Goal: Information Seeking & Learning: Compare options

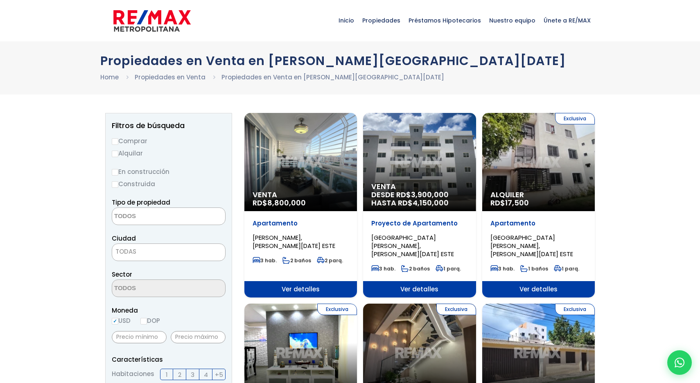
select select
click at [315, 157] on div "Venta RD$ 8,800,000" at bounding box center [300, 162] width 113 height 98
select select
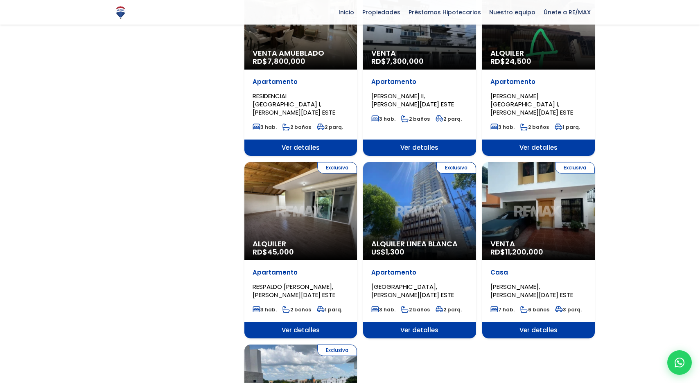
scroll to position [743, 0]
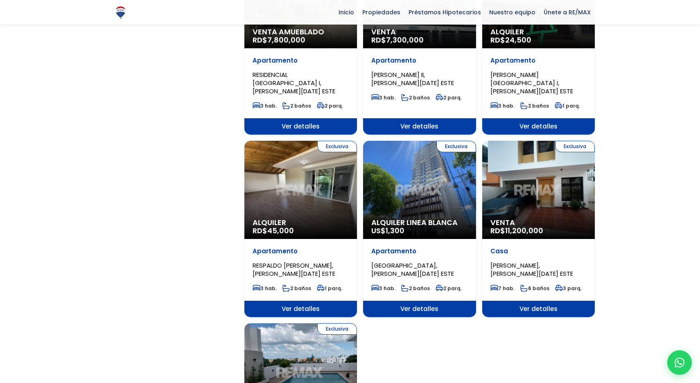
click at [415, 156] on div "Exclusiva Alquiler Linea Blanca US$ 1,300" at bounding box center [419, 190] width 113 height 98
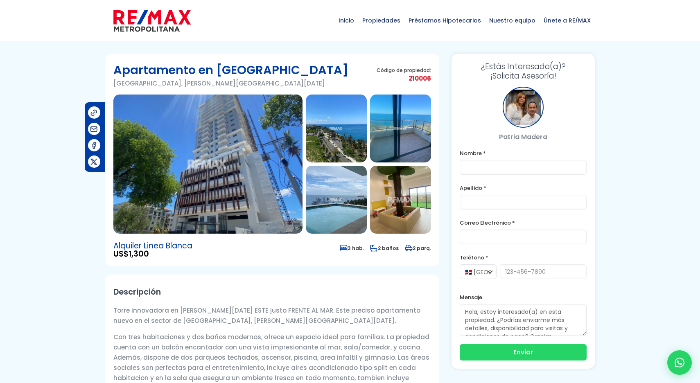
click at [257, 158] on img at bounding box center [207, 164] width 189 height 139
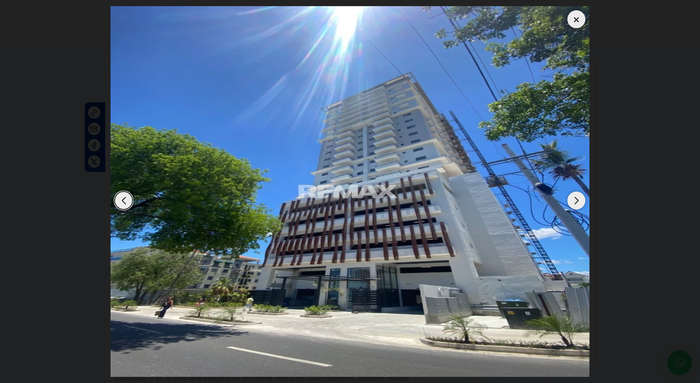
click at [577, 200] on div "Next slide" at bounding box center [577, 201] width 18 height 18
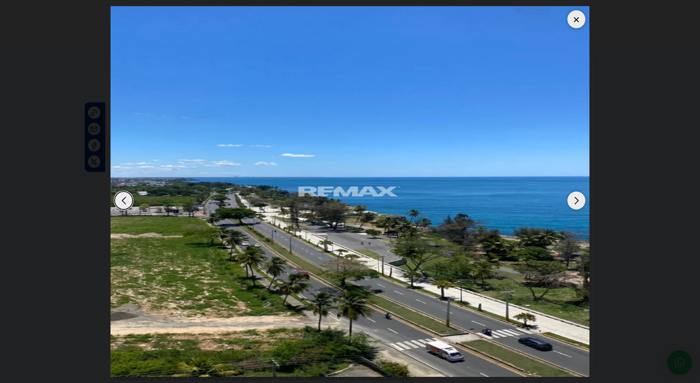
click at [577, 200] on div "Next slide" at bounding box center [577, 201] width 18 height 18
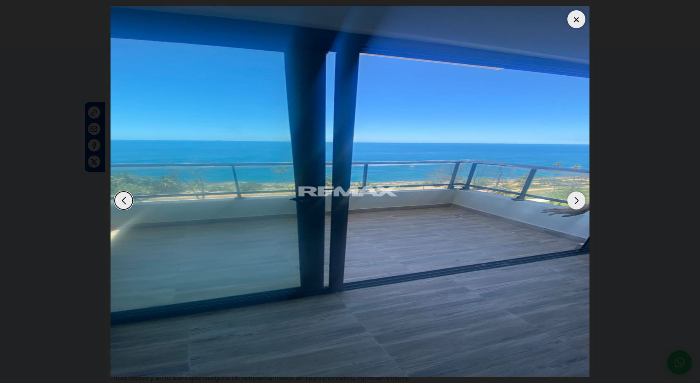
click at [577, 200] on div "Next slide" at bounding box center [577, 201] width 18 height 18
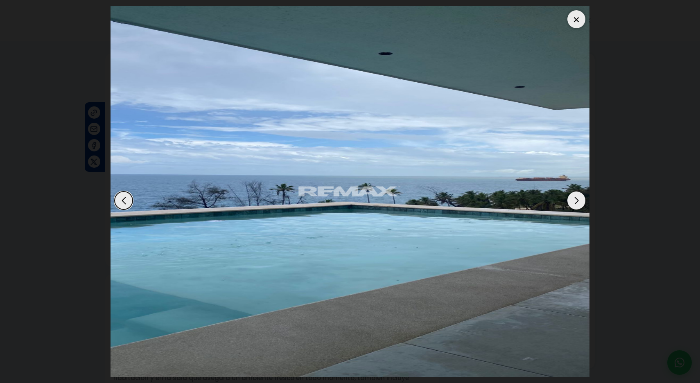
click at [577, 200] on div "Next slide" at bounding box center [577, 201] width 18 height 18
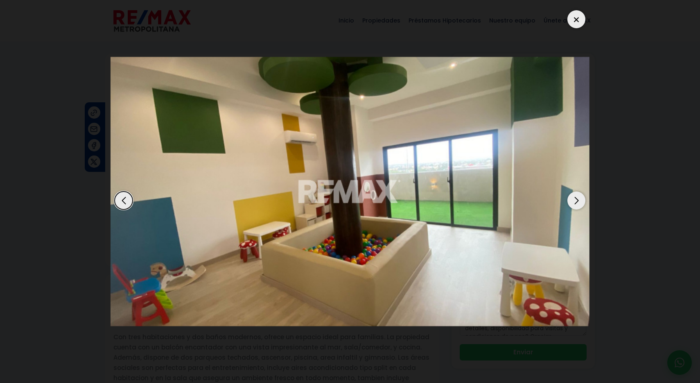
click at [577, 200] on div "Next slide" at bounding box center [577, 201] width 18 height 18
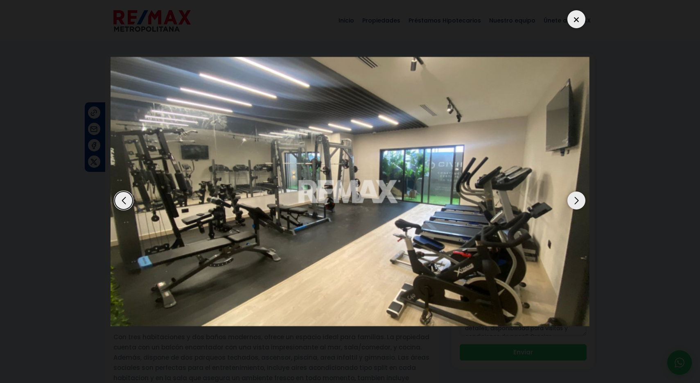
click at [577, 200] on div "Next slide" at bounding box center [577, 201] width 18 height 18
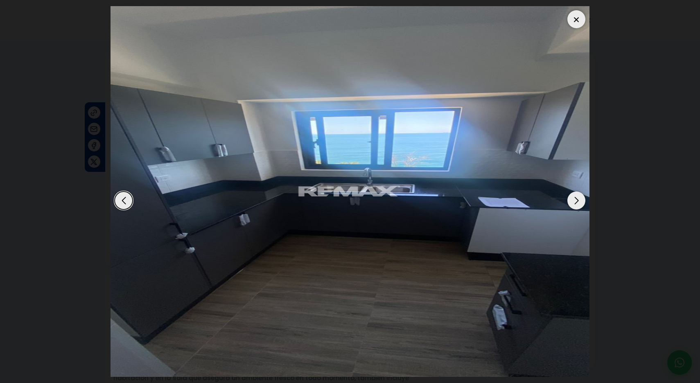
click at [577, 200] on div "Next slide" at bounding box center [577, 201] width 18 height 18
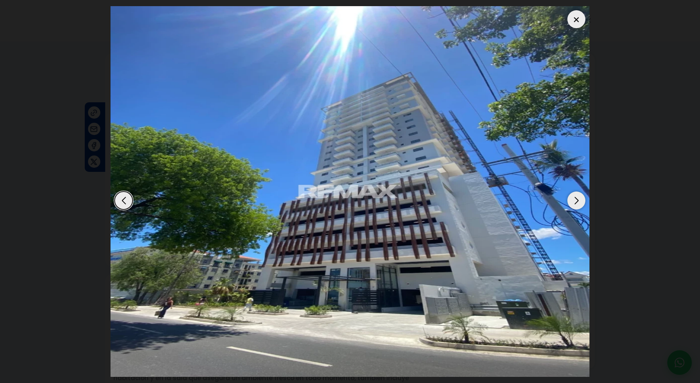
click at [577, 200] on div "Next slide" at bounding box center [577, 201] width 18 height 18
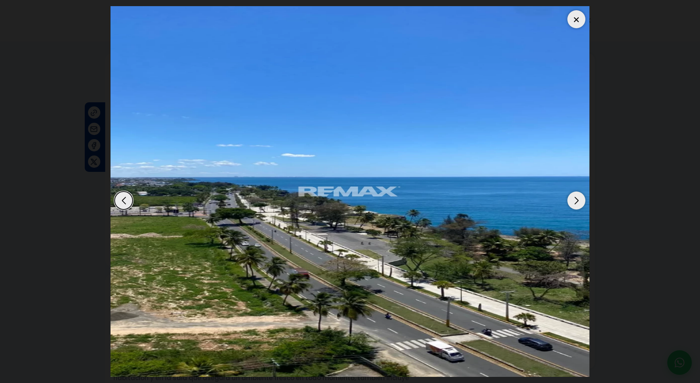
click at [577, 199] on div "Next slide" at bounding box center [577, 201] width 18 height 18
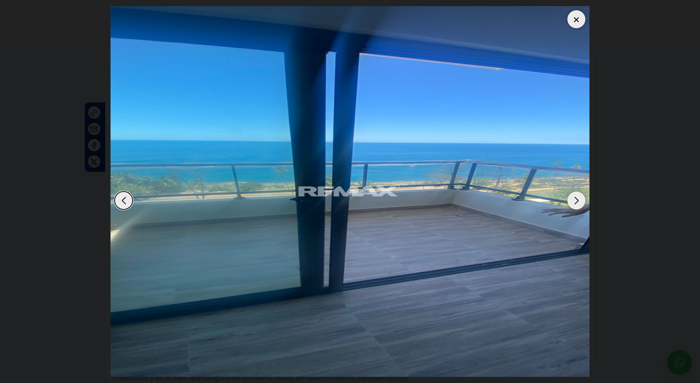
click at [578, 20] on div at bounding box center [577, 19] width 18 height 18
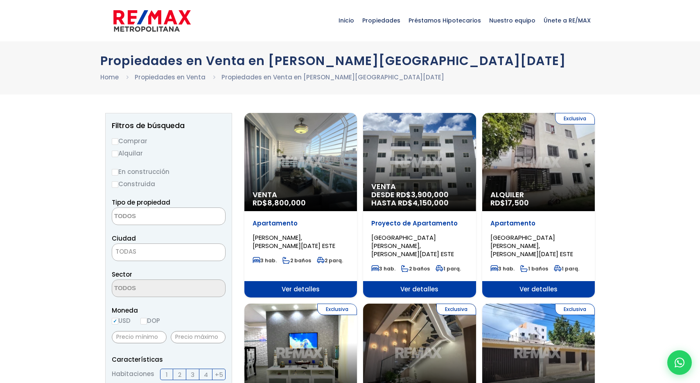
select select
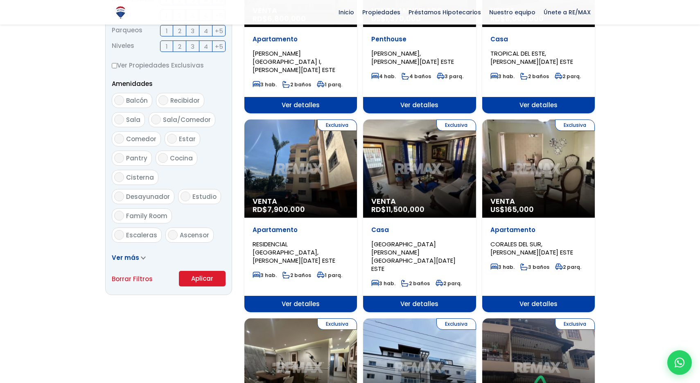
click at [438, 153] on div "Exclusiva Venta RD$ 11,500,000" at bounding box center [419, 169] width 113 height 98
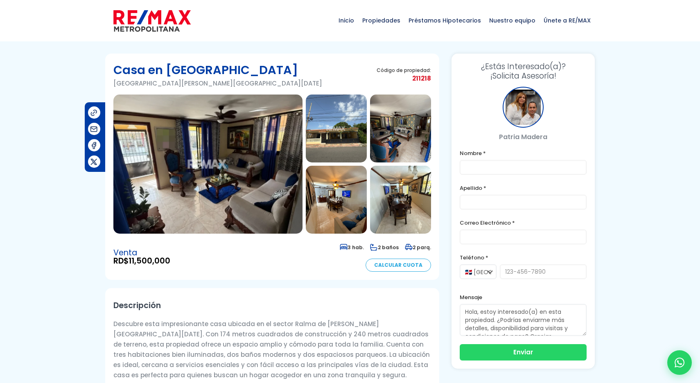
click at [199, 149] on img at bounding box center [207, 164] width 189 height 139
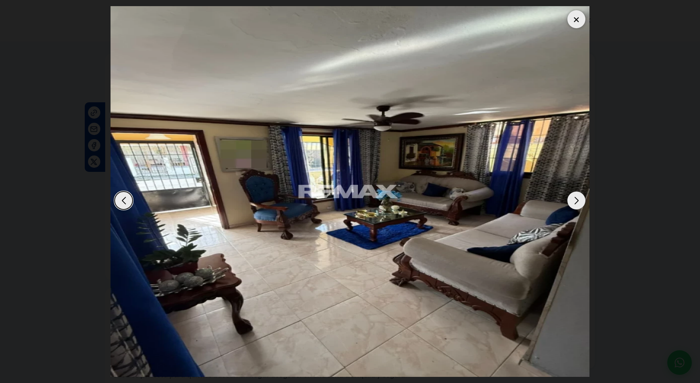
click at [579, 201] on div "Next slide" at bounding box center [577, 201] width 18 height 18
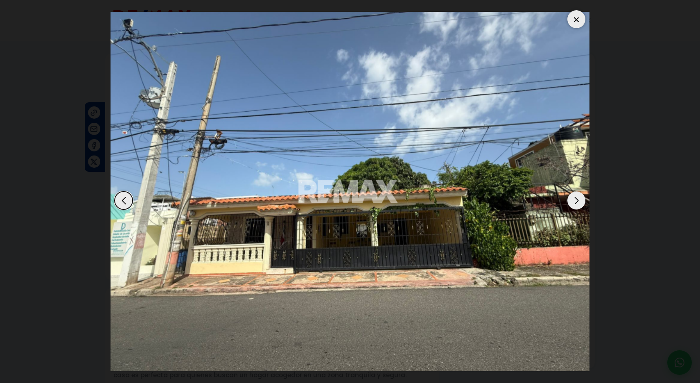
click at [579, 201] on div "Next slide" at bounding box center [577, 201] width 18 height 18
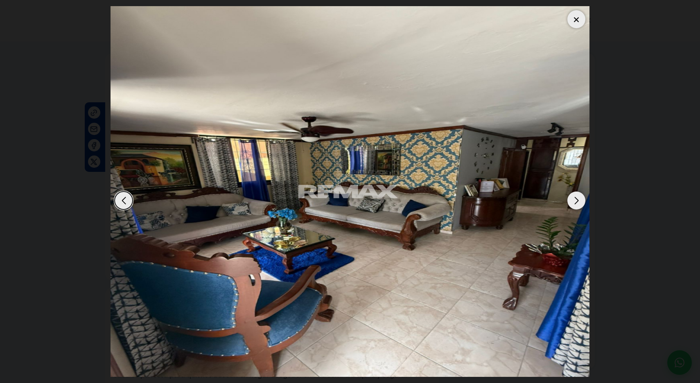
click at [579, 201] on div "Next slide" at bounding box center [577, 201] width 18 height 18
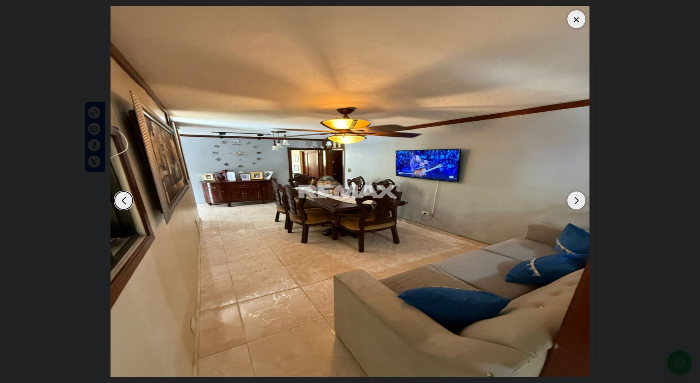
click at [579, 201] on div "Next slide" at bounding box center [577, 201] width 18 height 18
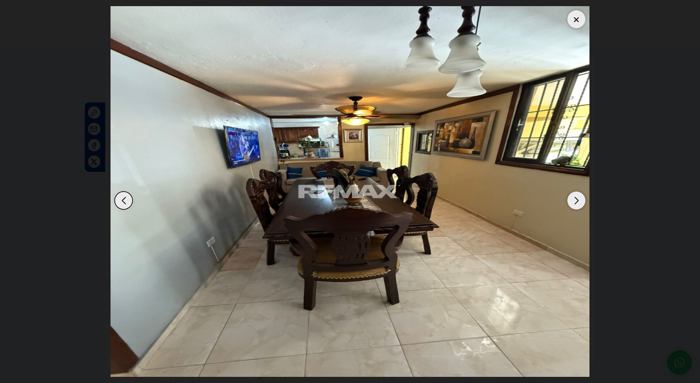
click at [579, 201] on div "Next slide" at bounding box center [577, 201] width 18 height 18
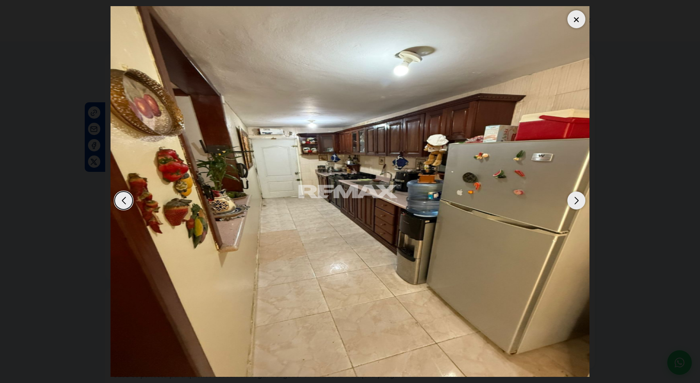
click at [579, 201] on div "Next slide" at bounding box center [577, 201] width 18 height 18
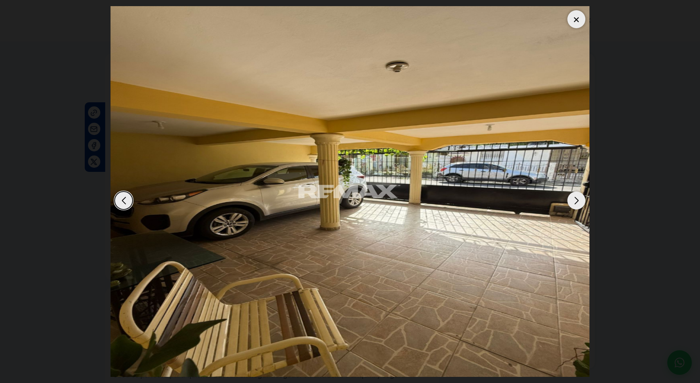
click at [579, 201] on div "Next slide" at bounding box center [577, 201] width 18 height 18
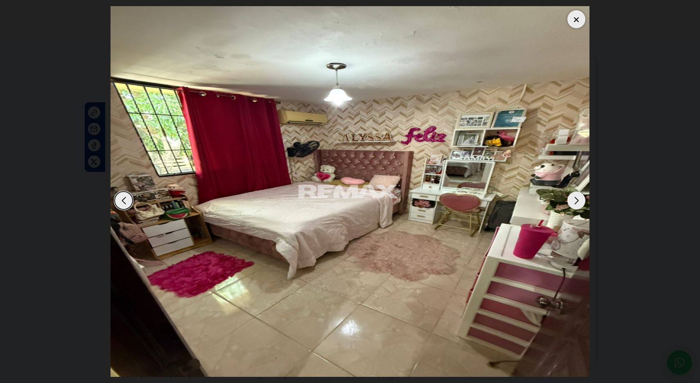
click at [579, 201] on div "Next slide" at bounding box center [577, 201] width 18 height 18
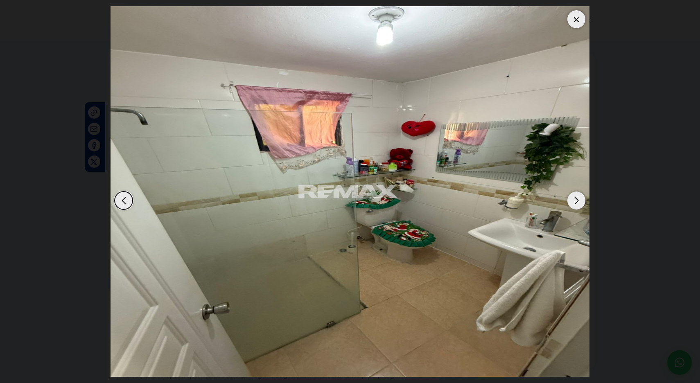
click at [579, 201] on div "Next slide" at bounding box center [577, 201] width 18 height 18
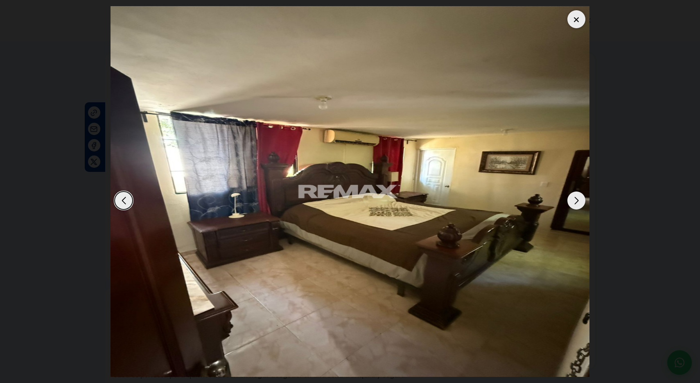
click at [579, 201] on div "Next slide" at bounding box center [577, 201] width 18 height 18
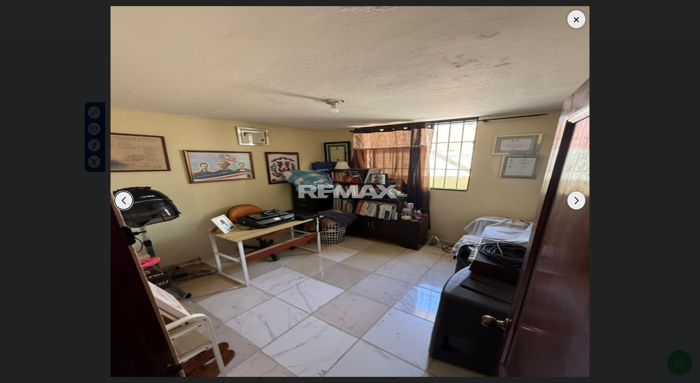
click at [579, 201] on div "Next slide" at bounding box center [577, 201] width 18 height 18
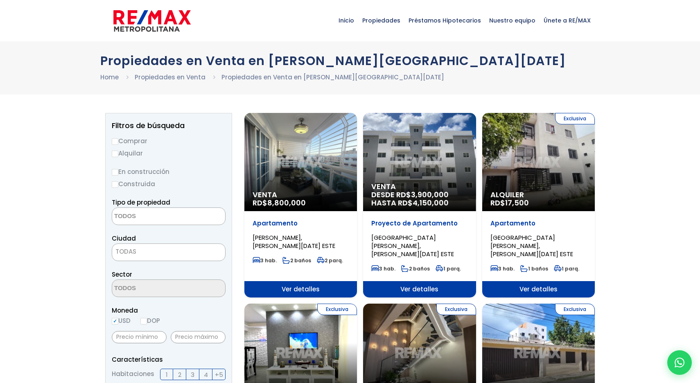
select select
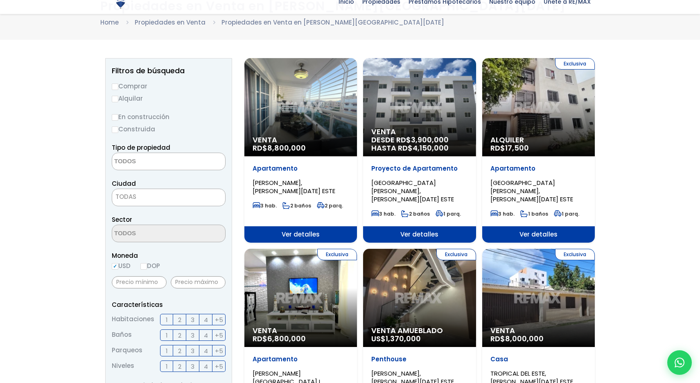
scroll to position [57, 0]
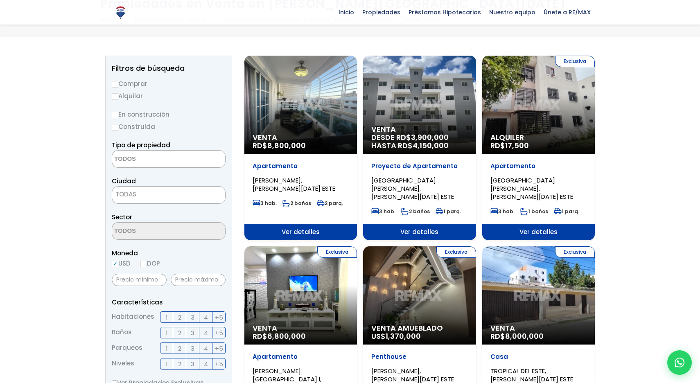
click at [115, 84] on input "Comprar" at bounding box center [115, 84] width 7 height 7
radio input "true"
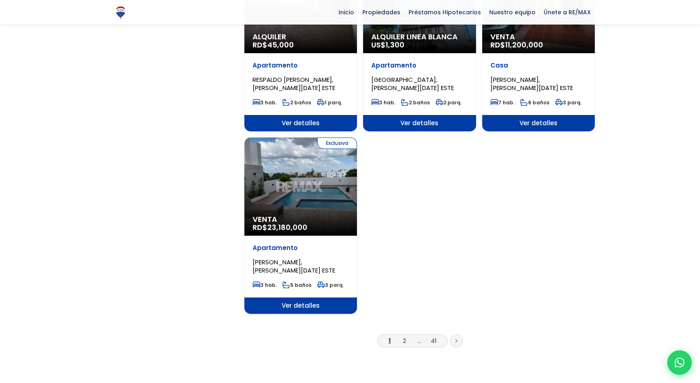
scroll to position [962, 0]
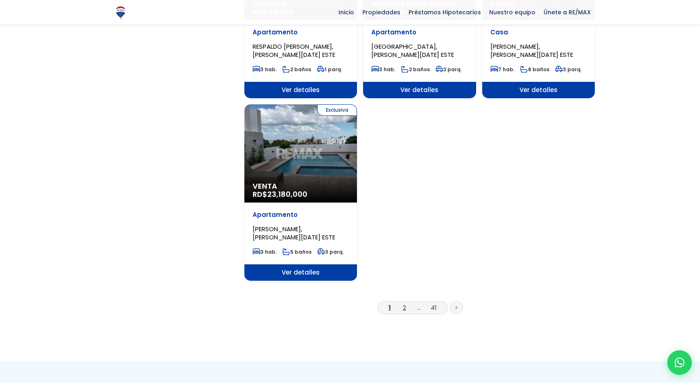
click at [405, 303] on link "2" at bounding box center [404, 307] width 3 height 9
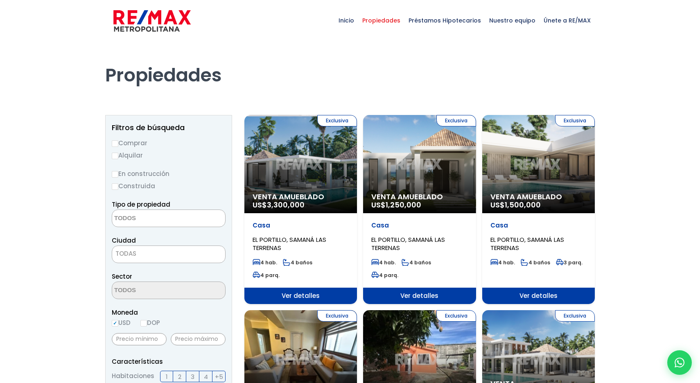
select select
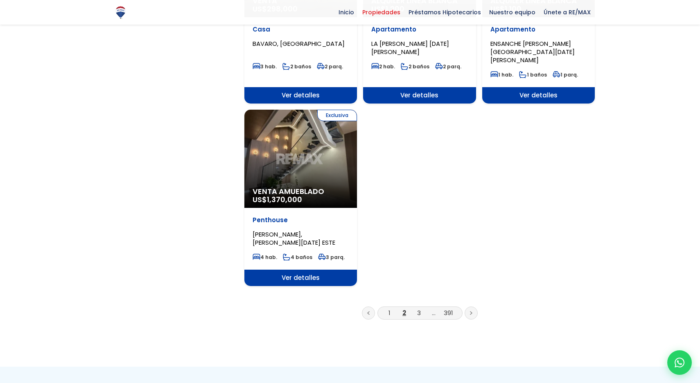
scroll to position [957, 0]
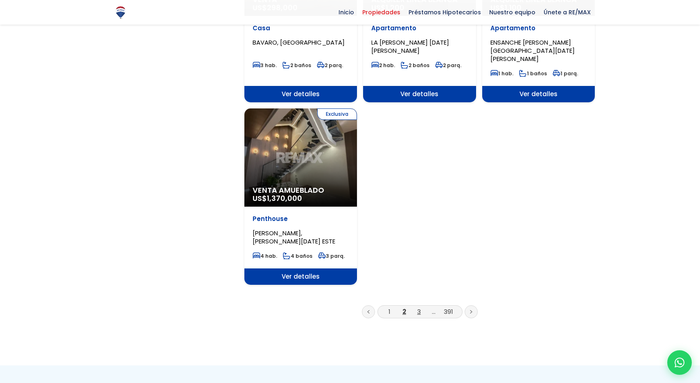
click at [419, 308] on link "3" at bounding box center [419, 312] width 4 height 9
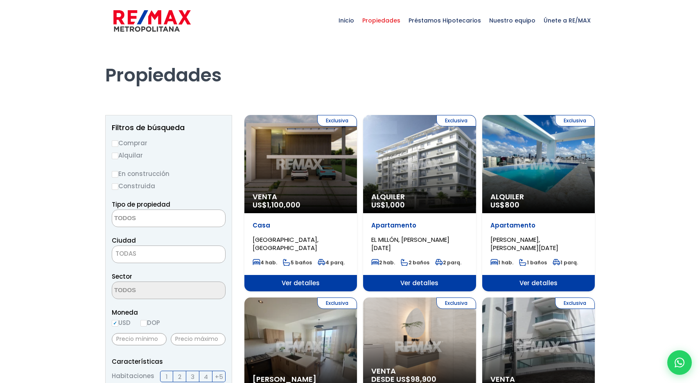
select select
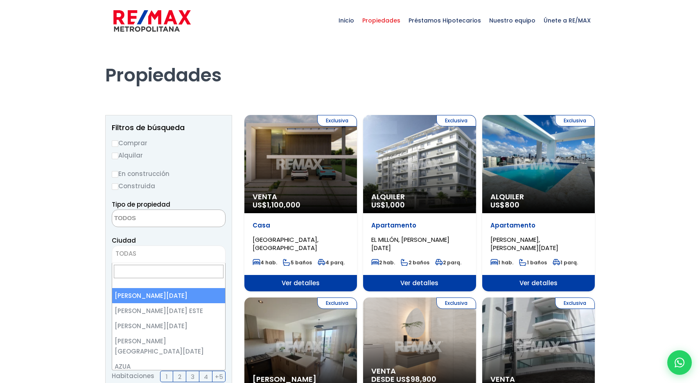
click at [149, 253] on span "TODAS" at bounding box center [168, 253] width 113 height 11
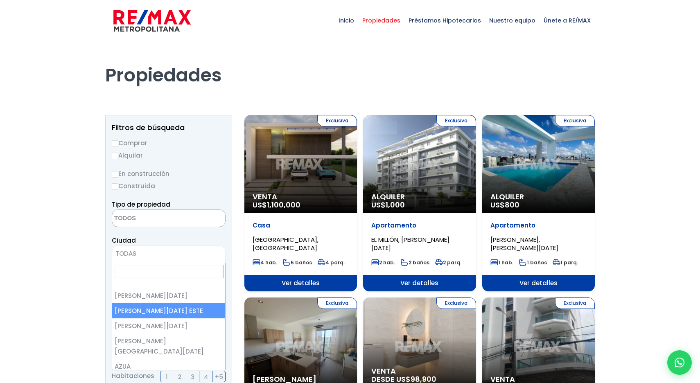
select select "148"
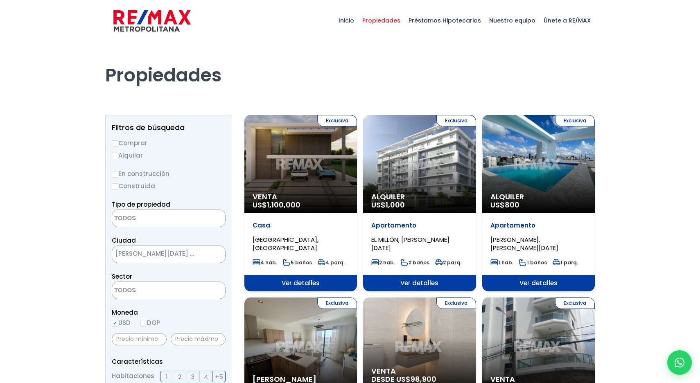
click at [114, 145] on input "Comprar" at bounding box center [115, 143] width 7 height 7
radio input "true"
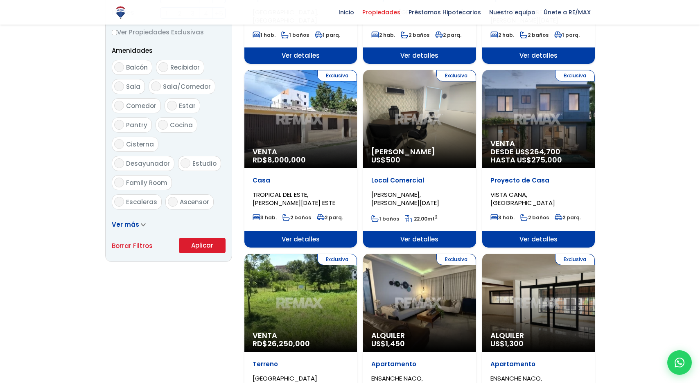
scroll to position [412, 0]
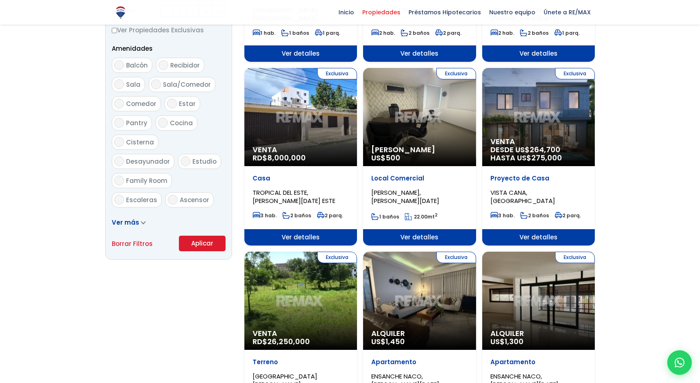
click at [202, 242] on button "Aplicar" at bounding box center [202, 244] width 47 height 16
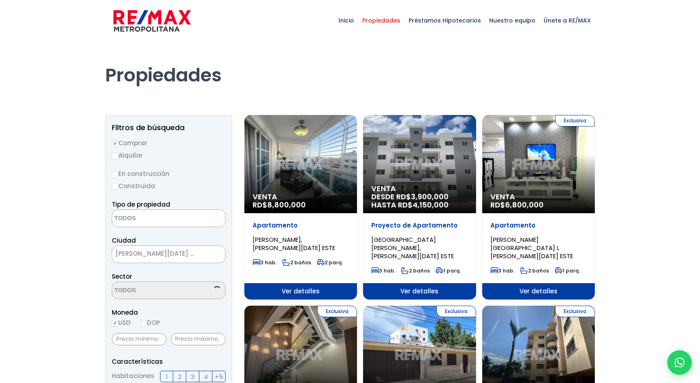
select select
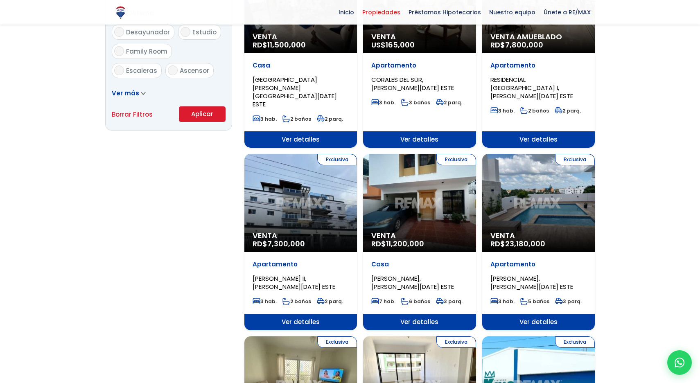
click at [436, 160] on div "Exclusiva Venta RD$ 11,200,000" at bounding box center [419, 203] width 113 height 98
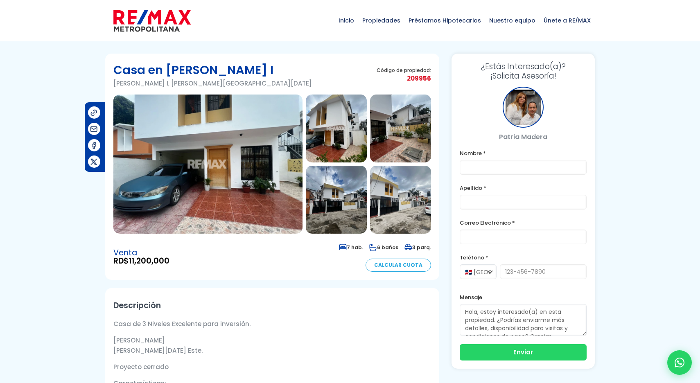
click at [247, 160] on img at bounding box center [207, 164] width 189 height 139
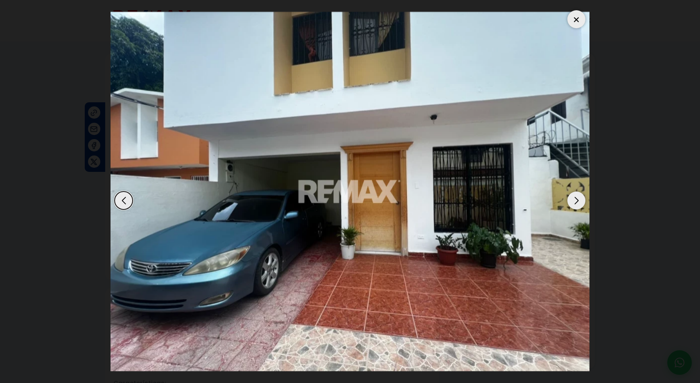
click at [575, 202] on div "Next slide" at bounding box center [577, 201] width 18 height 18
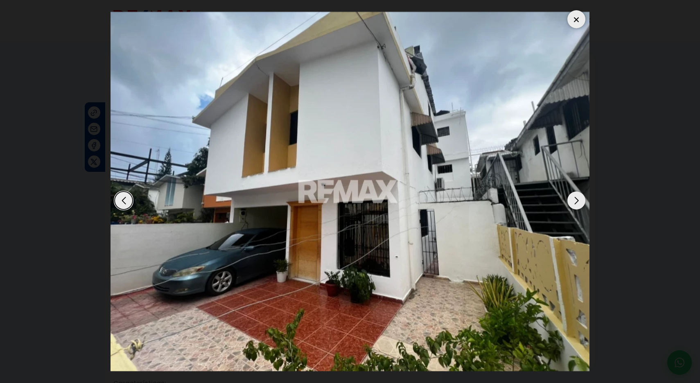
click at [575, 202] on div "Next slide" at bounding box center [577, 201] width 18 height 18
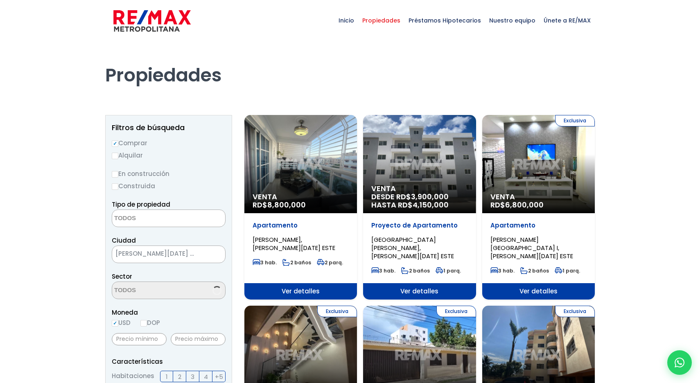
select select
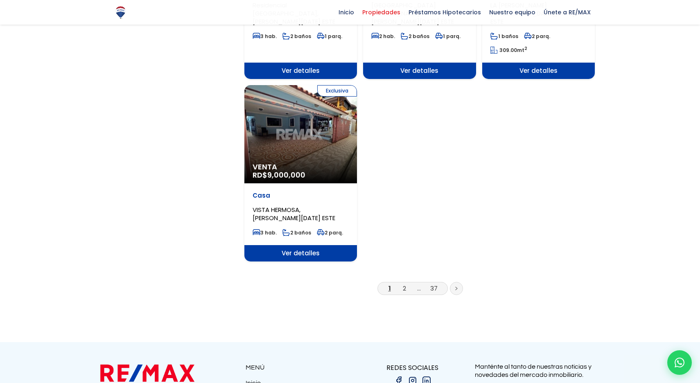
scroll to position [999, 0]
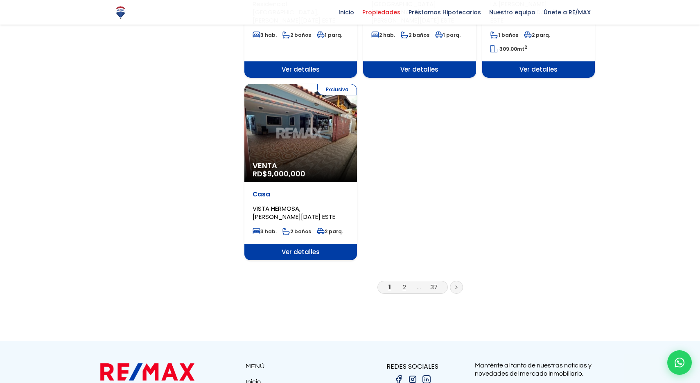
click at [404, 283] on link "2" at bounding box center [404, 287] width 3 height 9
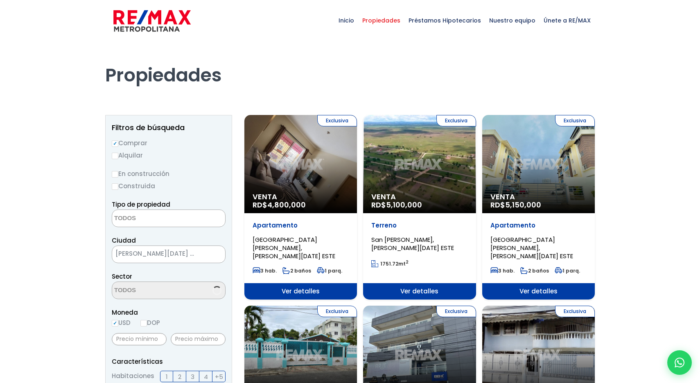
select select
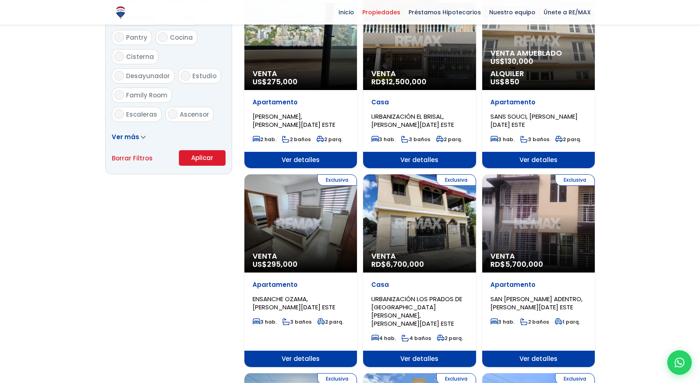
scroll to position [500, 0]
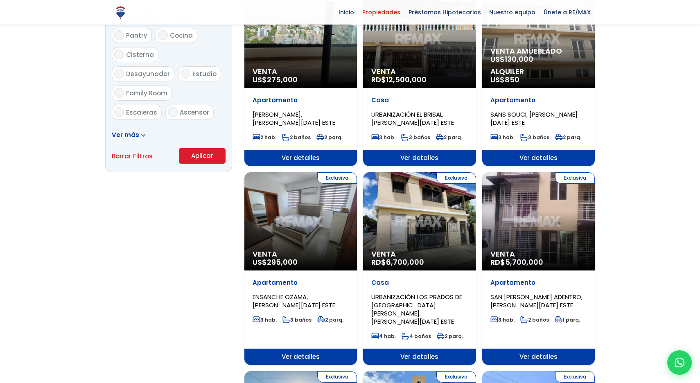
click at [290, 227] on div "Exclusiva Venta US$ 295,000" at bounding box center [300, 221] width 113 height 98
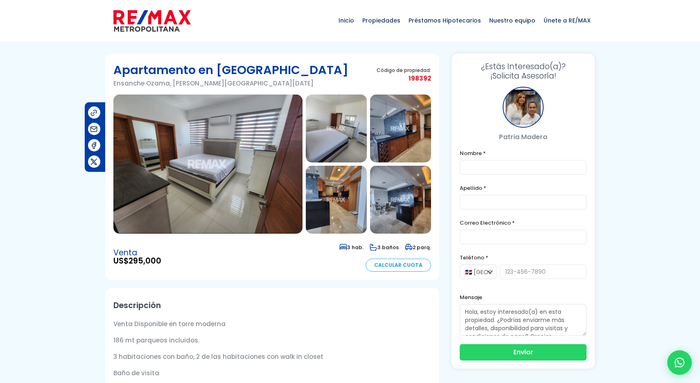
click at [250, 167] on img at bounding box center [207, 164] width 189 height 139
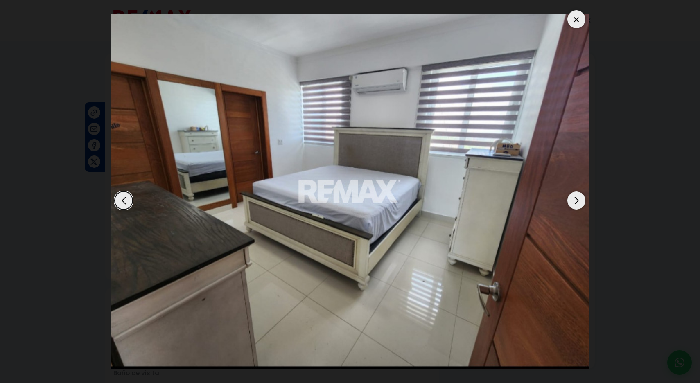
click at [575, 203] on div "Next slide" at bounding box center [577, 201] width 18 height 18
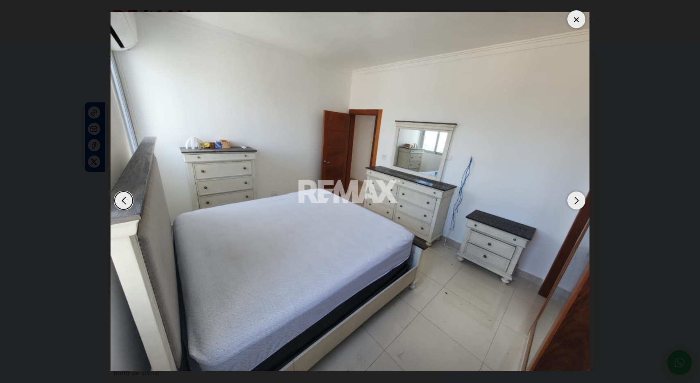
click at [575, 203] on div "Next slide" at bounding box center [577, 201] width 18 height 18
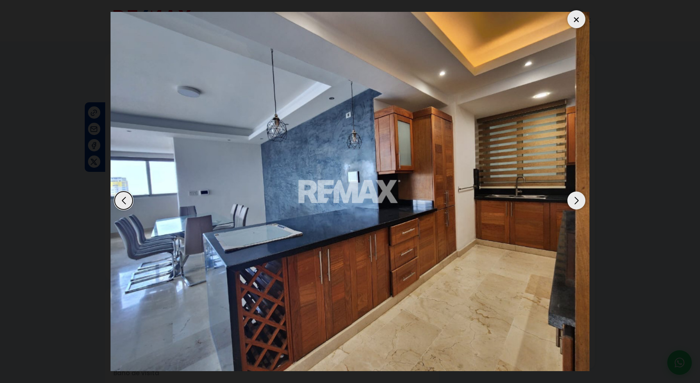
click at [575, 203] on div "Next slide" at bounding box center [577, 201] width 18 height 18
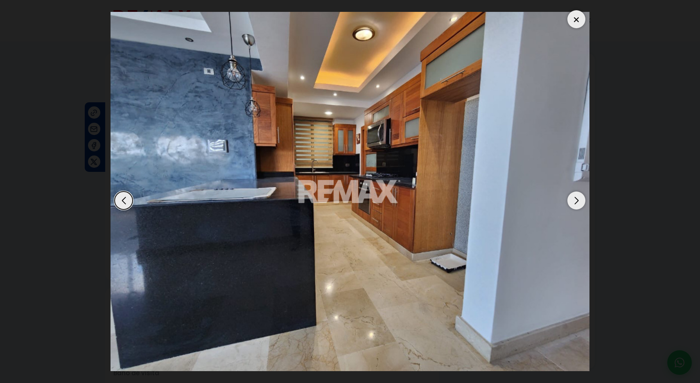
click at [575, 203] on div "Next slide" at bounding box center [577, 201] width 18 height 18
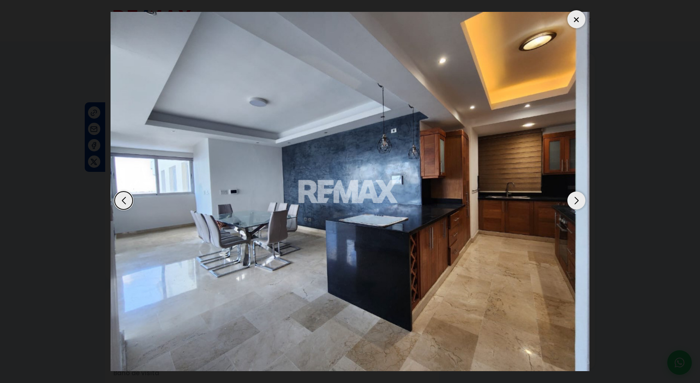
click at [575, 203] on div "Next slide" at bounding box center [577, 201] width 18 height 18
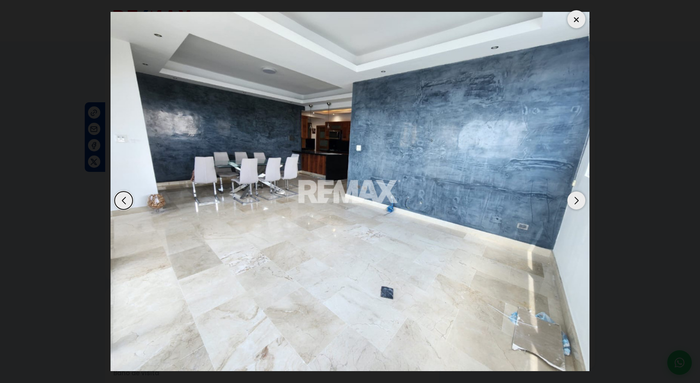
click at [575, 203] on div "Next slide" at bounding box center [577, 201] width 18 height 18
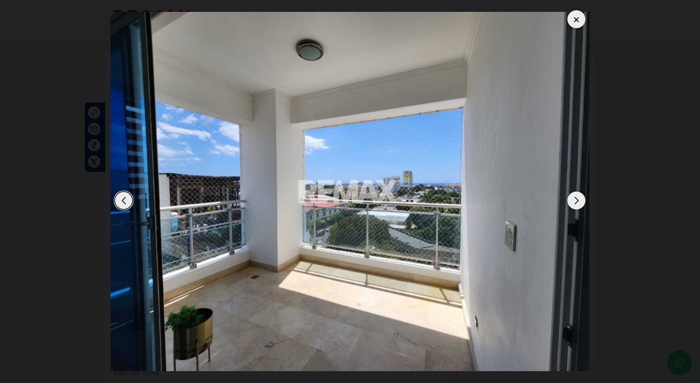
click at [575, 203] on div "Next slide" at bounding box center [577, 201] width 18 height 18
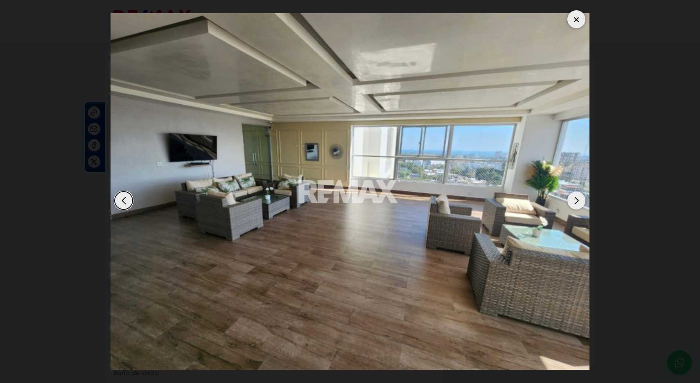
click at [575, 203] on div "Next slide" at bounding box center [577, 201] width 18 height 18
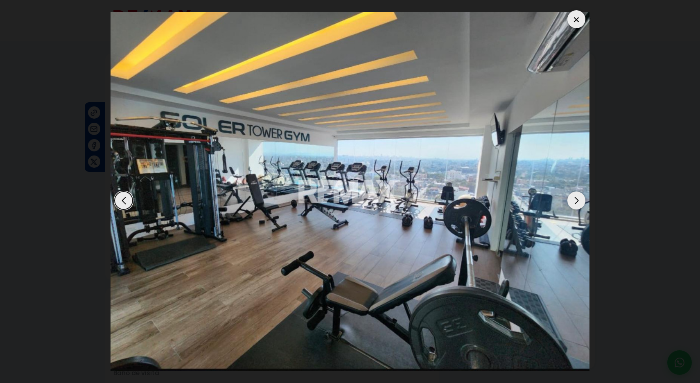
click at [575, 203] on div "Next slide" at bounding box center [577, 201] width 18 height 18
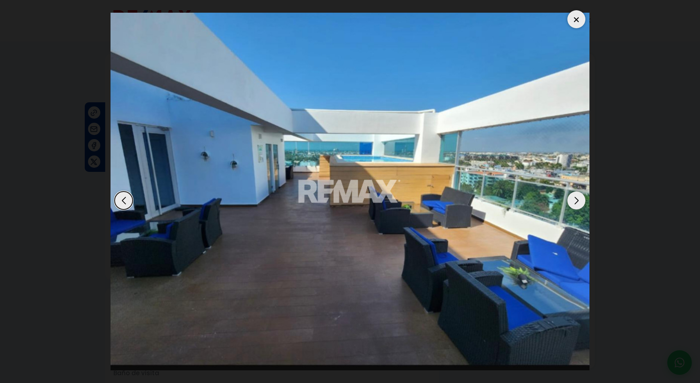
click at [575, 203] on div "Next slide" at bounding box center [577, 201] width 18 height 18
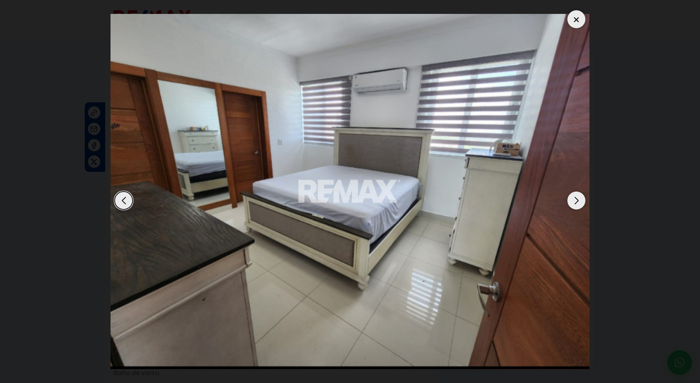
click at [575, 203] on div "Next slide" at bounding box center [577, 201] width 18 height 18
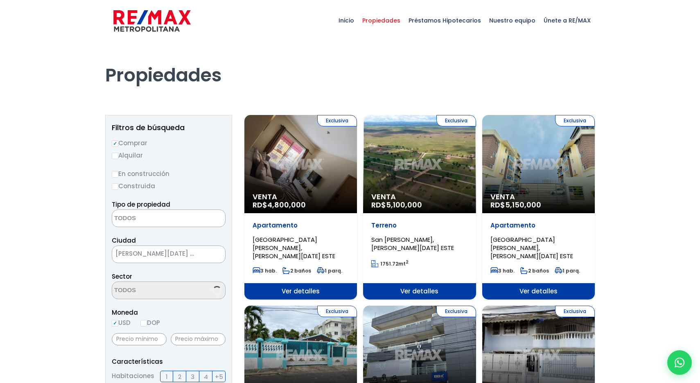
select select
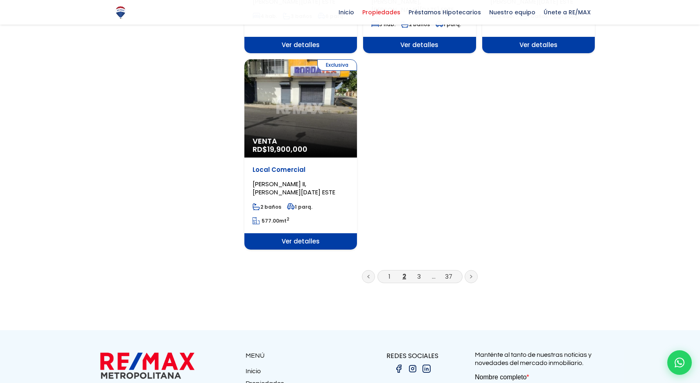
scroll to position [1003, 0]
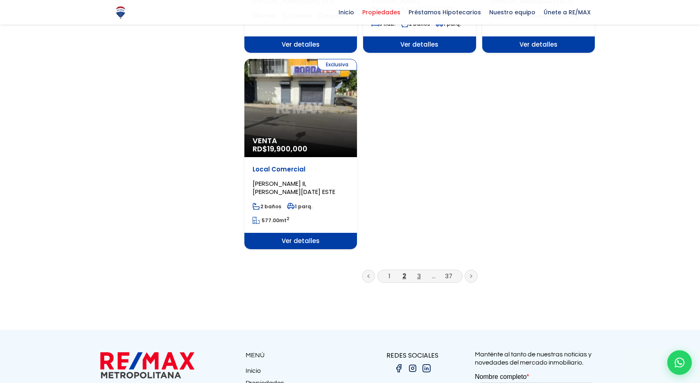
click at [419, 272] on link "3" at bounding box center [419, 276] width 4 height 9
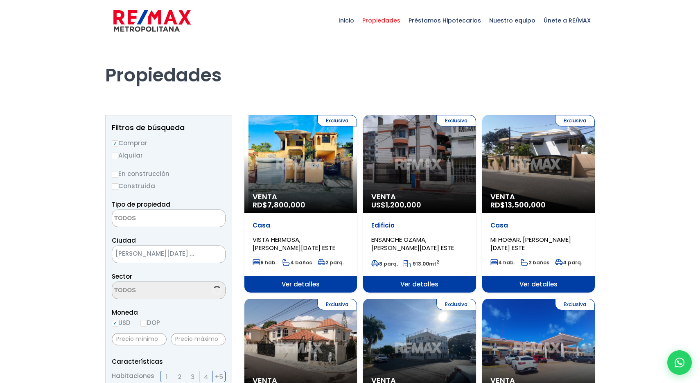
select select
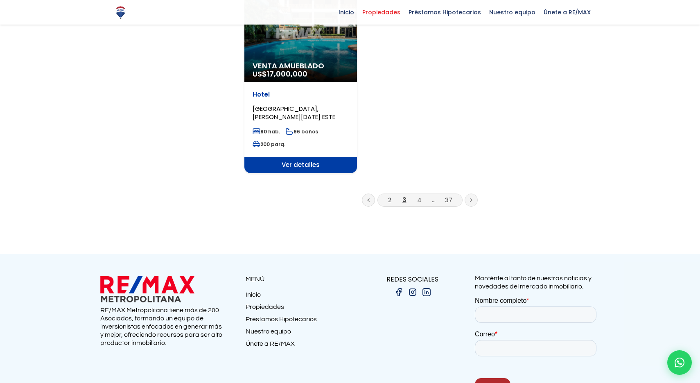
scroll to position [1100, 0]
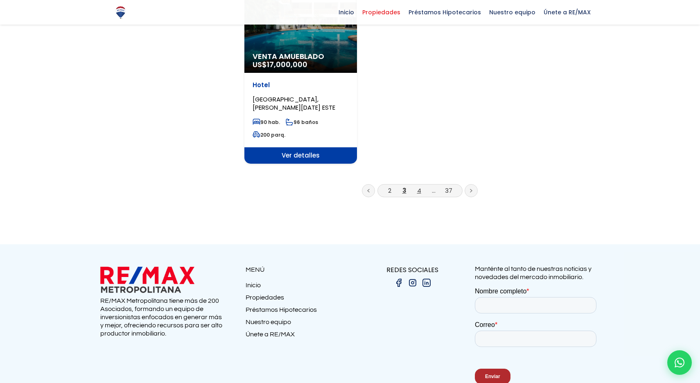
click at [419, 186] on link "4" at bounding box center [419, 190] width 4 height 9
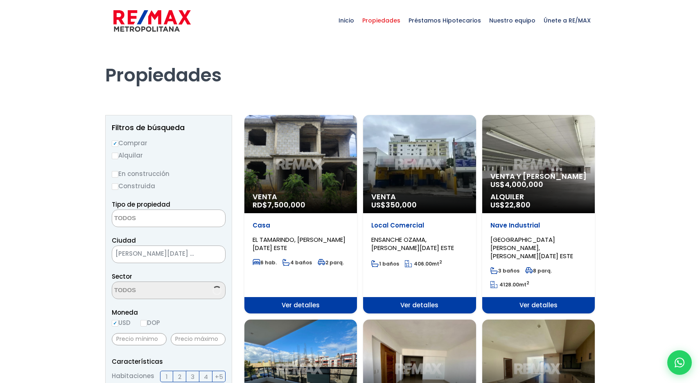
select select
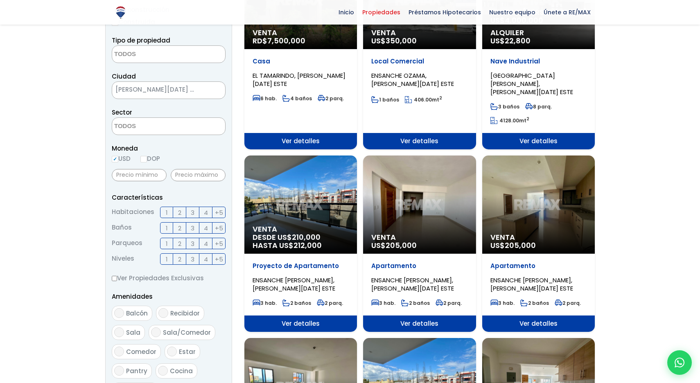
scroll to position [169, 0]
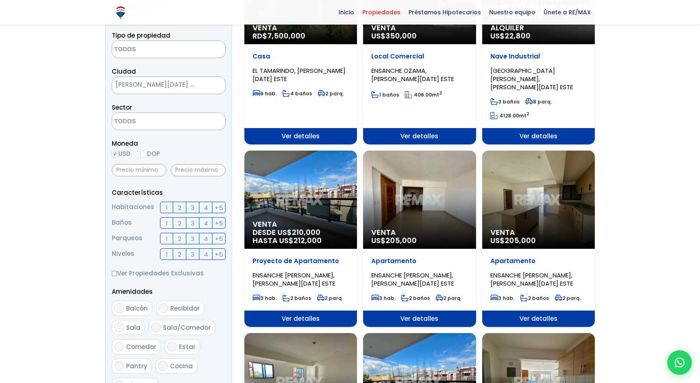
click at [292, 196] on div "Venta DESDE [GEOGRAPHIC_DATA]$ 210,000 HASTA US$ 212,000" at bounding box center [300, 200] width 113 height 98
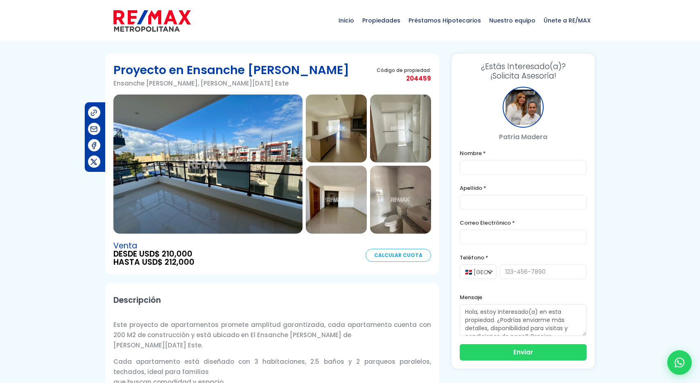
click at [253, 161] on img at bounding box center [207, 164] width 189 height 139
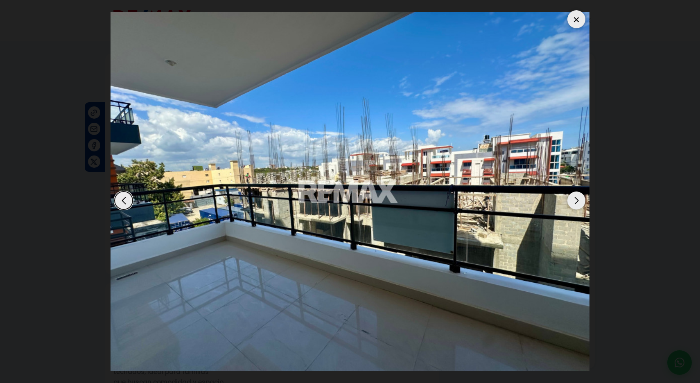
click at [577, 202] on div "Next slide" at bounding box center [577, 201] width 18 height 18
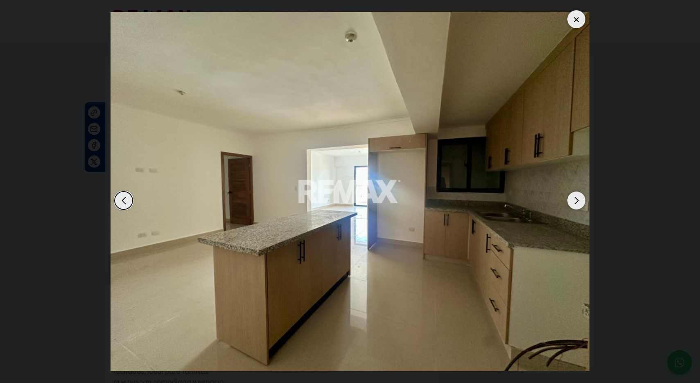
click at [577, 202] on div "Next slide" at bounding box center [577, 201] width 18 height 18
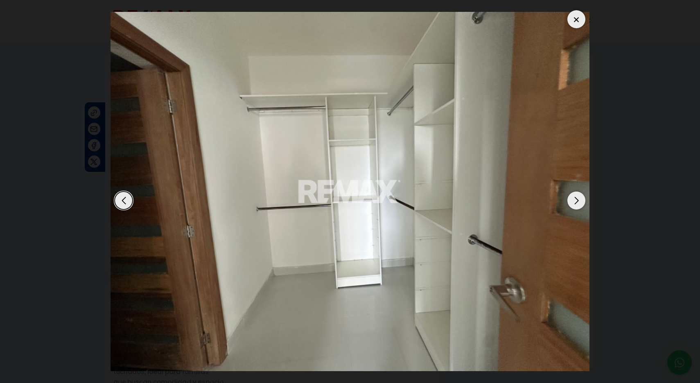
click at [577, 202] on div "Next slide" at bounding box center [577, 201] width 18 height 18
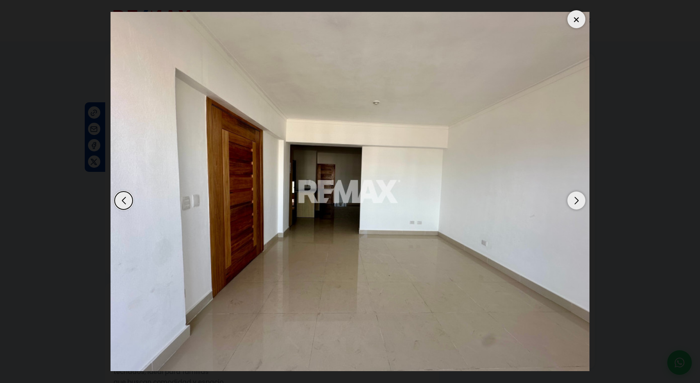
click at [577, 202] on div "Next slide" at bounding box center [577, 201] width 18 height 18
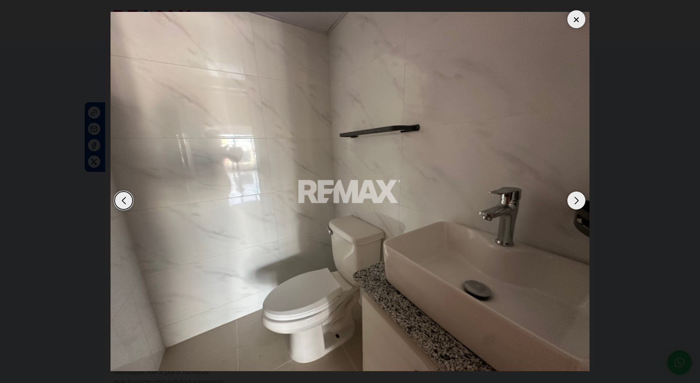
click at [577, 202] on div "Next slide" at bounding box center [577, 201] width 18 height 18
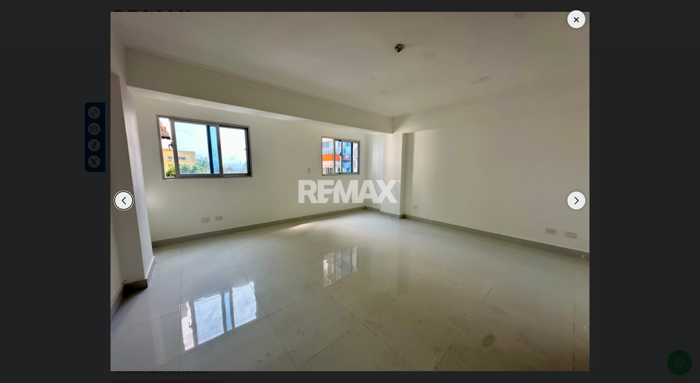
click at [577, 202] on div "Next slide" at bounding box center [577, 201] width 18 height 18
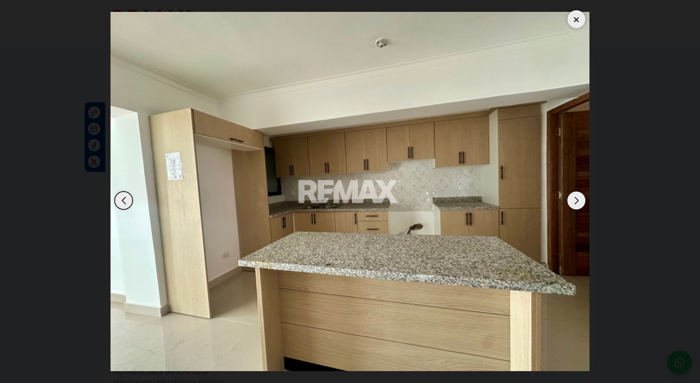
click at [577, 202] on div "Next slide" at bounding box center [577, 201] width 18 height 18
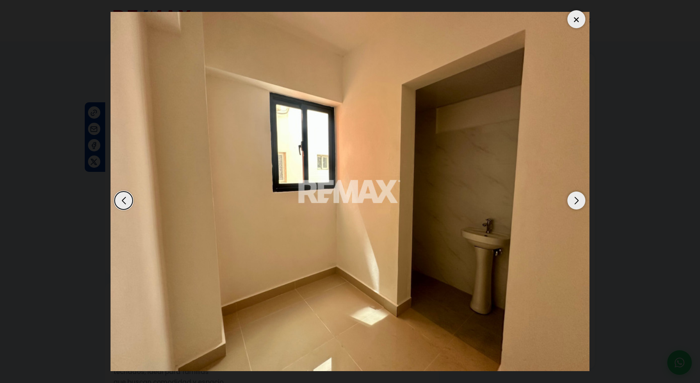
click at [577, 202] on div "Next slide" at bounding box center [577, 201] width 18 height 18
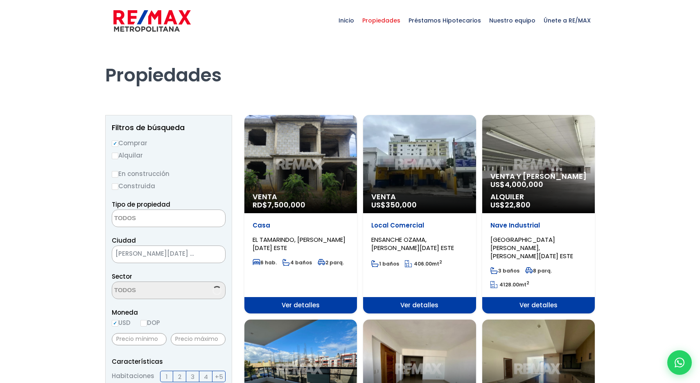
select select
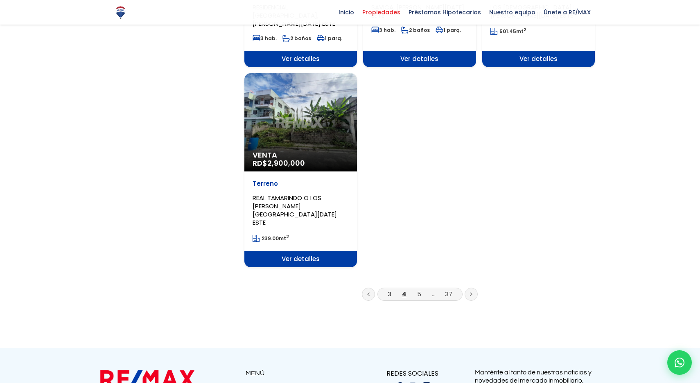
scroll to position [1020, 0]
click at [419, 290] on link "5" at bounding box center [419, 294] width 4 height 9
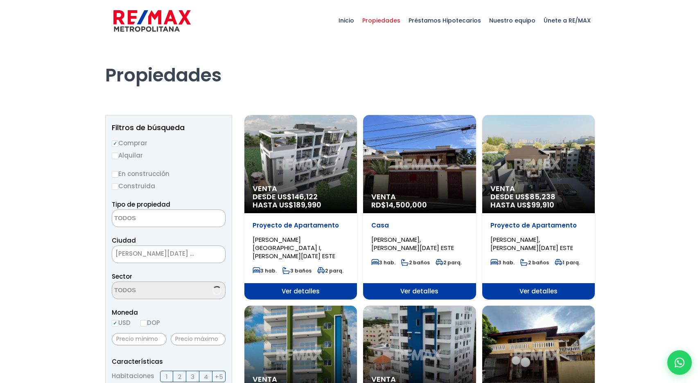
select select
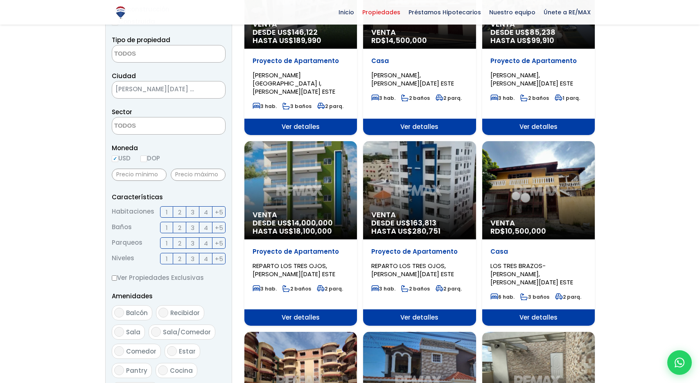
click at [455, 188] on div "Venta DESDE US$ 163,813 HASTA US$ 280,751" at bounding box center [419, 190] width 113 height 98
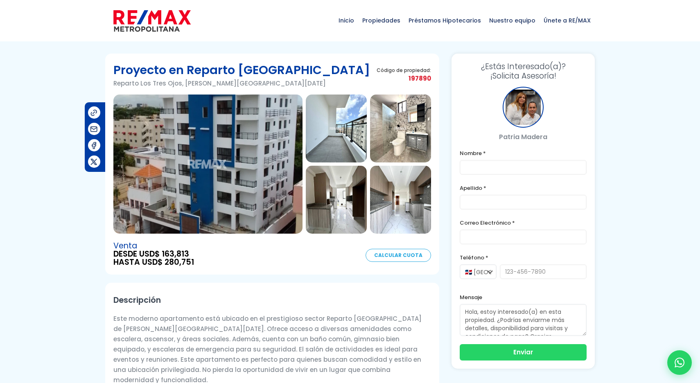
click at [233, 177] on img at bounding box center [207, 164] width 189 height 139
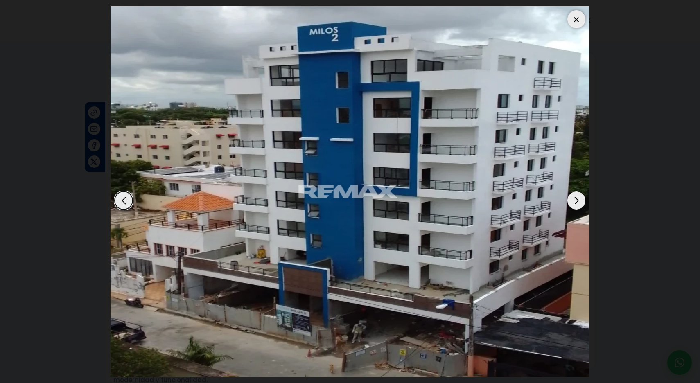
click at [578, 200] on div "Next slide" at bounding box center [577, 201] width 18 height 18
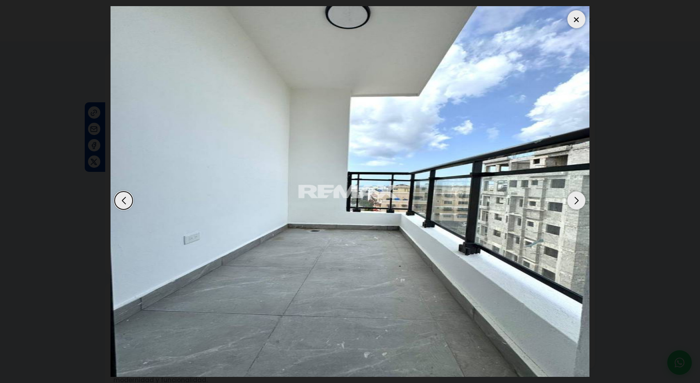
click at [578, 200] on div "Next slide" at bounding box center [577, 201] width 18 height 18
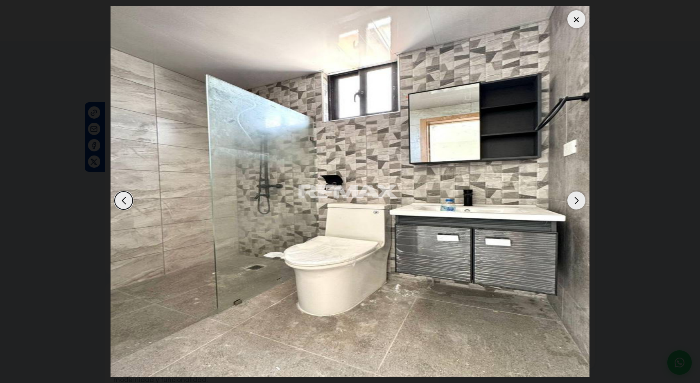
click at [578, 200] on div "Next slide" at bounding box center [577, 201] width 18 height 18
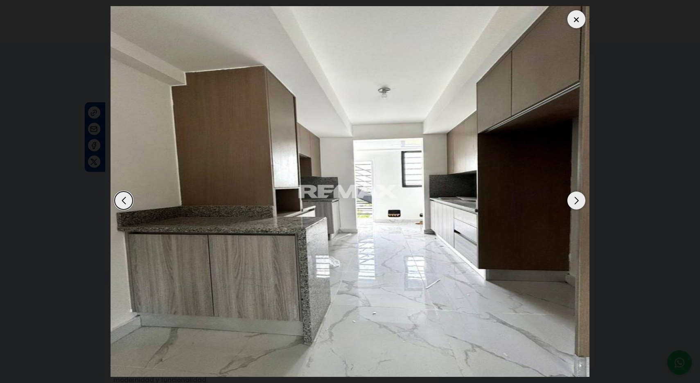
click at [578, 200] on div "Next slide" at bounding box center [577, 201] width 18 height 18
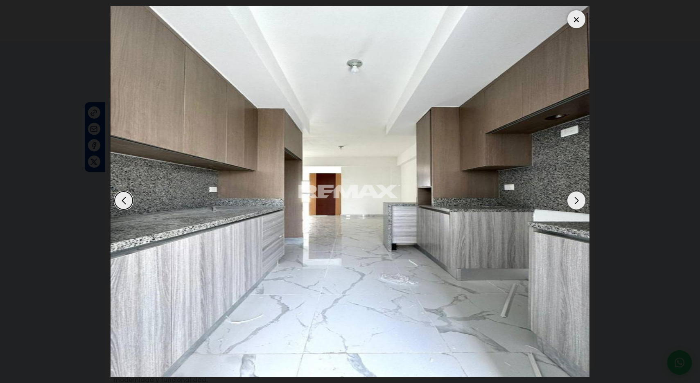
click at [578, 200] on div "Next slide" at bounding box center [577, 201] width 18 height 18
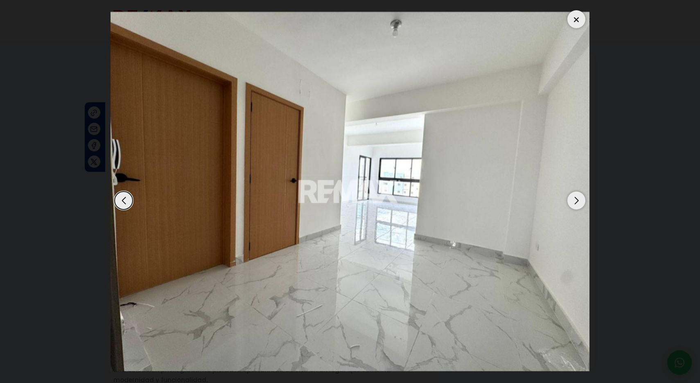
click at [578, 200] on div "Next slide" at bounding box center [577, 201] width 18 height 18
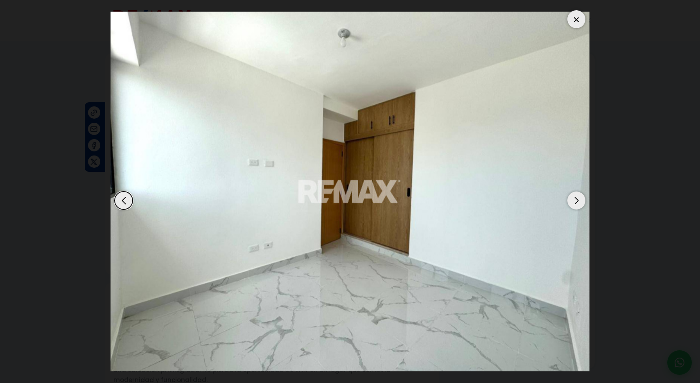
click at [578, 200] on div "Next slide" at bounding box center [577, 201] width 18 height 18
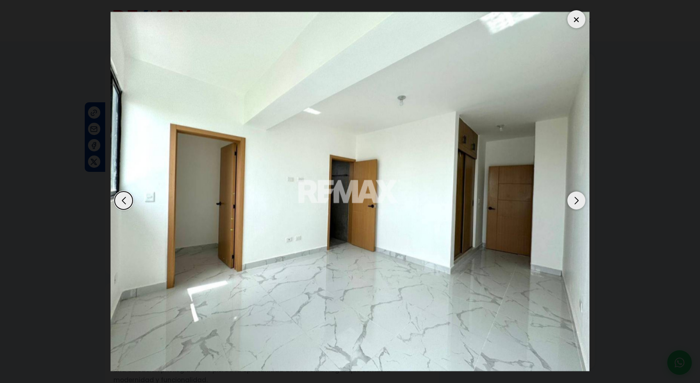
click at [578, 200] on div "Next slide" at bounding box center [577, 201] width 18 height 18
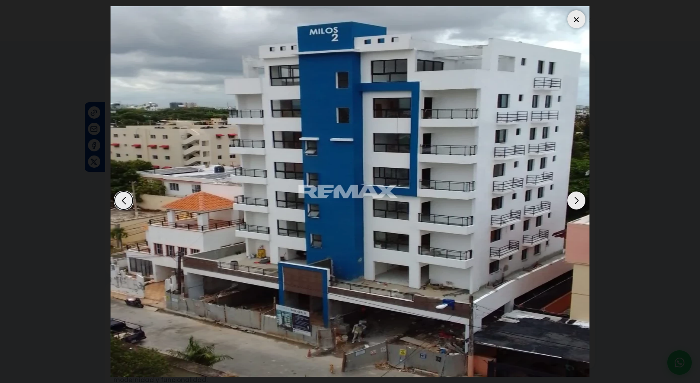
click at [578, 200] on div "Next slide" at bounding box center [577, 201] width 18 height 18
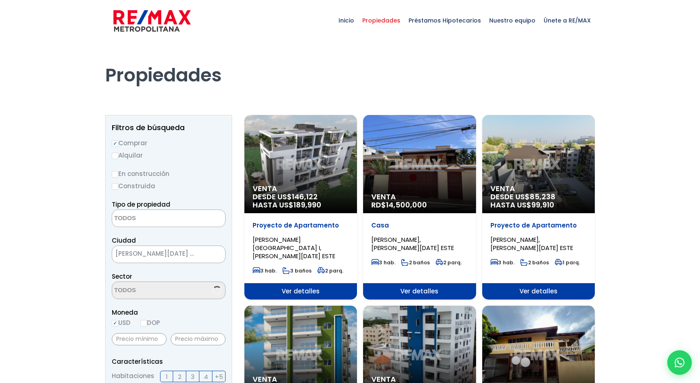
select select
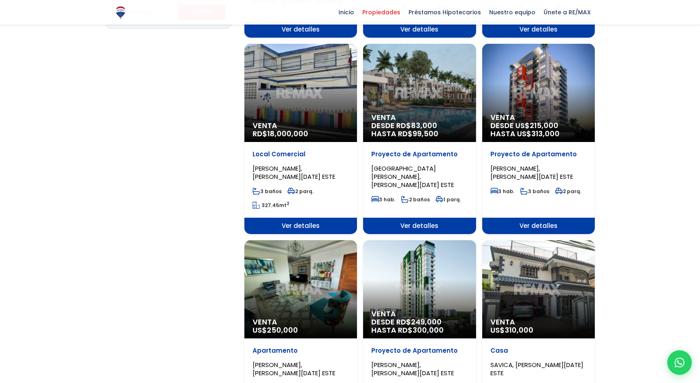
scroll to position [644, 0]
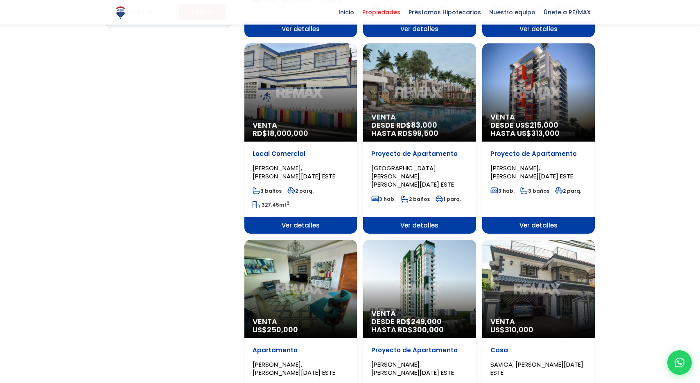
click at [550, 79] on div "Venta DESDE US$ 215,000 HASTA US$ 313,000" at bounding box center [538, 92] width 113 height 98
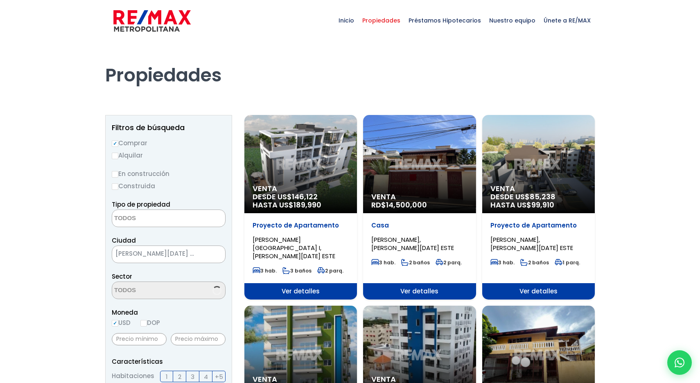
select select
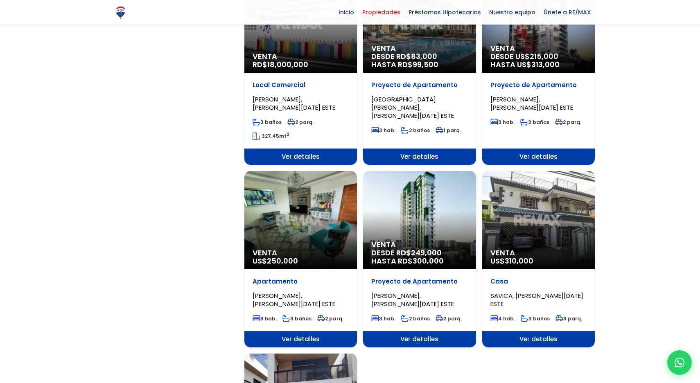
scroll to position [722, 0]
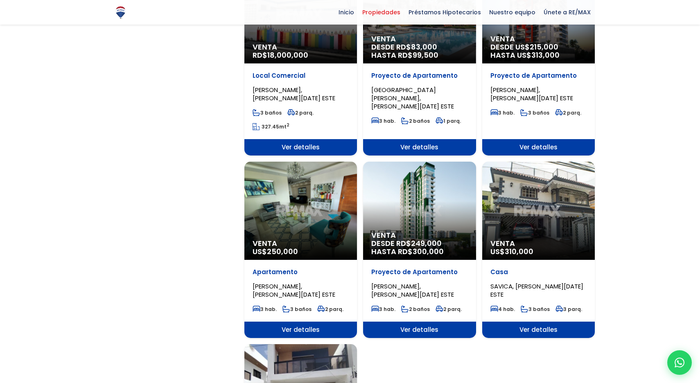
click at [426, 182] on div "Venta DESDE RD$ 249,000 HASTA RD$ 300,000" at bounding box center [419, 211] width 113 height 98
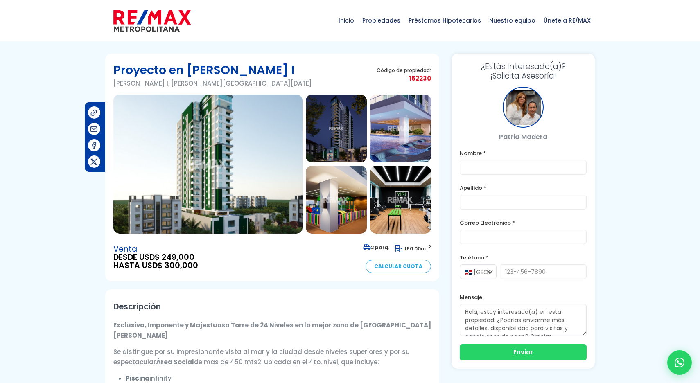
click at [216, 172] on img at bounding box center [207, 164] width 189 height 139
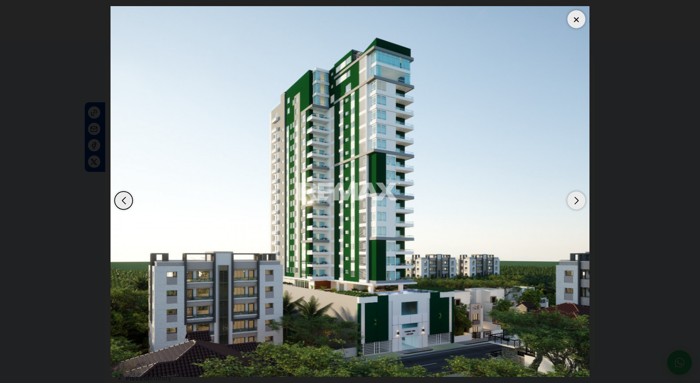
click at [575, 200] on div "Next slide" at bounding box center [577, 201] width 18 height 18
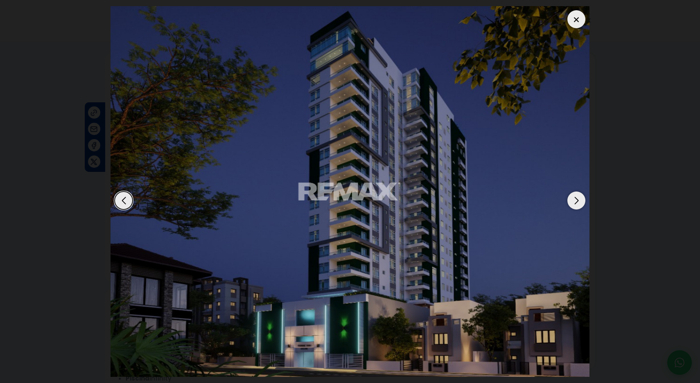
click at [575, 200] on div "Next slide" at bounding box center [577, 201] width 18 height 18
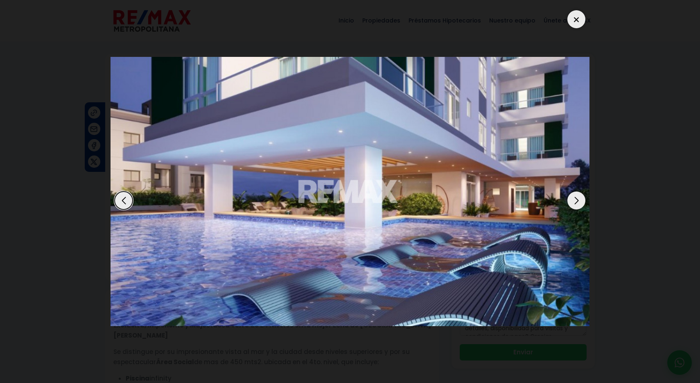
click at [575, 200] on div "Next slide" at bounding box center [577, 201] width 18 height 18
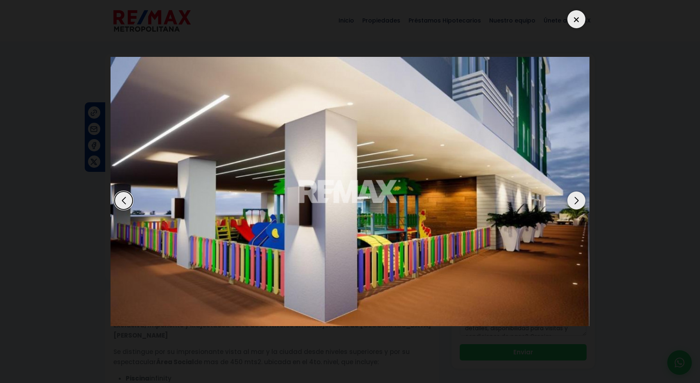
click at [575, 200] on div "Next slide" at bounding box center [577, 201] width 18 height 18
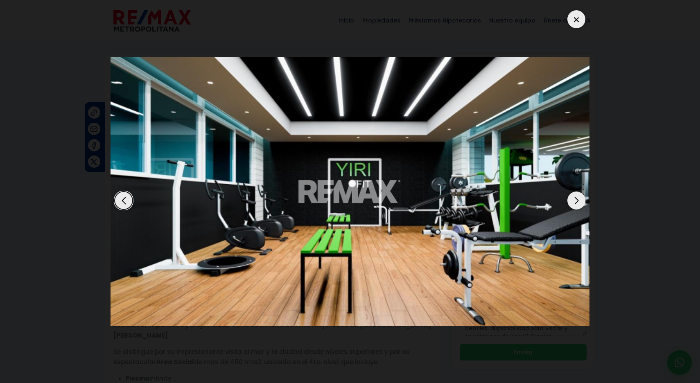
click at [575, 200] on div "Next slide" at bounding box center [577, 201] width 18 height 18
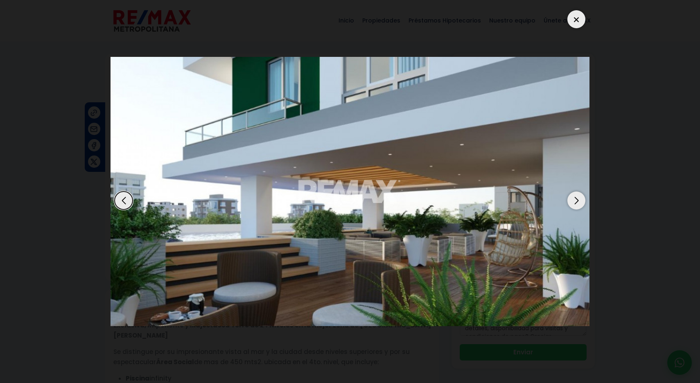
click at [575, 200] on div "Next slide" at bounding box center [577, 201] width 18 height 18
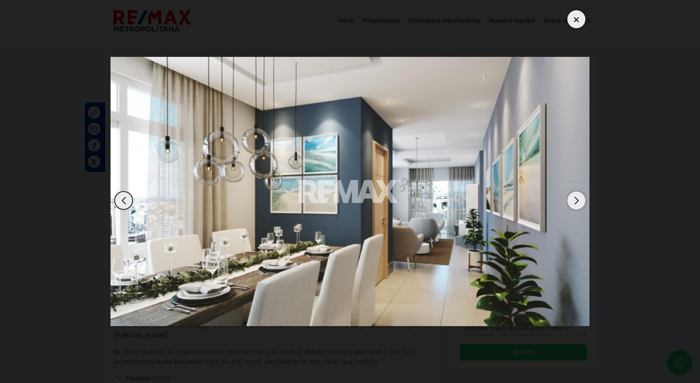
click at [575, 200] on div "Next slide" at bounding box center [577, 201] width 18 height 18
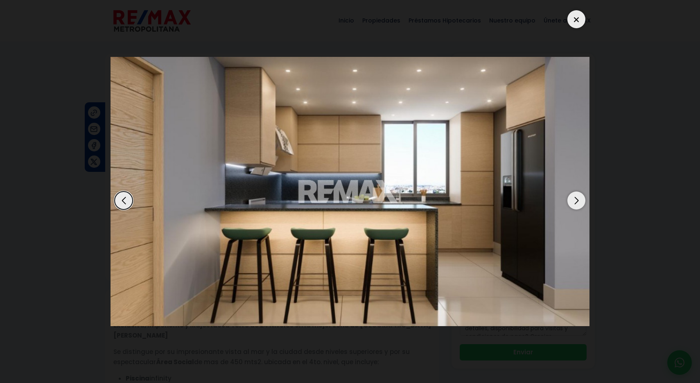
click at [575, 200] on div "Next slide" at bounding box center [577, 201] width 18 height 18
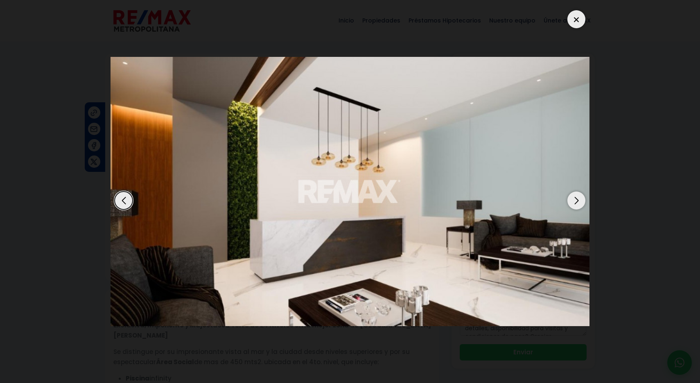
click at [575, 200] on div "Next slide" at bounding box center [577, 201] width 18 height 18
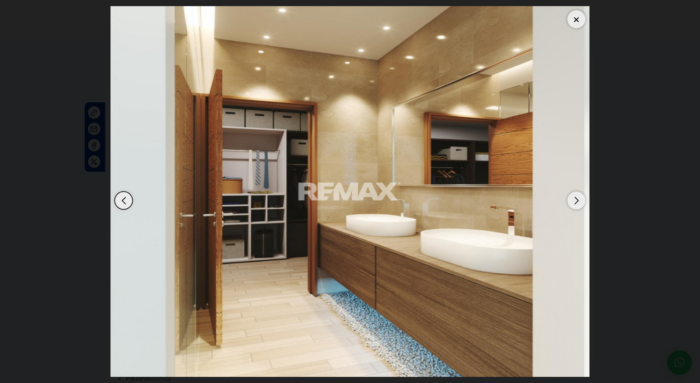
click at [575, 200] on div "Next slide" at bounding box center [577, 201] width 18 height 18
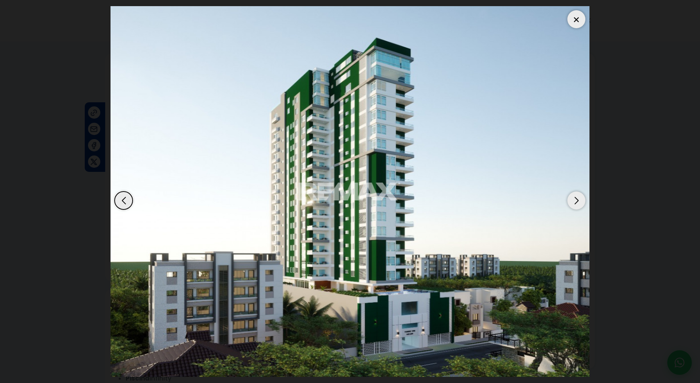
click at [575, 200] on div "Next slide" at bounding box center [577, 201] width 18 height 18
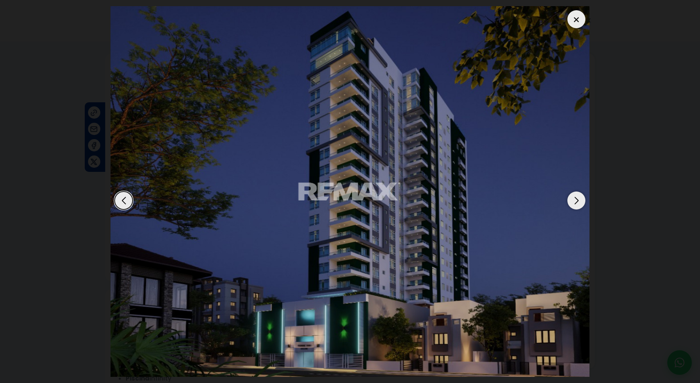
click at [575, 200] on div "Next slide" at bounding box center [577, 201] width 18 height 18
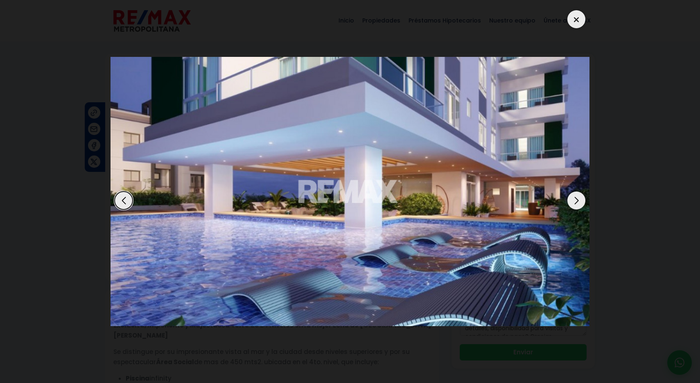
click at [575, 20] on div at bounding box center [577, 19] width 18 height 18
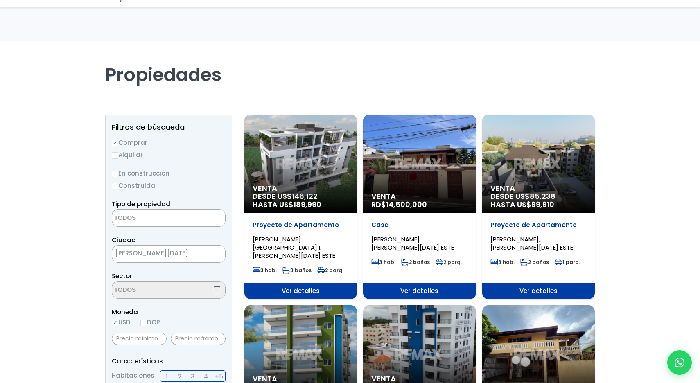
select select
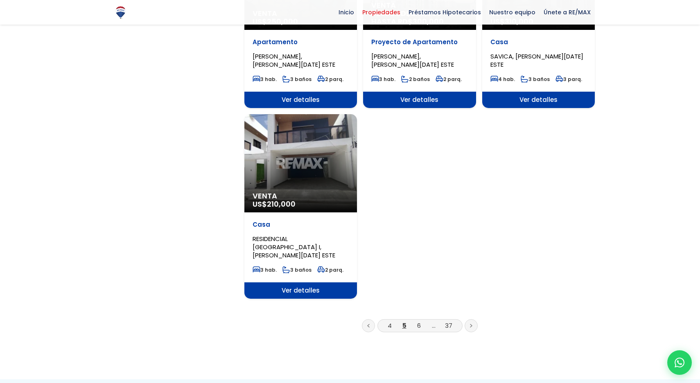
scroll to position [953, 0]
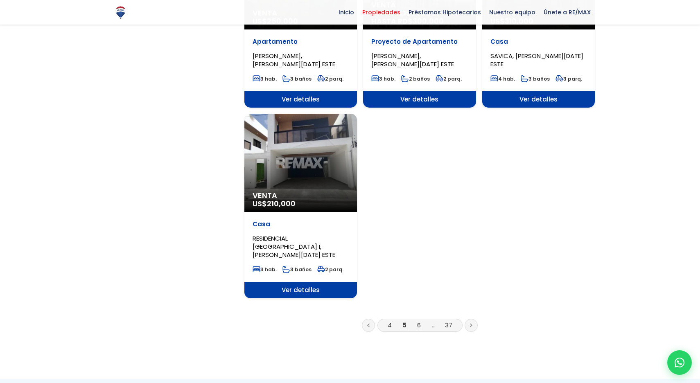
click at [420, 321] on link "6" at bounding box center [419, 325] width 4 height 9
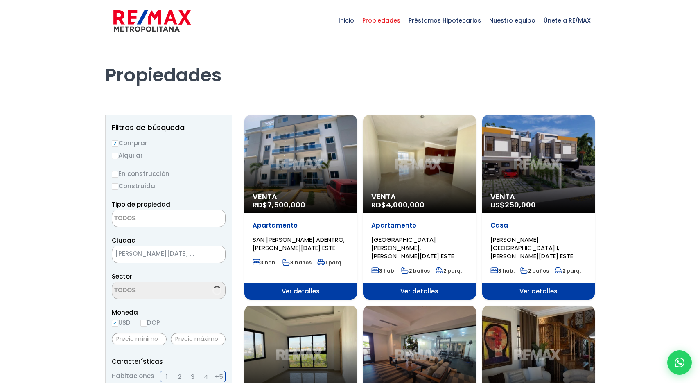
select select
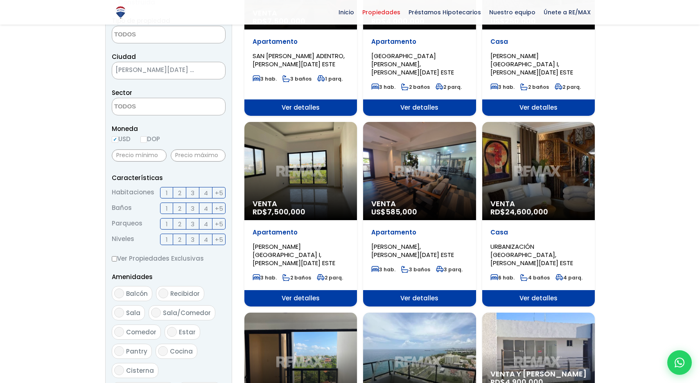
scroll to position [193, 0]
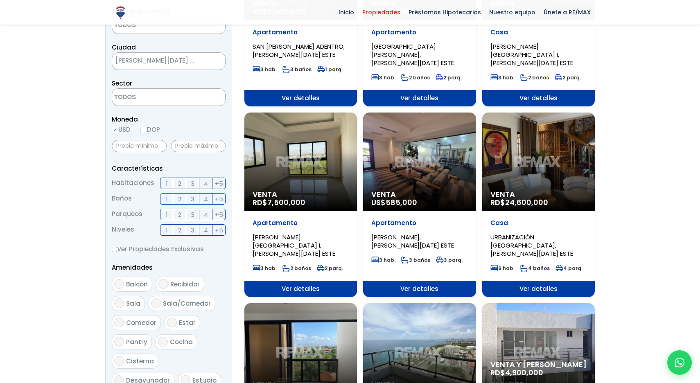
click at [431, 164] on div "Venta US$ 585,000" at bounding box center [419, 162] width 113 height 98
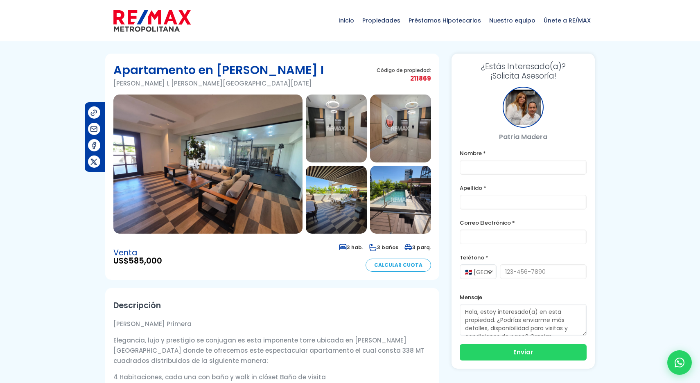
click at [258, 178] on img at bounding box center [207, 164] width 189 height 139
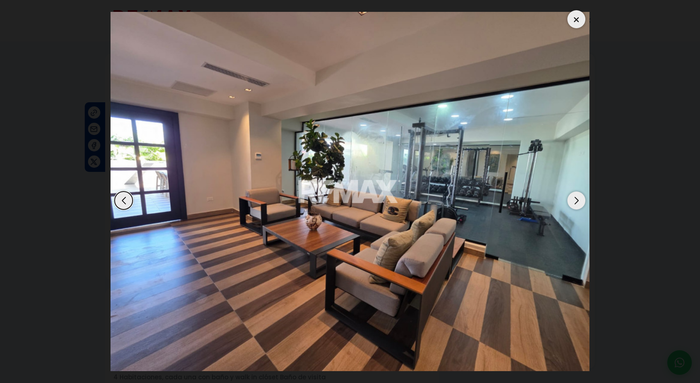
click at [578, 200] on div "Next slide" at bounding box center [577, 201] width 18 height 18
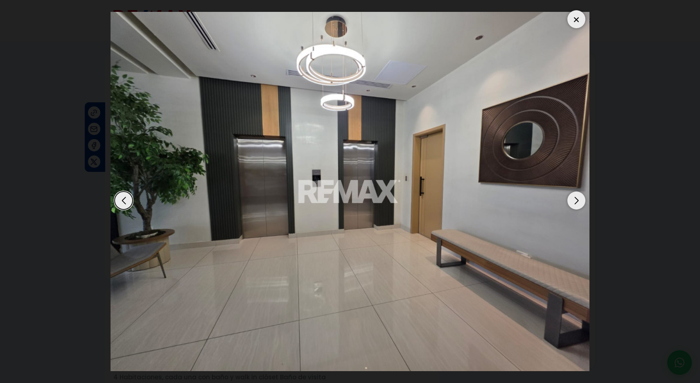
click at [578, 199] on div "Next slide" at bounding box center [577, 201] width 18 height 18
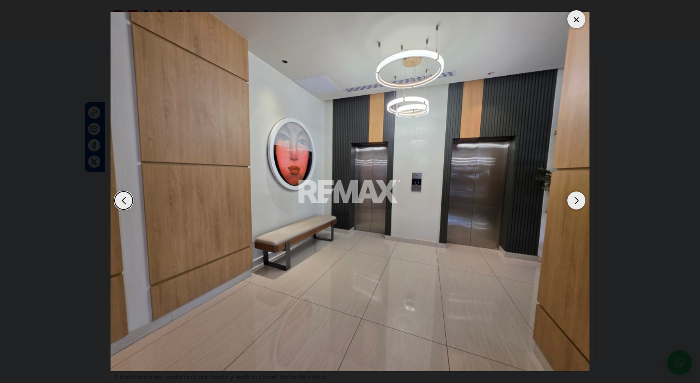
click at [578, 199] on div "Next slide" at bounding box center [577, 201] width 18 height 18
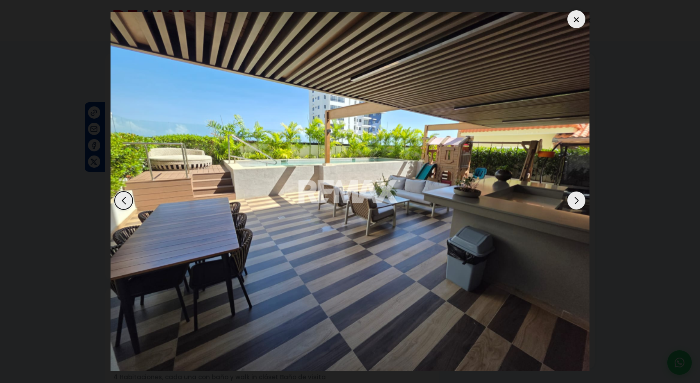
click at [578, 199] on div "Next slide" at bounding box center [577, 201] width 18 height 18
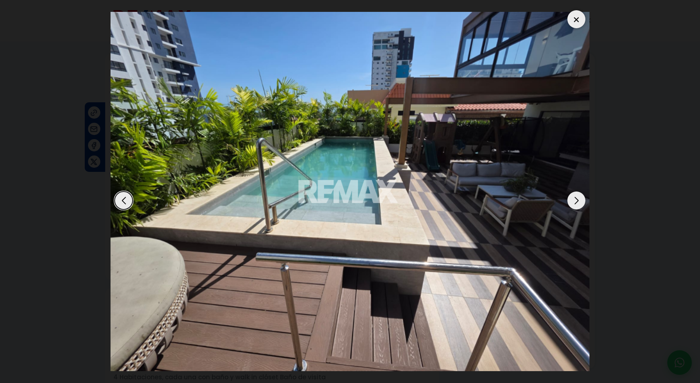
click at [578, 199] on div "Next slide" at bounding box center [577, 201] width 18 height 18
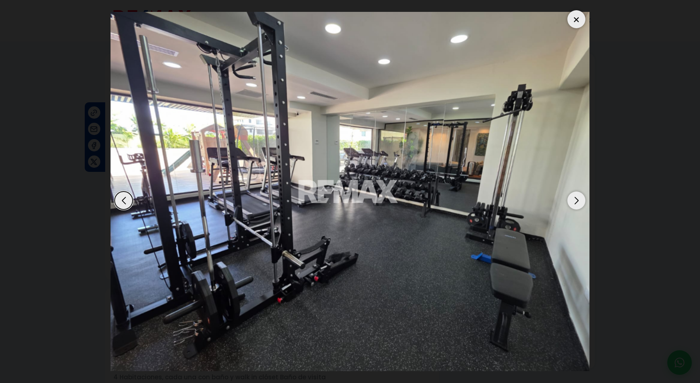
click at [578, 199] on div "Next slide" at bounding box center [577, 201] width 18 height 18
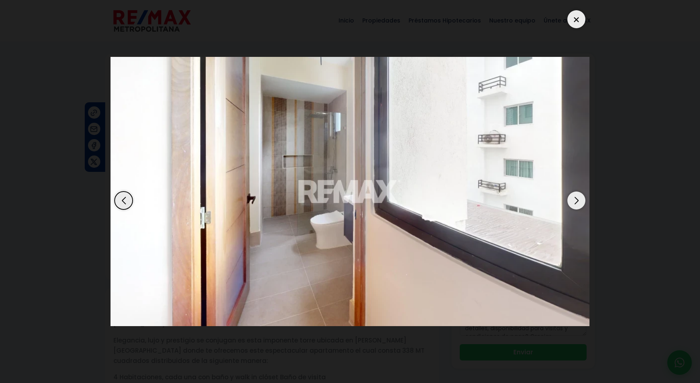
click at [578, 199] on div "Next slide" at bounding box center [577, 201] width 18 height 18
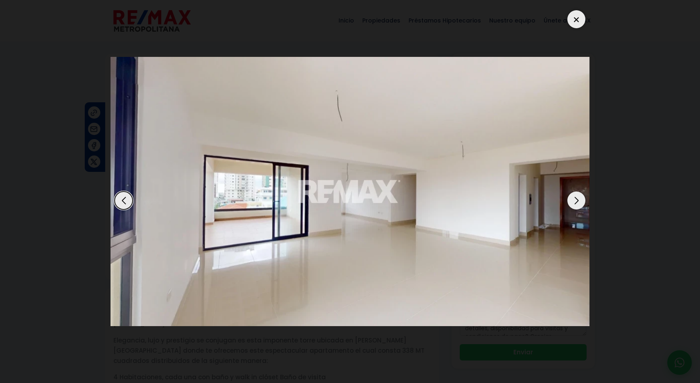
click at [578, 199] on div "Next slide" at bounding box center [577, 201] width 18 height 18
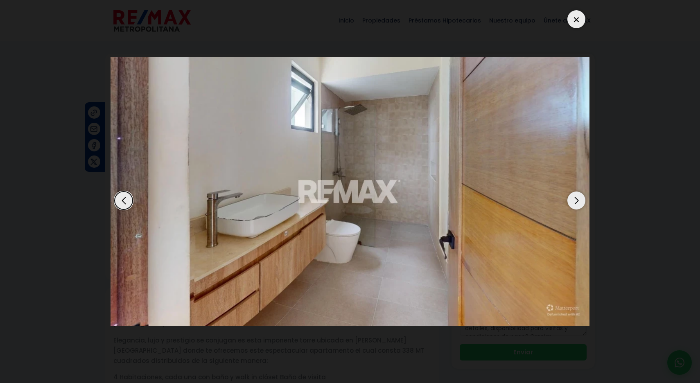
click at [578, 199] on div "Next slide" at bounding box center [577, 201] width 18 height 18
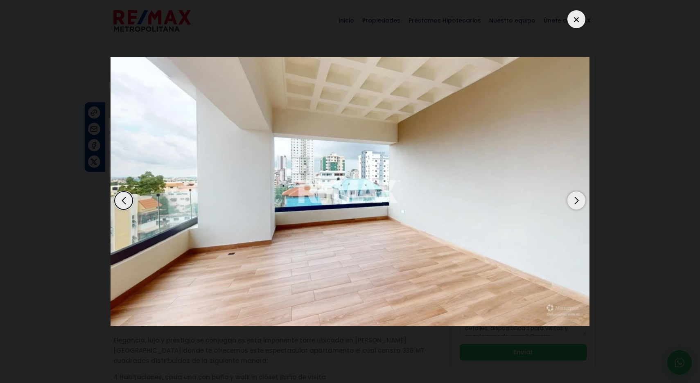
click at [578, 199] on div "Next slide" at bounding box center [577, 201] width 18 height 18
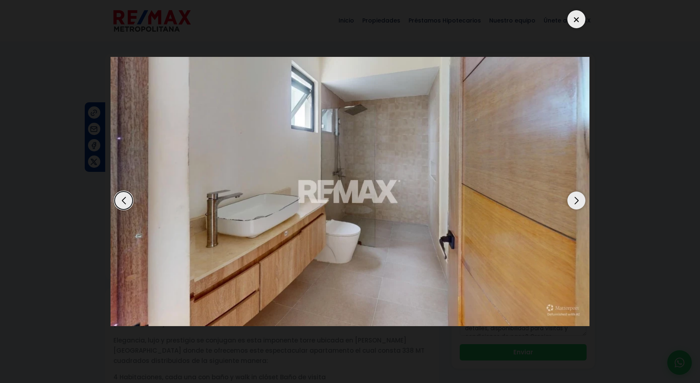
click at [578, 199] on div "Next slide" at bounding box center [577, 201] width 18 height 18
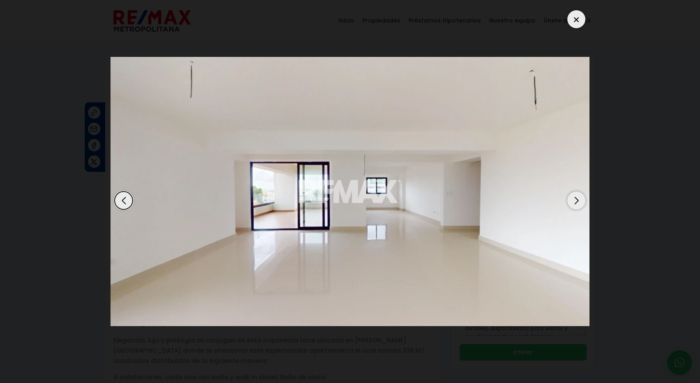
click at [578, 199] on div "Next slide" at bounding box center [577, 201] width 18 height 18
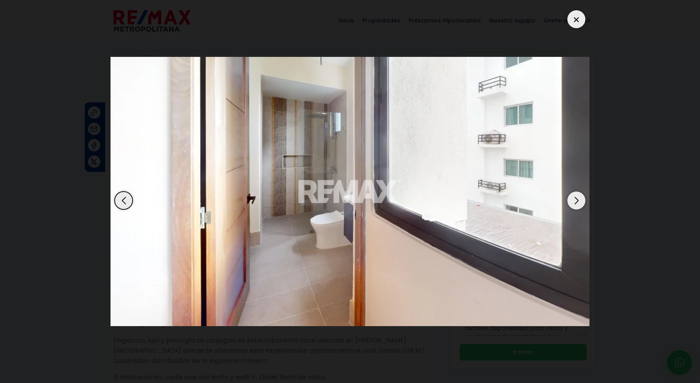
click at [578, 199] on div "Next slide" at bounding box center [577, 201] width 18 height 18
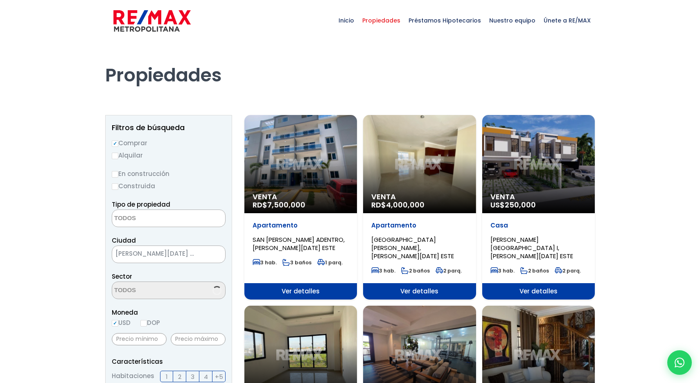
select select
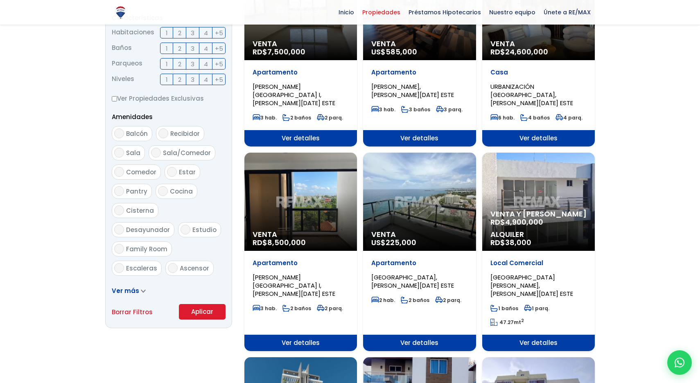
scroll to position [345, 0]
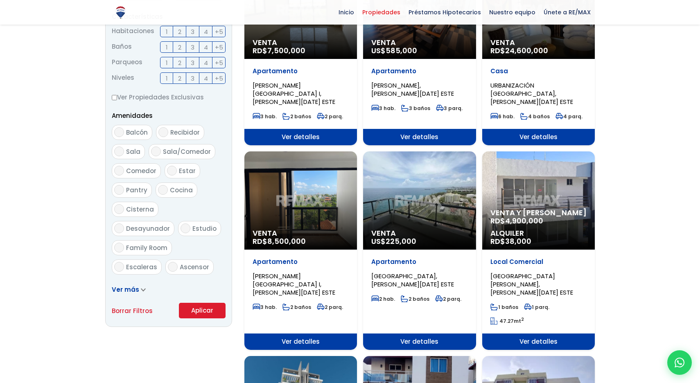
click at [444, 184] on div "Venta US$ 225,000" at bounding box center [419, 201] width 113 height 98
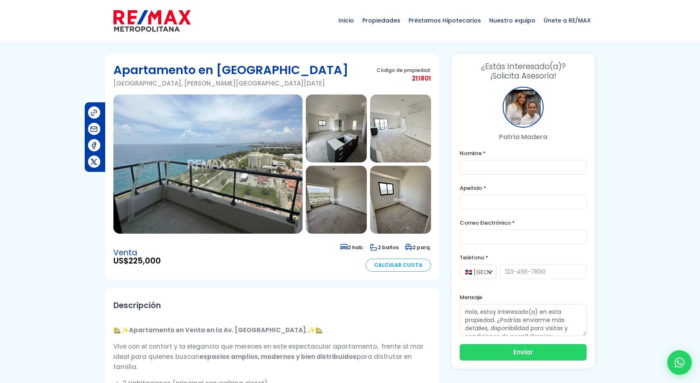
click at [220, 182] on img at bounding box center [207, 164] width 189 height 139
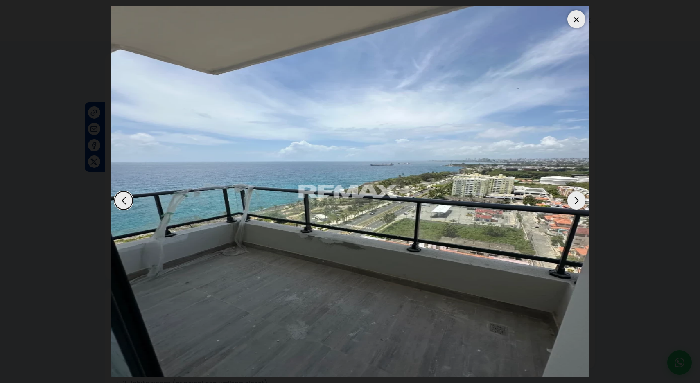
click at [577, 201] on div "Next slide" at bounding box center [577, 201] width 18 height 18
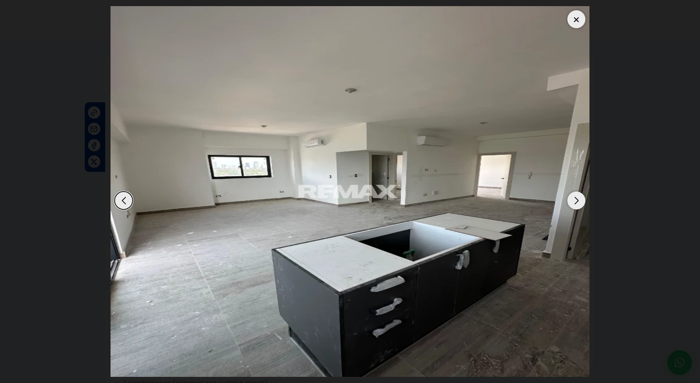
click at [577, 201] on div "Next slide" at bounding box center [577, 201] width 18 height 18
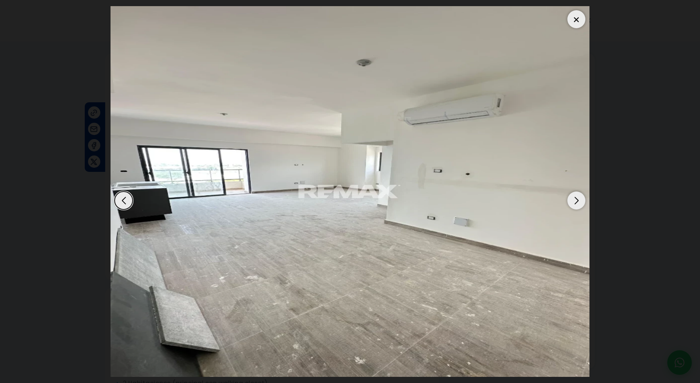
click at [577, 201] on div "Next slide" at bounding box center [577, 201] width 18 height 18
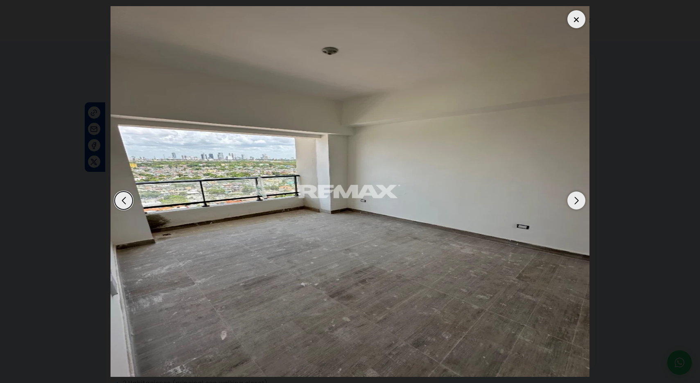
click at [577, 201] on div "Next slide" at bounding box center [577, 201] width 18 height 18
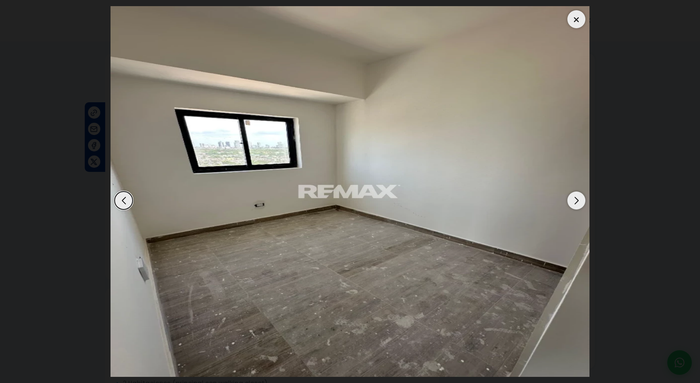
click at [577, 201] on div "Next slide" at bounding box center [577, 201] width 18 height 18
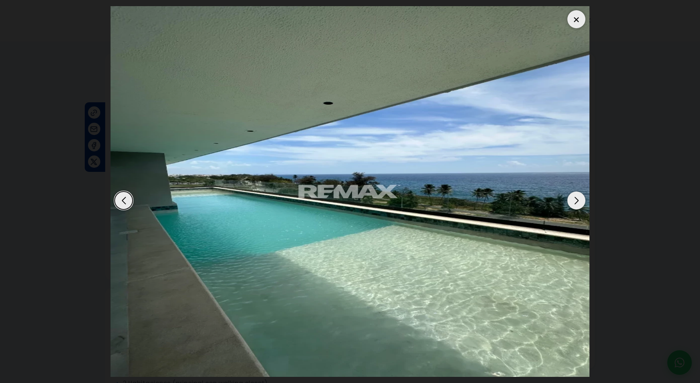
click at [577, 201] on div "Next slide" at bounding box center [577, 201] width 18 height 18
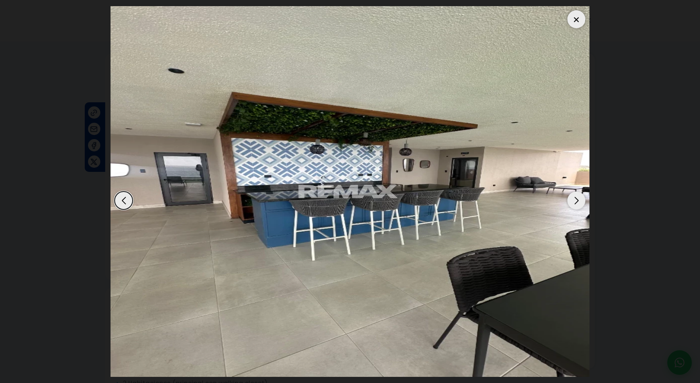
click at [577, 201] on div "Next slide" at bounding box center [577, 201] width 18 height 18
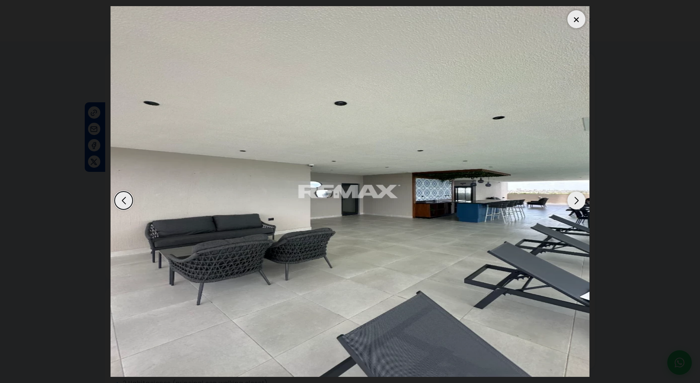
click at [577, 201] on div "Next slide" at bounding box center [577, 201] width 18 height 18
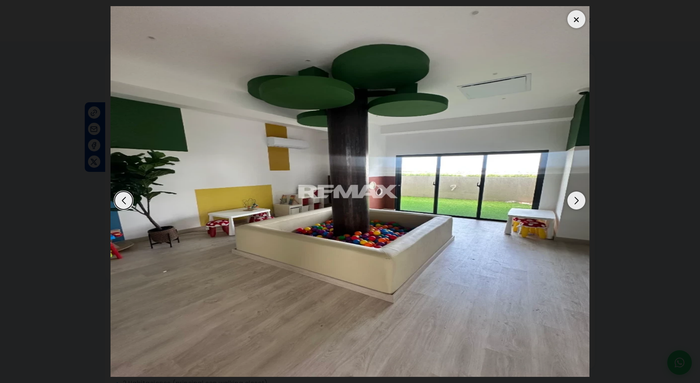
click at [577, 201] on div "Next slide" at bounding box center [577, 201] width 18 height 18
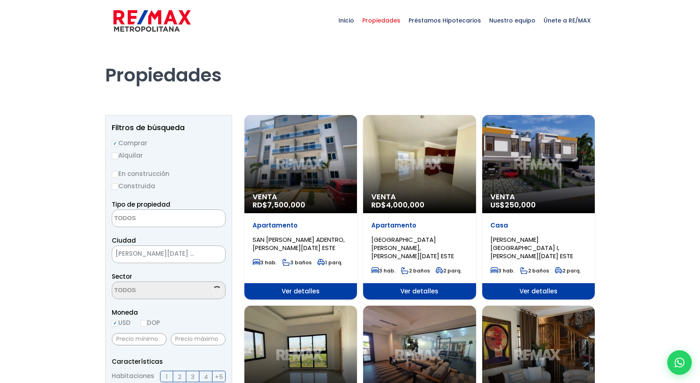
select select
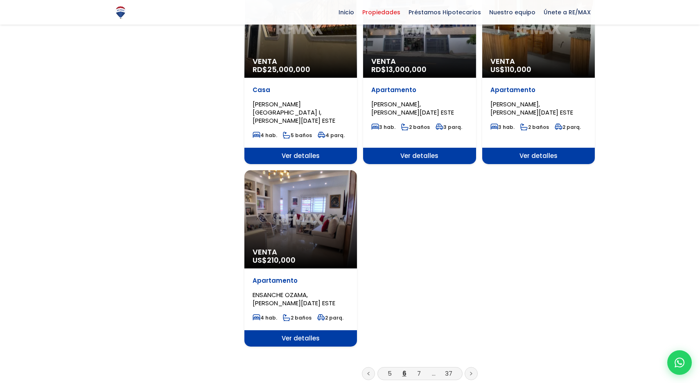
scroll to position [919, 0]
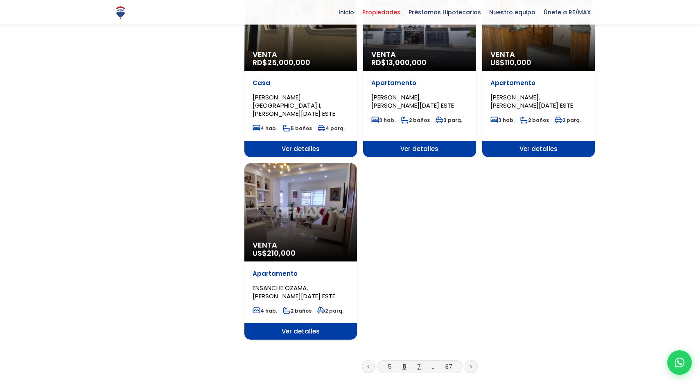
click at [419, 362] on link "7" at bounding box center [419, 366] width 4 height 9
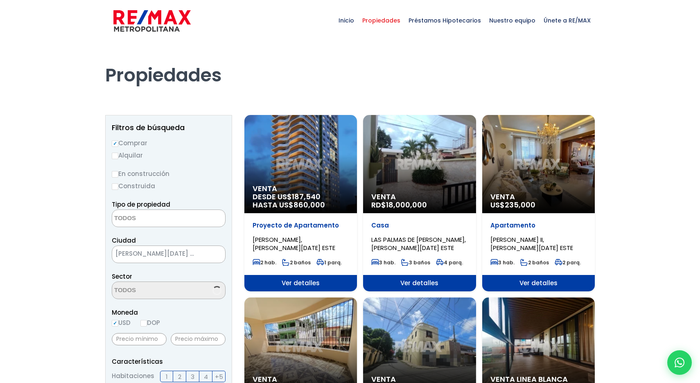
select select
click at [320, 156] on div "Venta DESDE US$ 187,540 HASTA US$ 860,000" at bounding box center [300, 164] width 113 height 98
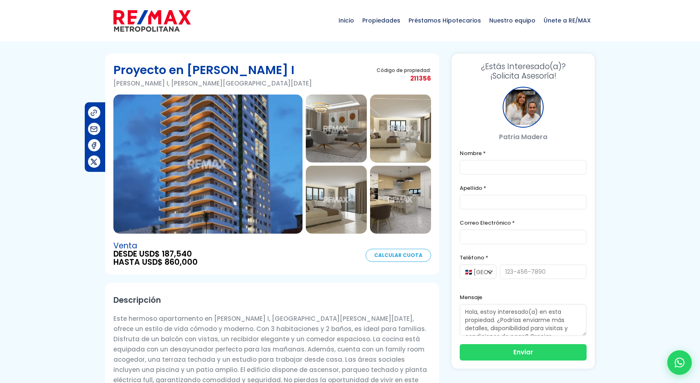
click at [261, 181] on img at bounding box center [207, 164] width 189 height 139
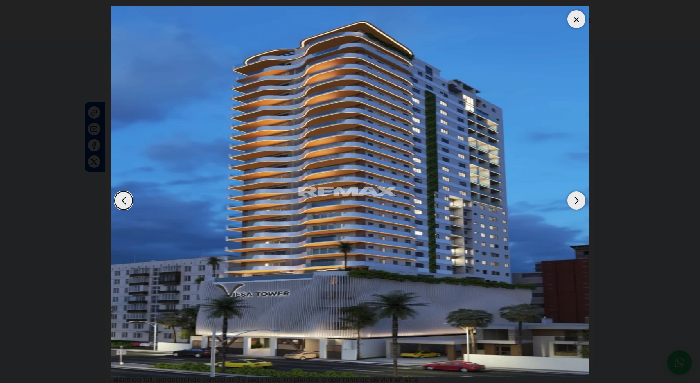
click at [577, 198] on div "Next slide" at bounding box center [577, 201] width 18 height 18
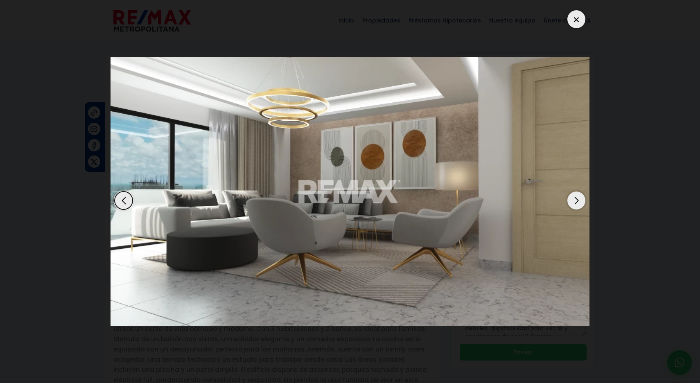
click at [577, 198] on div "Next slide" at bounding box center [577, 201] width 18 height 18
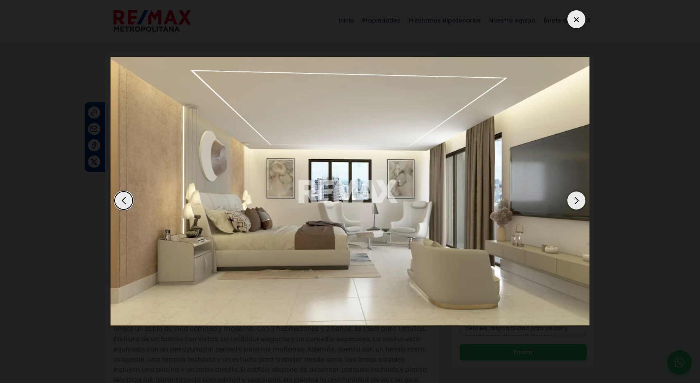
click at [577, 198] on div "Next slide" at bounding box center [577, 201] width 18 height 18
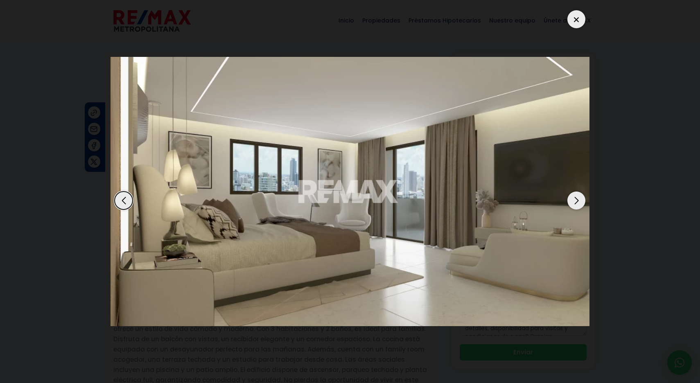
click at [577, 198] on div "Next slide" at bounding box center [577, 201] width 18 height 18
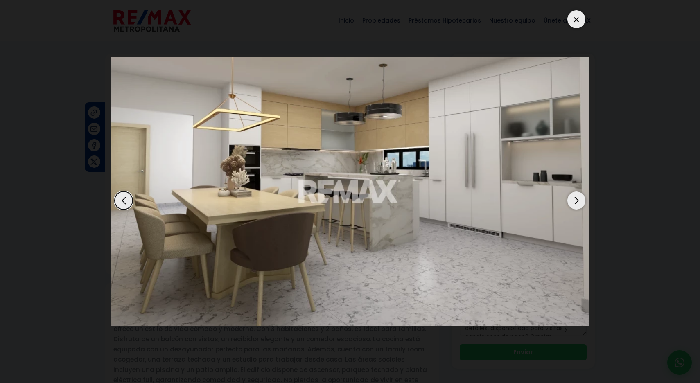
click at [577, 198] on div "Next slide" at bounding box center [577, 201] width 18 height 18
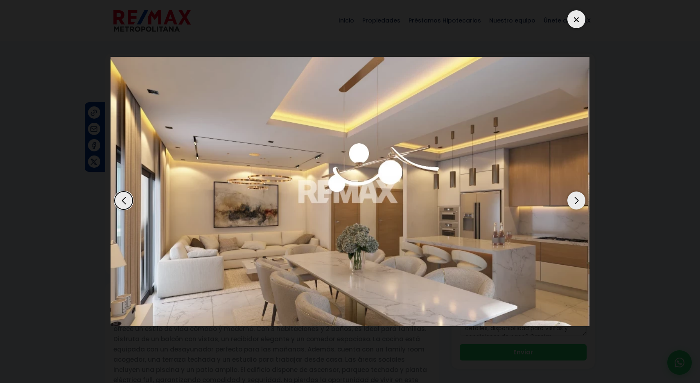
click at [577, 198] on div "Next slide" at bounding box center [577, 201] width 18 height 18
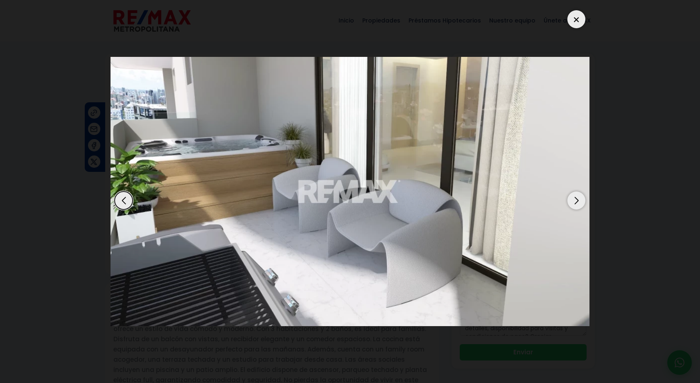
click at [577, 198] on div "Next slide" at bounding box center [577, 201] width 18 height 18
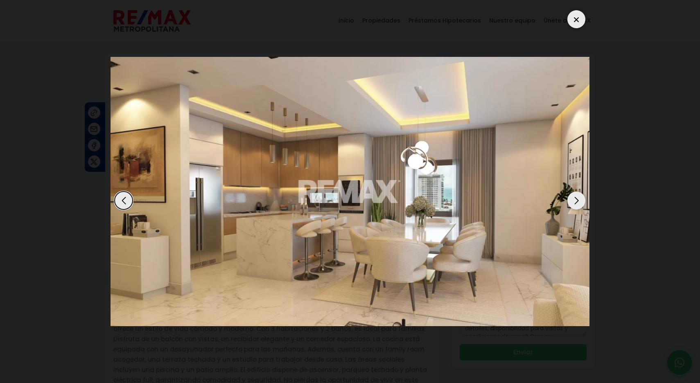
click at [577, 198] on div "Next slide" at bounding box center [577, 201] width 18 height 18
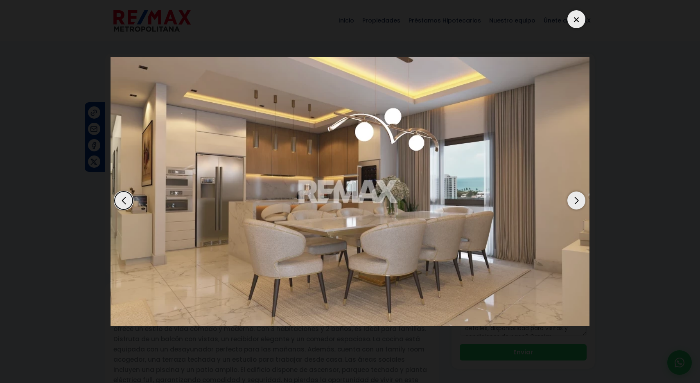
click at [577, 198] on div "Next slide" at bounding box center [577, 201] width 18 height 18
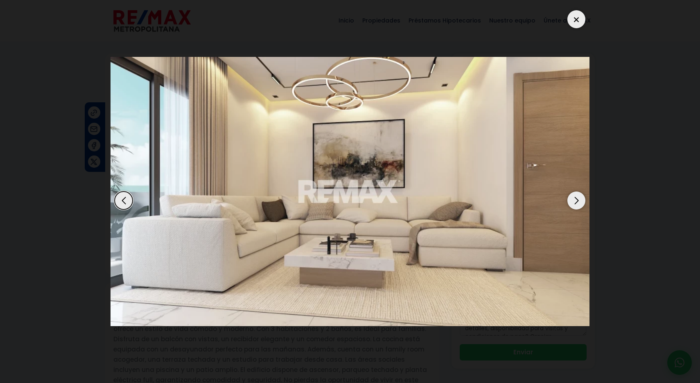
click at [578, 198] on div "Next slide" at bounding box center [577, 201] width 18 height 18
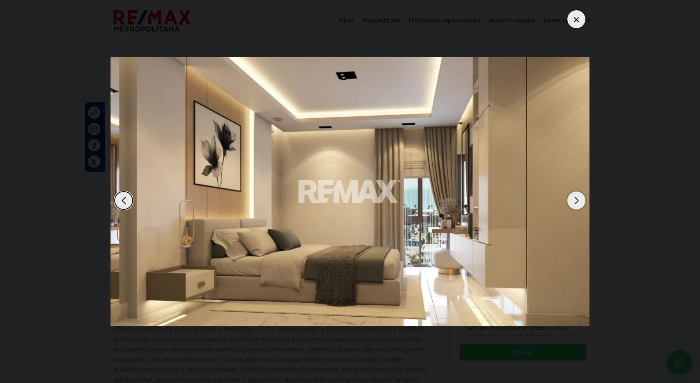
click at [578, 198] on div "Next slide" at bounding box center [577, 201] width 18 height 18
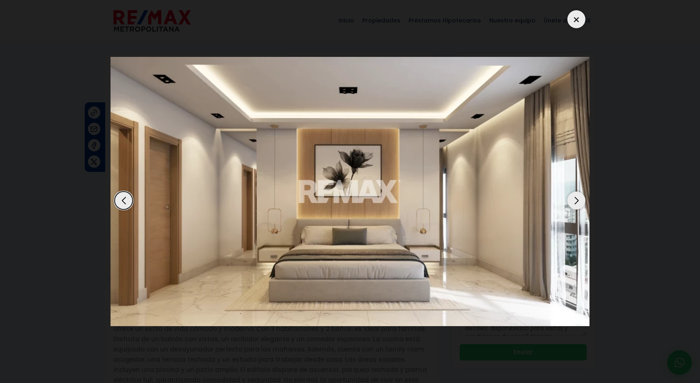
click at [578, 198] on div "Next slide" at bounding box center [577, 201] width 18 height 18
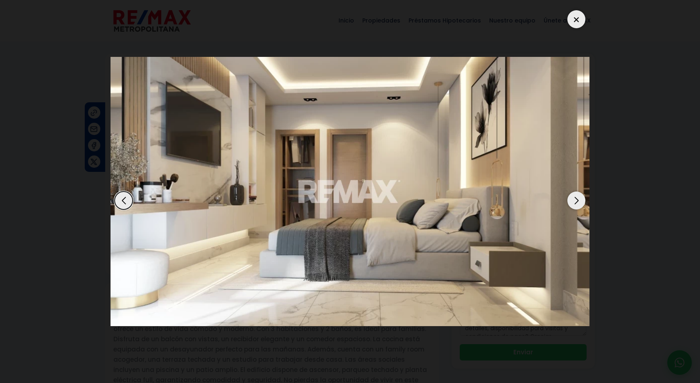
click at [575, 198] on div "Next slide" at bounding box center [577, 201] width 18 height 18
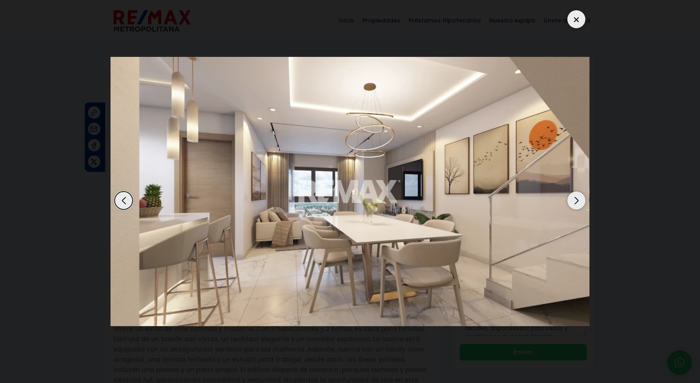
click at [570, 198] on div "Next slide" at bounding box center [577, 201] width 18 height 18
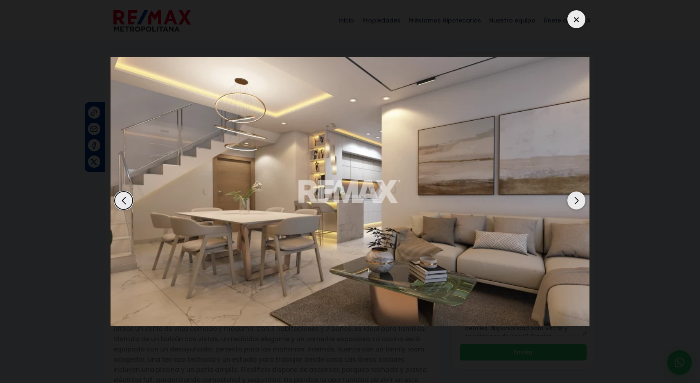
click at [570, 198] on div "Next slide" at bounding box center [577, 201] width 18 height 18
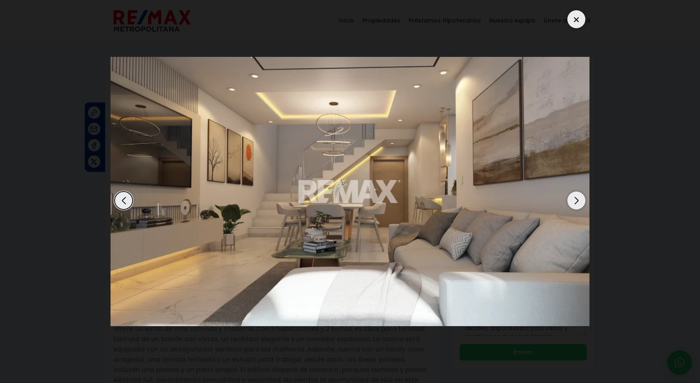
click at [571, 198] on div "Next slide" at bounding box center [577, 201] width 18 height 18
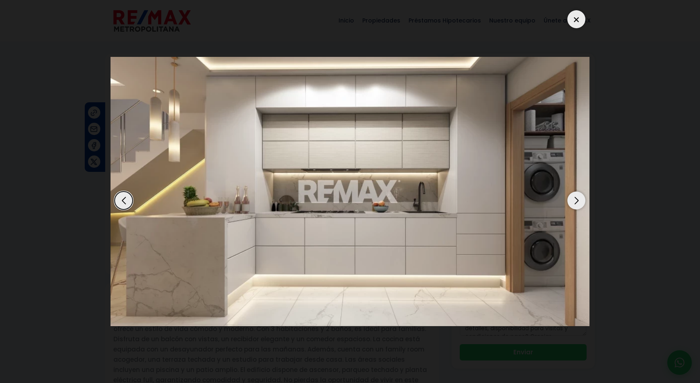
click at [571, 198] on div "Next slide" at bounding box center [577, 201] width 18 height 18
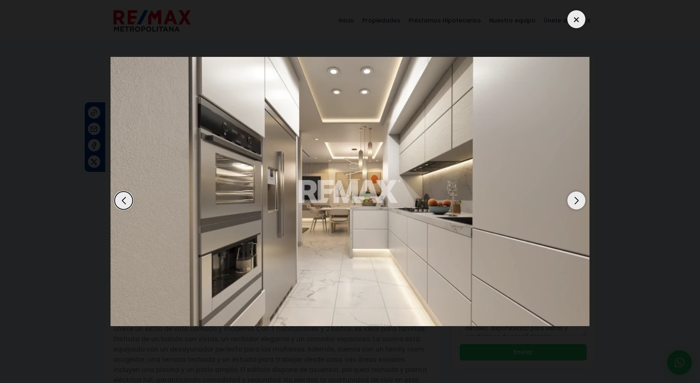
click at [122, 199] on div "Previous slide" at bounding box center [124, 201] width 18 height 18
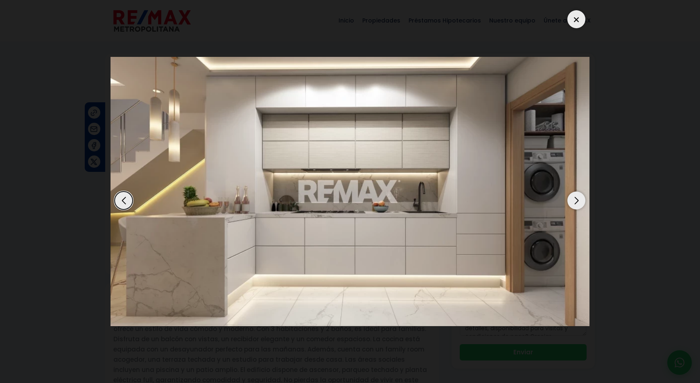
click at [579, 202] on div "Next slide" at bounding box center [577, 201] width 18 height 18
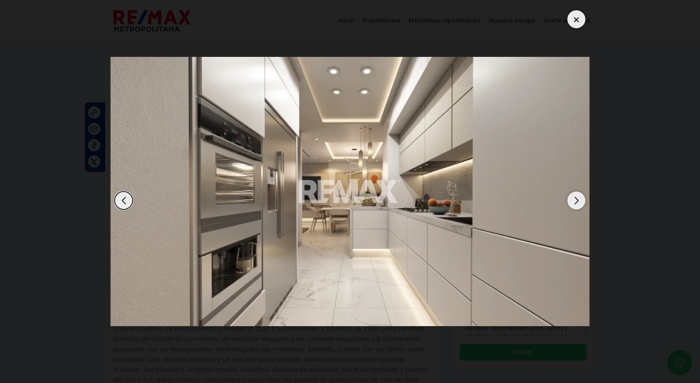
click at [579, 202] on div "Next slide" at bounding box center [577, 201] width 18 height 18
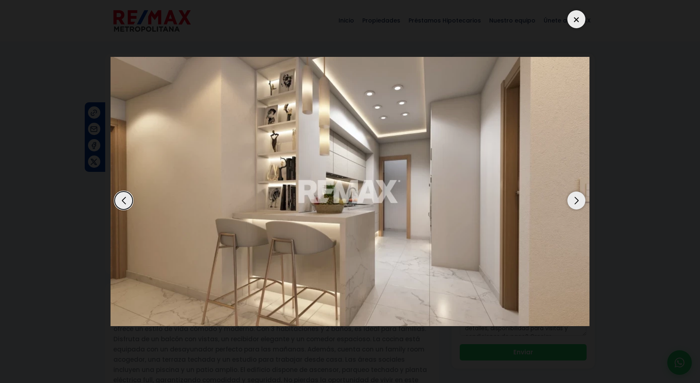
click at [579, 202] on div "Next slide" at bounding box center [577, 201] width 18 height 18
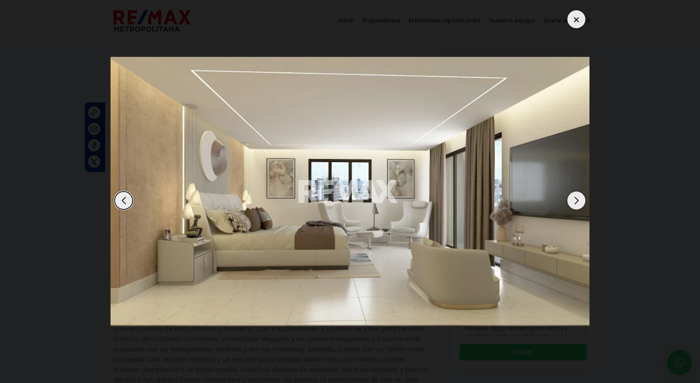
click at [579, 202] on div "Next slide" at bounding box center [577, 201] width 18 height 18
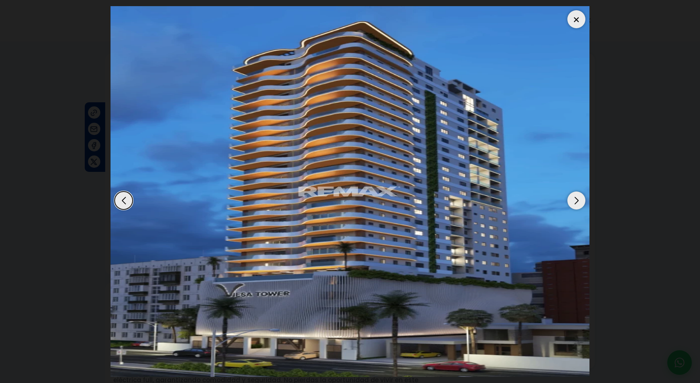
click at [577, 17] on div at bounding box center [577, 19] width 18 height 18
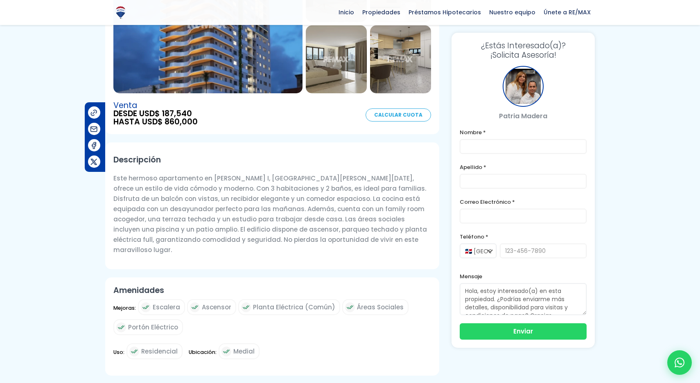
scroll to position [142, 0]
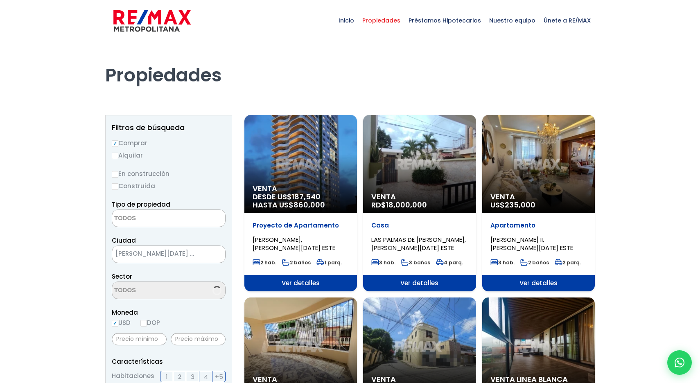
select select
click at [441, 172] on div "Venta RD$ 18,000,000" at bounding box center [419, 164] width 113 height 98
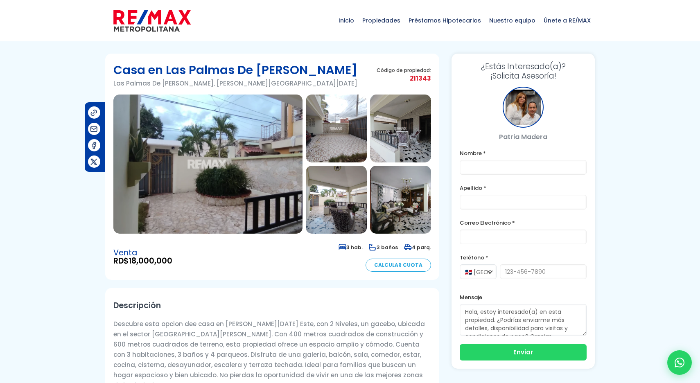
click at [251, 191] on img at bounding box center [207, 164] width 189 height 139
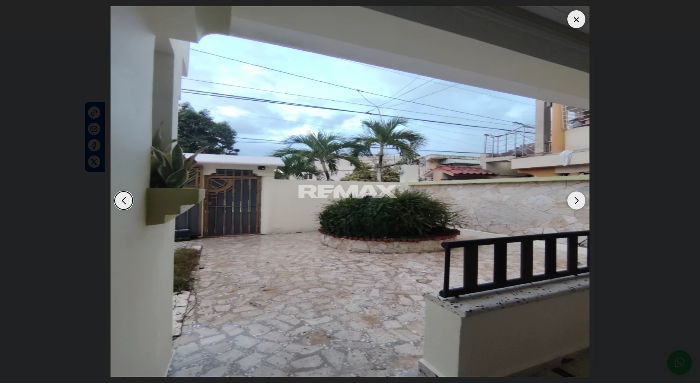
click at [577, 199] on div "Next slide" at bounding box center [577, 201] width 18 height 18
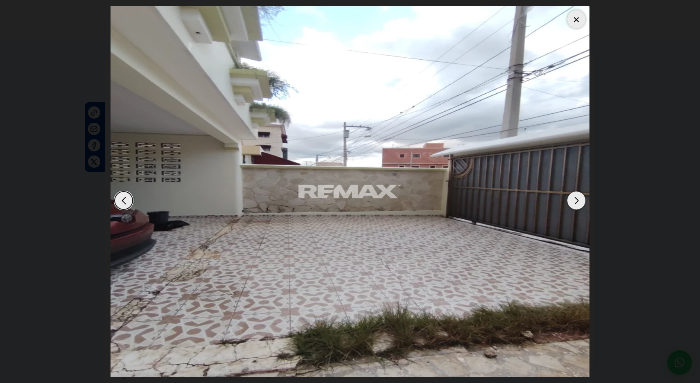
click at [577, 199] on div "Next slide" at bounding box center [577, 201] width 18 height 18
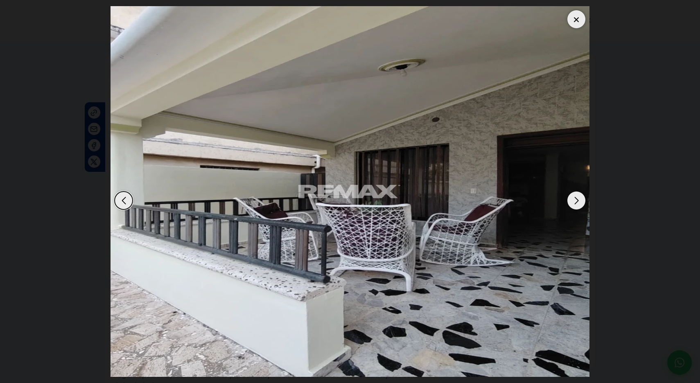
click at [577, 199] on div "Next slide" at bounding box center [577, 201] width 18 height 18
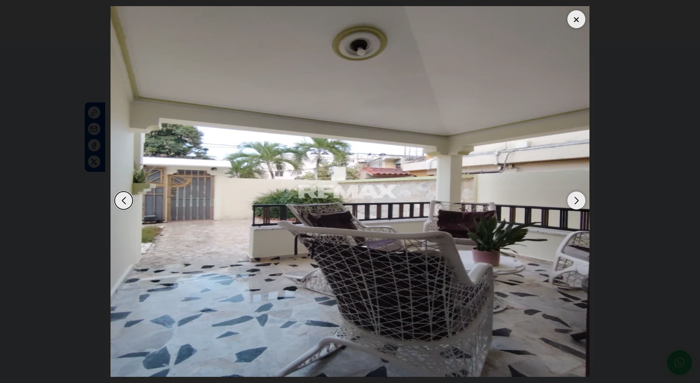
click at [577, 199] on div "Next slide" at bounding box center [577, 201] width 18 height 18
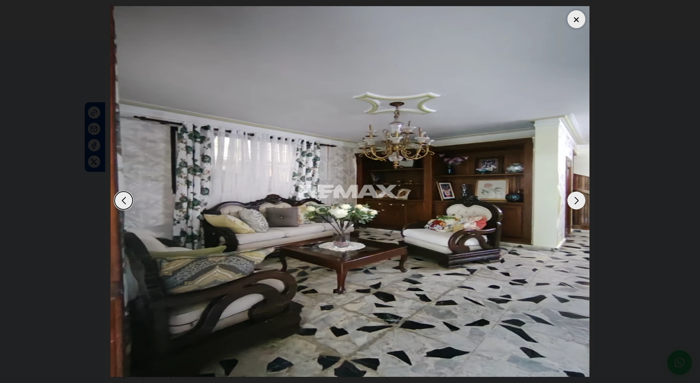
click at [577, 199] on div "Next slide" at bounding box center [577, 201] width 18 height 18
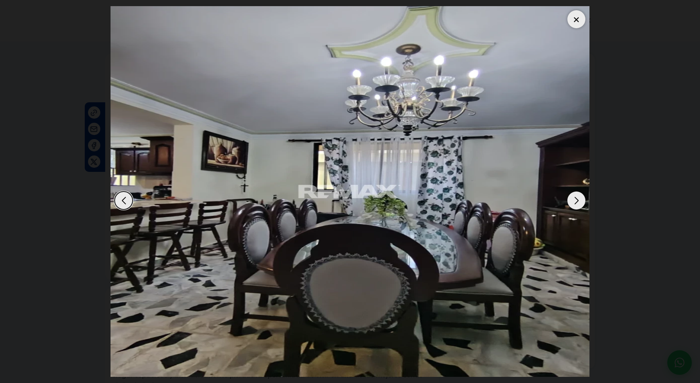
click at [577, 199] on div "Next slide" at bounding box center [577, 201] width 18 height 18
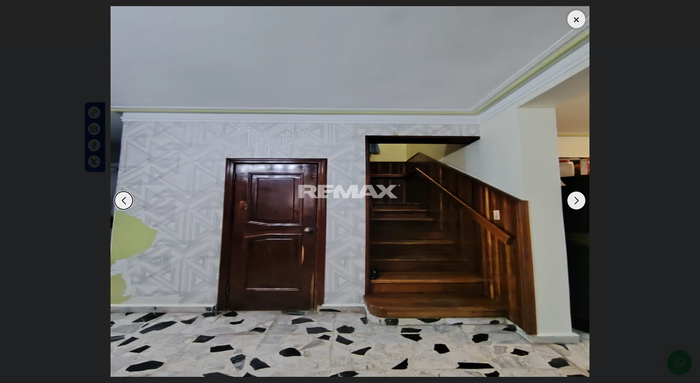
click at [577, 199] on div "Next slide" at bounding box center [577, 201] width 18 height 18
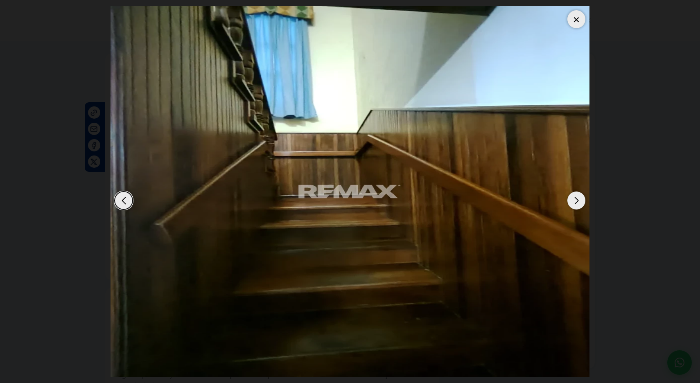
click at [577, 199] on div "Next slide" at bounding box center [577, 201] width 18 height 18
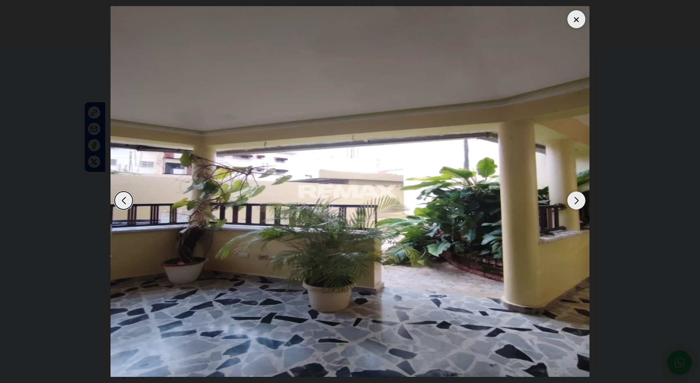
click at [577, 199] on div "Next slide" at bounding box center [577, 201] width 18 height 18
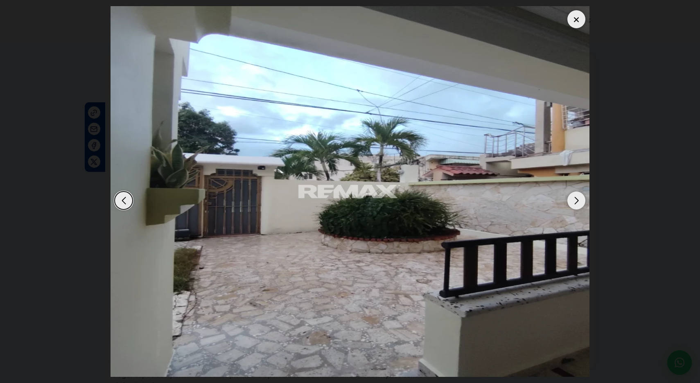
click at [577, 199] on div "Next slide" at bounding box center [577, 201] width 18 height 18
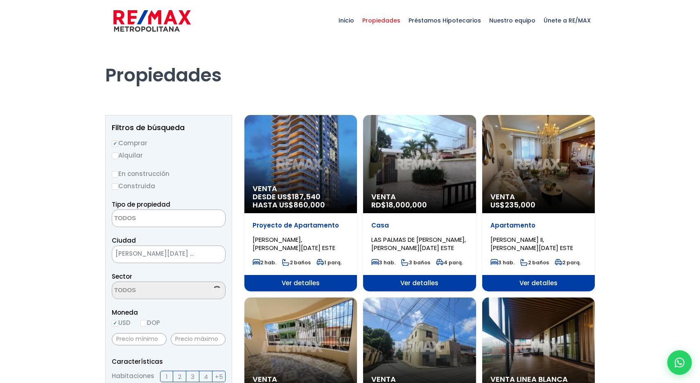
select select
click at [549, 174] on div "Venta US$ 235,000" at bounding box center [538, 164] width 113 height 98
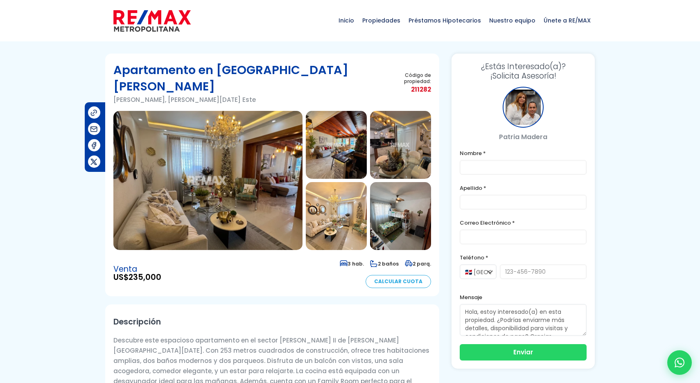
click at [275, 163] on img at bounding box center [207, 180] width 189 height 139
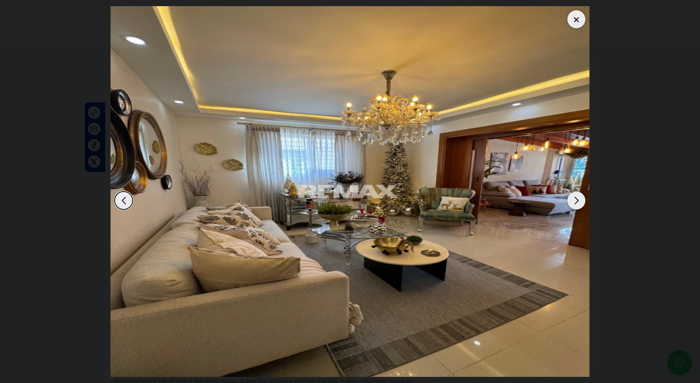
click at [578, 201] on div "Next slide" at bounding box center [577, 201] width 18 height 18
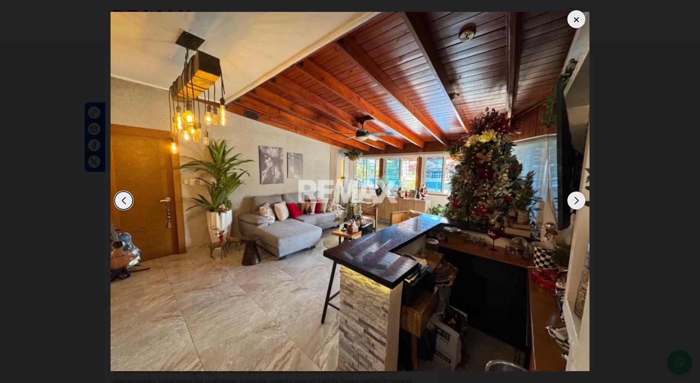
click at [578, 201] on div "Next slide" at bounding box center [577, 201] width 18 height 18
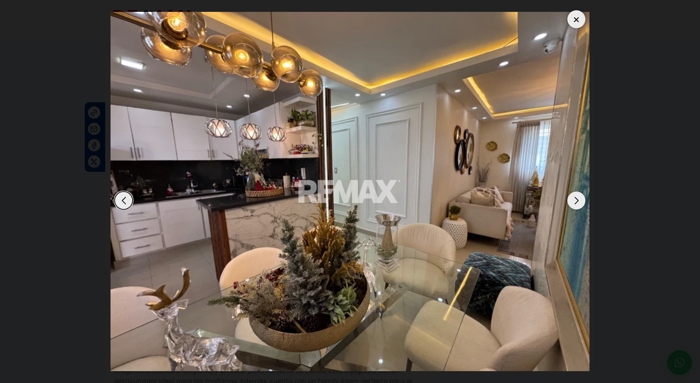
click at [578, 201] on div "Next slide" at bounding box center [577, 201] width 18 height 18
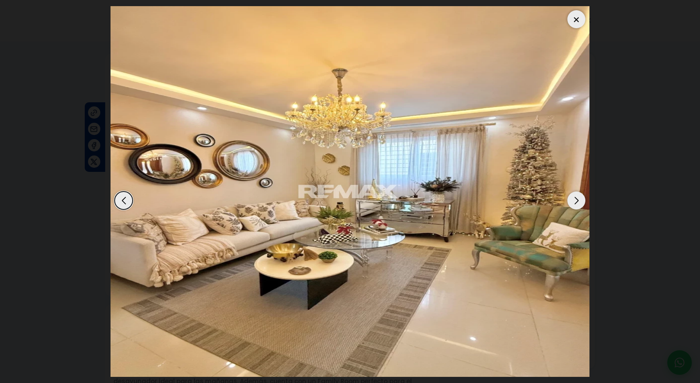
click at [578, 201] on div "Next slide" at bounding box center [577, 201] width 18 height 18
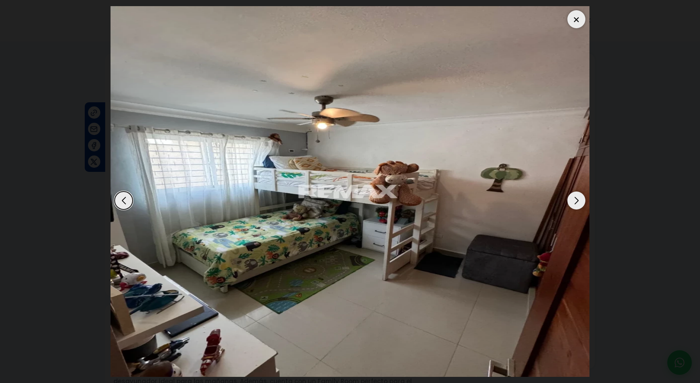
click at [578, 201] on div "Next slide" at bounding box center [577, 201] width 18 height 18
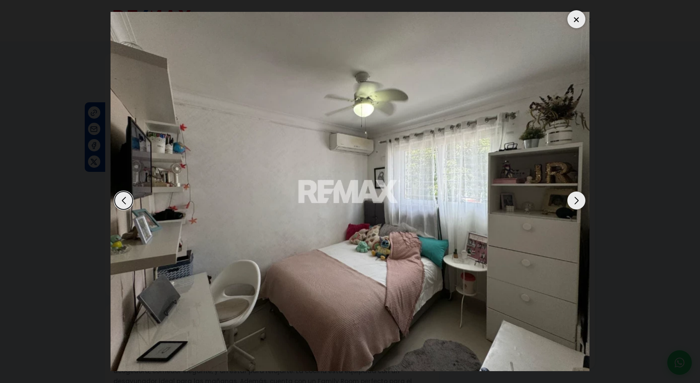
click at [578, 201] on div "Next slide" at bounding box center [577, 201] width 18 height 18
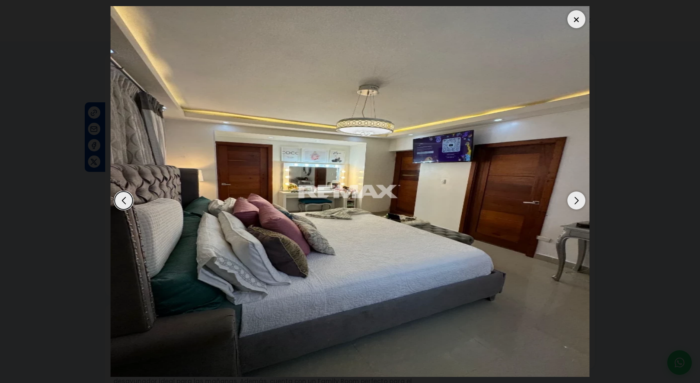
click at [578, 201] on div "Next slide" at bounding box center [577, 201] width 18 height 18
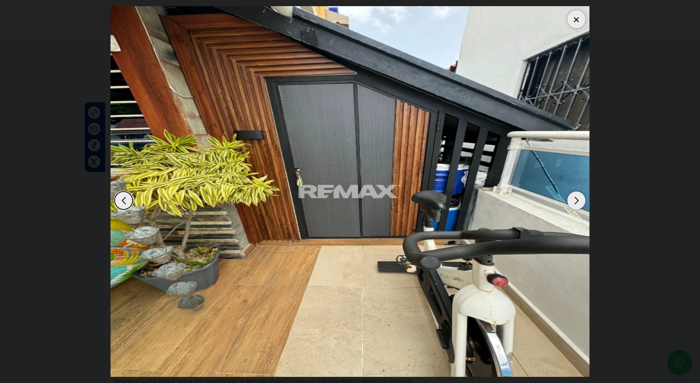
click at [578, 201] on div "Next slide" at bounding box center [577, 201] width 18 height 18
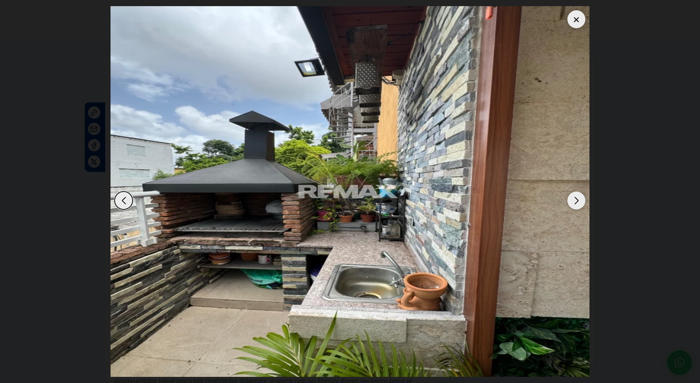
click at [578, 201] on div "Next slide" at bounding box center [577, 201] width 18 height 18
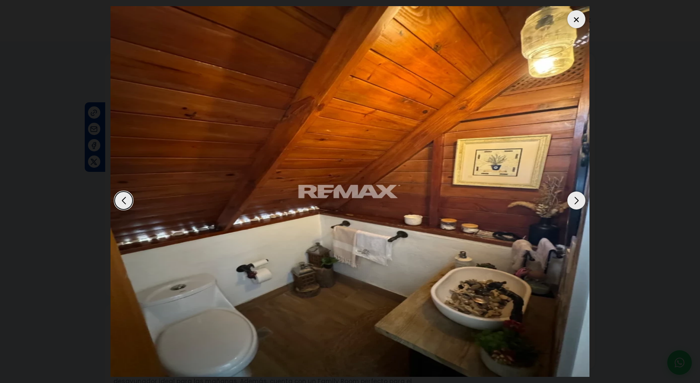
click at [578, 201] on div "Next slide" at bounding box center [577, 201] width 18 height 18
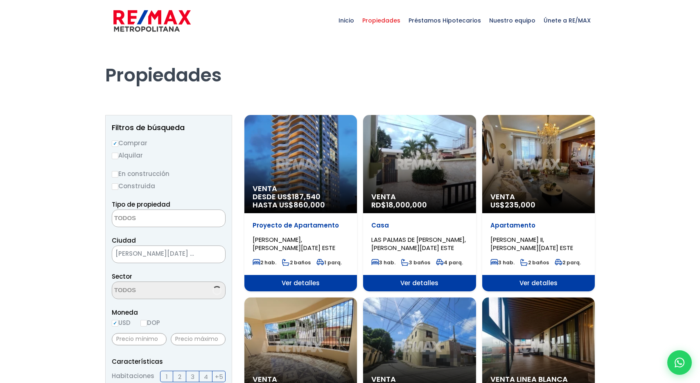
select select
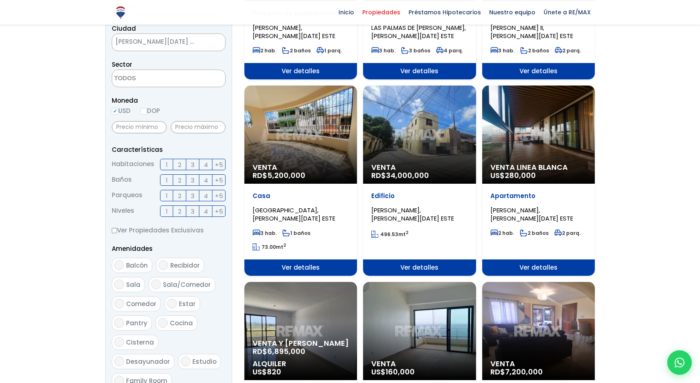
scroll to position [214, 0]
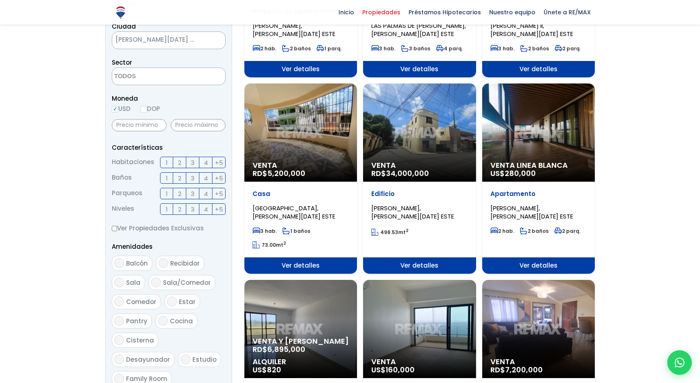
click at [578, 131] on div "Venta Linea Blanca US$ 280,000" at bounding box center [538, 133] width 113 height 98
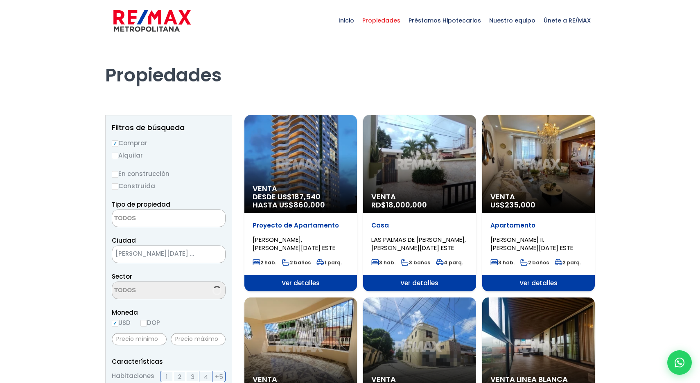
select select
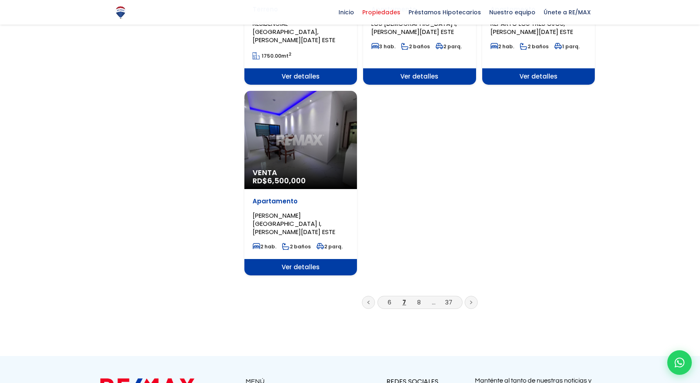
scroll to position [971, 0]
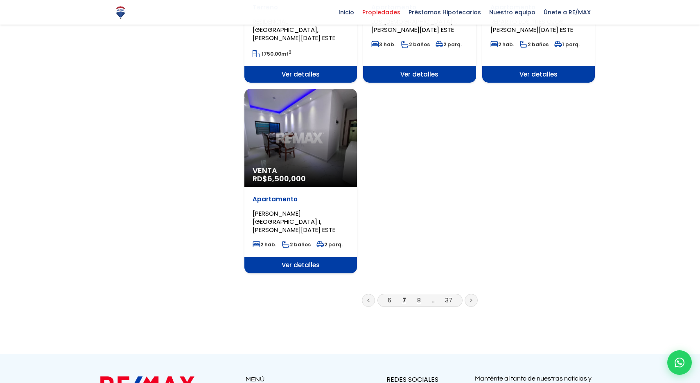
click at [419, 296] on link "8" at bounding box center [419, 300] width 4 height 9
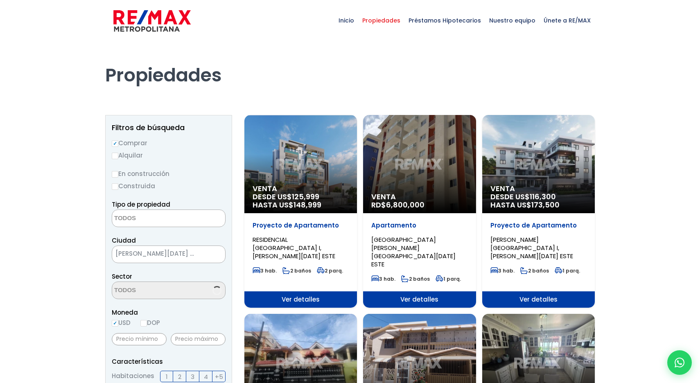
select select
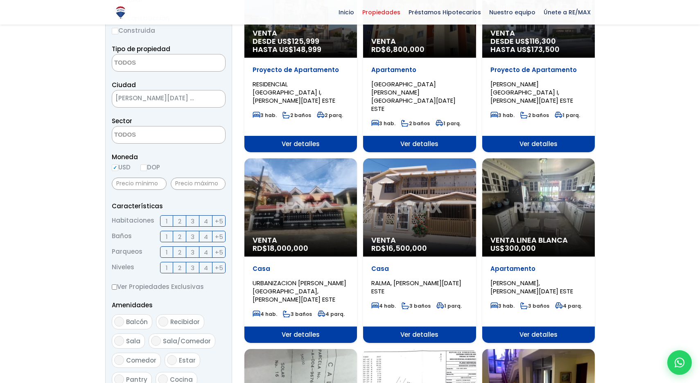
click at [439, 196] on div "Venta RD$ 16,500,000" at bounding box center [419, 207] width 113 height 98
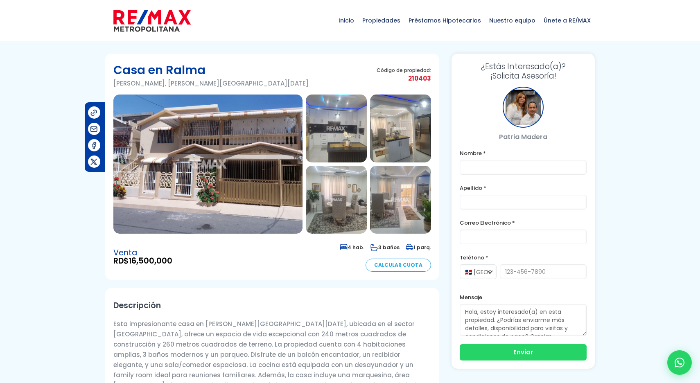
click at [265, 175] on img at bounding box center [207, 164] width 189 height 139
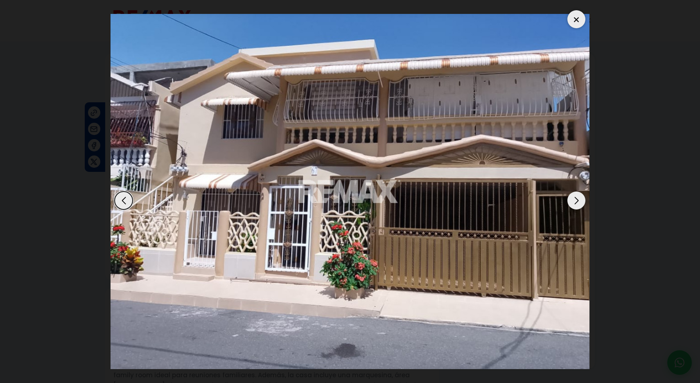
click at [577, 199] on div "Next slide" at bounding box center [577, 201] width 18 height 18
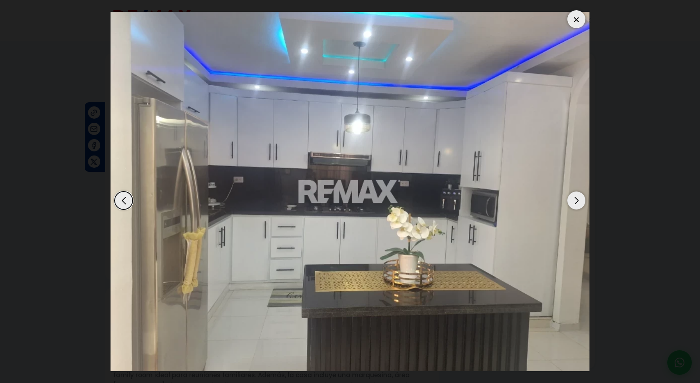
click at [577, 199] on div "Next slide" at bounding box center [577, 201] width 18 height 18
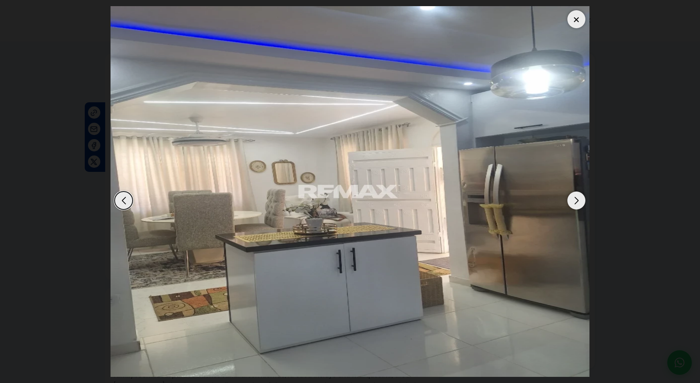
click at [577, 199] on div "Next slide" at bounding box center [577, 201] width 18 height 18
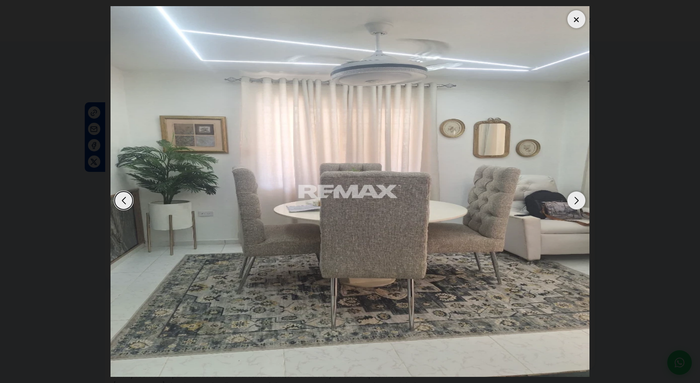
click at [577, 199] on div "Next slide" at bounding box center [577, 201] width 18 height 18
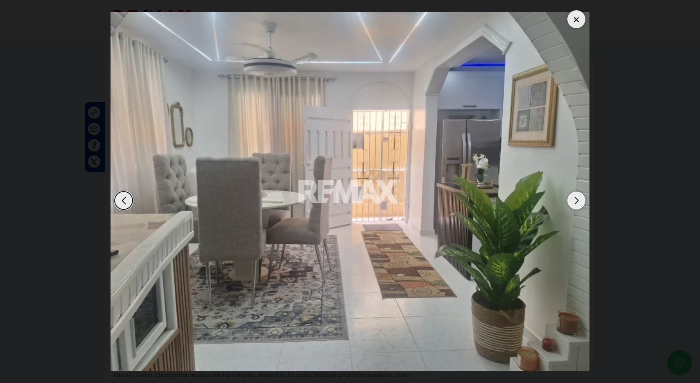
click at [577, 199] on div "Next slide" at bounding box center [577, 201] width 18 height 18
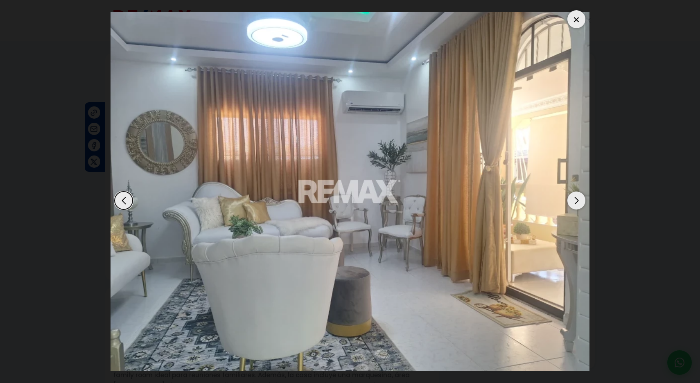
click at [577, 199] on div "Next slide" at bounding box center [577, 201] width 18 height 18
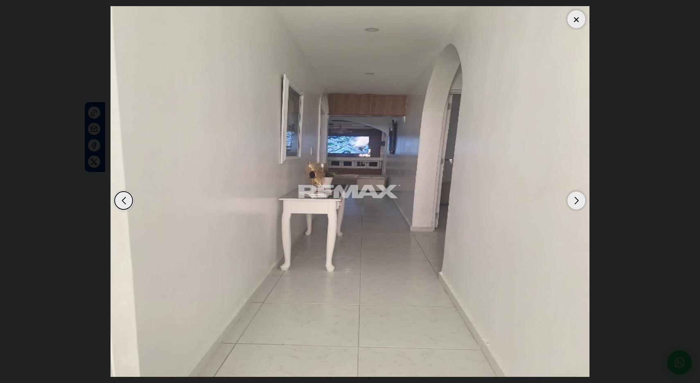
click at [577, 199] on div "Next slide" at bounding box center [577, 201] width 18 height 18
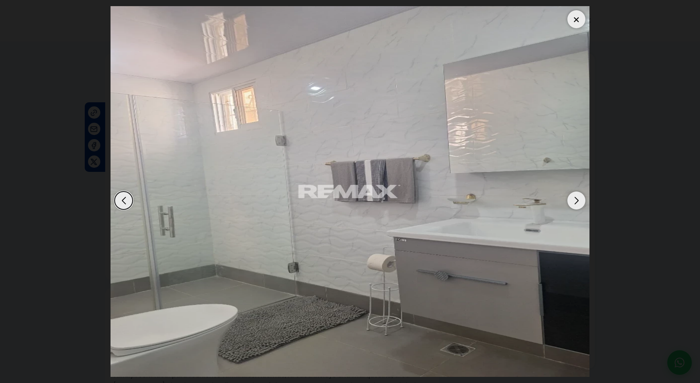
click at [577, 199] on div "Next slide" at bounding box center [577, 201] width 18 height 18
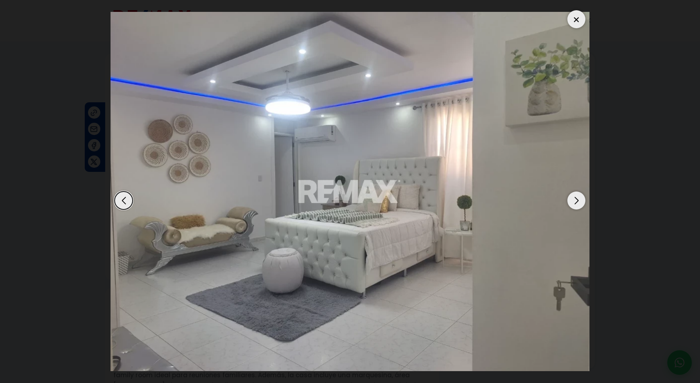
click at [577, 199] on div "Next slide" at bounding box center [577, 201] width 18 height 18
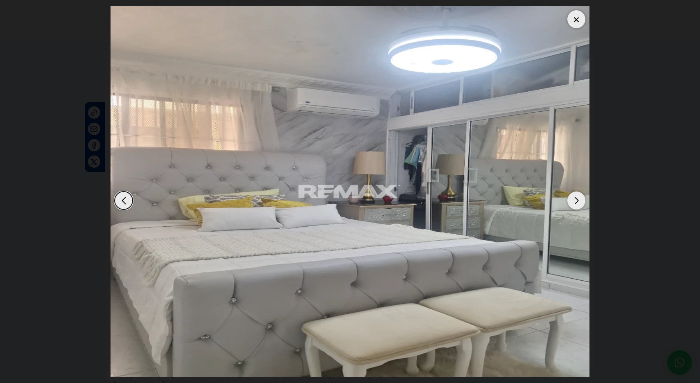
click at [577, 199] on div "Next slide" at bounding box center [577, 201] width 18 height 18
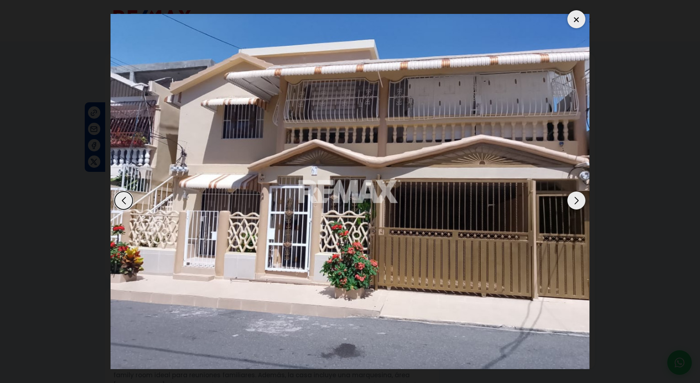
click at [576, 18] on div at bounding box center [577, 19] width 18 height 18
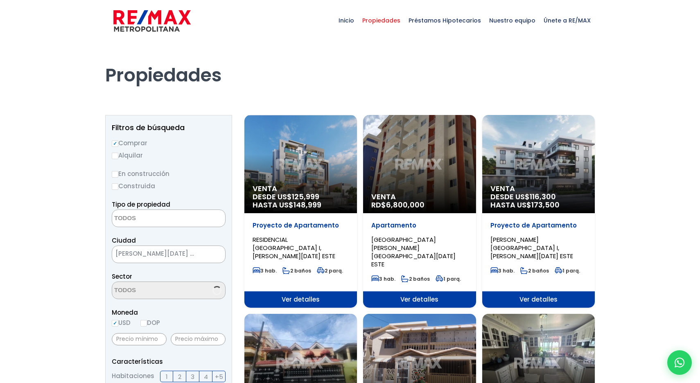
select select
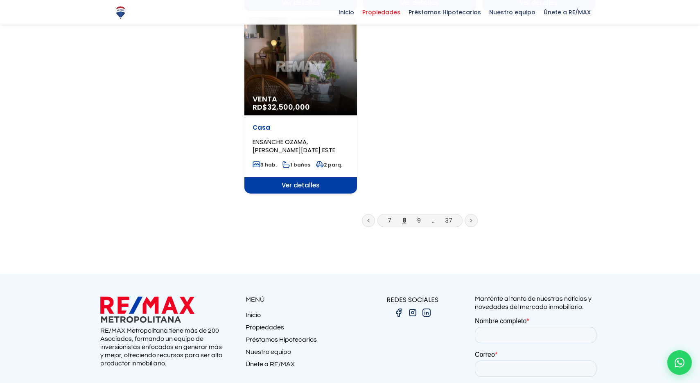
scroll to position [1063, 0]
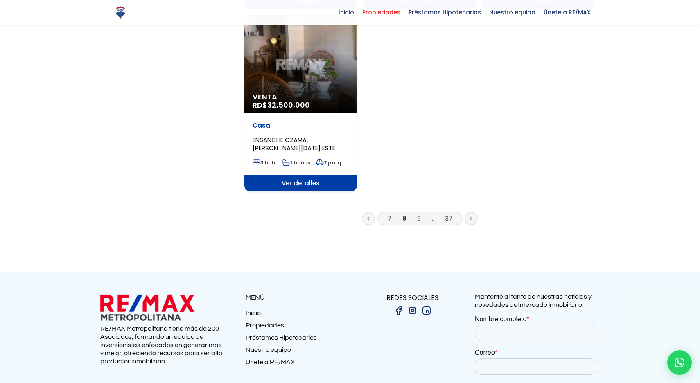
click at [420, 214] on link "9" at bounding box center [419, 218] width 4 height 9
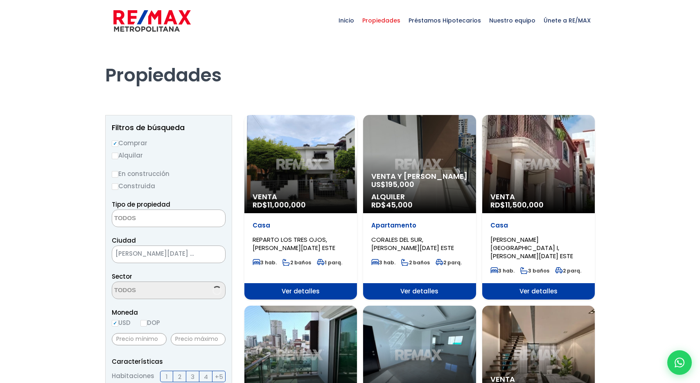
select select
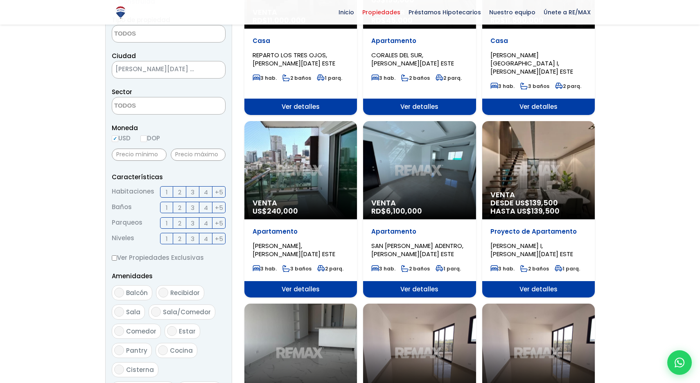
click at [306, 186] on div "Venta US$ 240,000" at bounding box center [300, 170] width 113 height 98
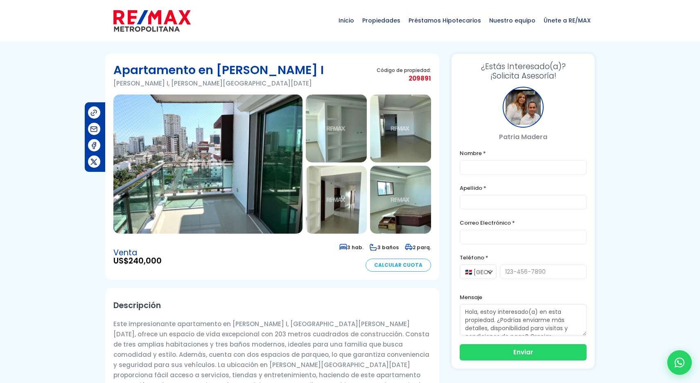
click at [206, 152] on img at bounding box center [207, 164] width 189 height 139
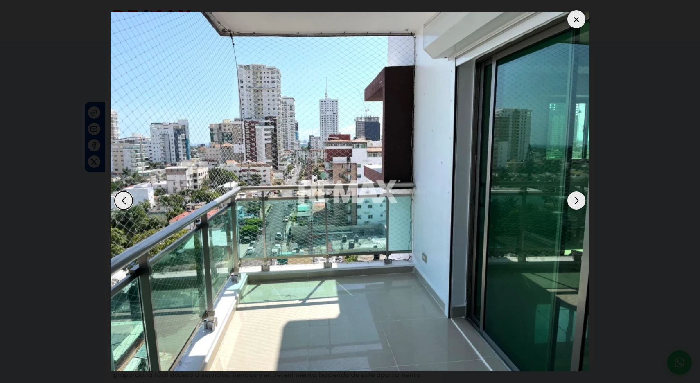
click at [576, 201] on div "Next slide" at bounding box center [577, 201] width 18 height 18
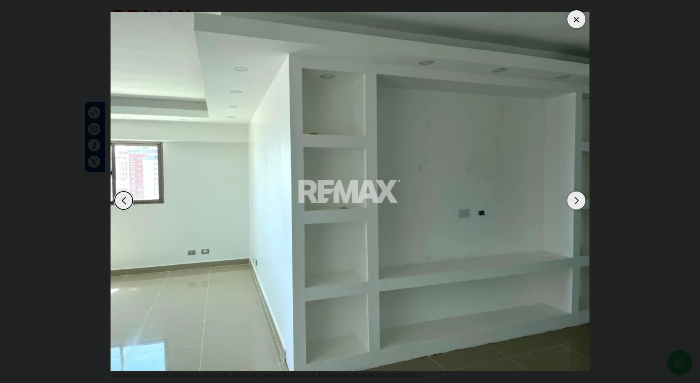
click at [576, 201] on div "Next slide" at bounding box center [577, 201] width 18 height 18
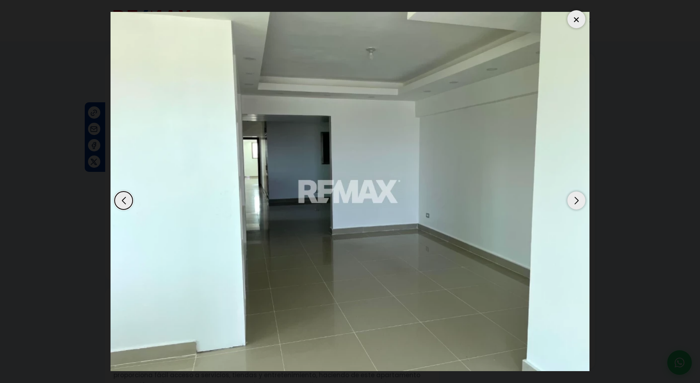
click at [576, 201] on div "Next slide" at bounding box center [577, 201] width 18 height 18
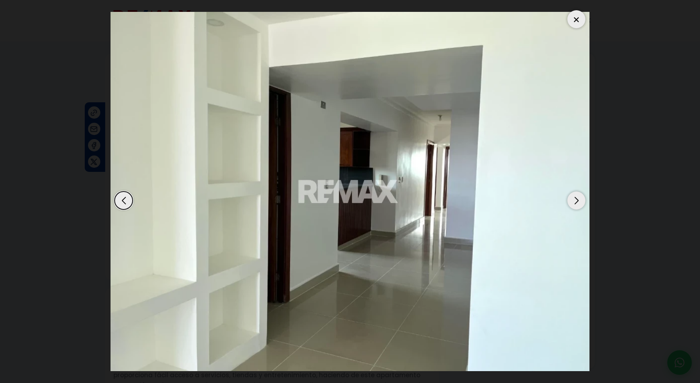
click at [576, 201] on div "Next slide" at bounding box center [577, 201] width 18 height 18
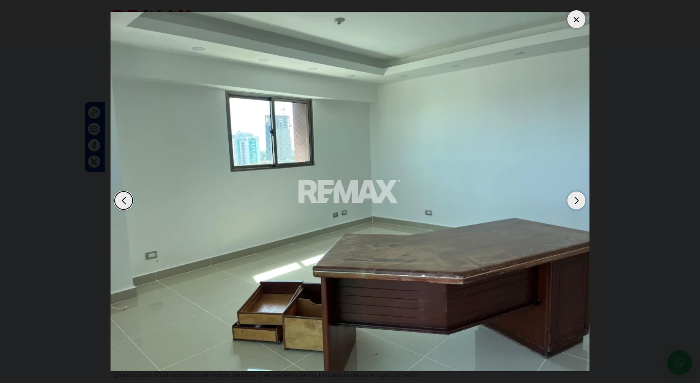
click at [576, 201] on div "Next slide" at bounding box center [577, 201] width 18 height 18
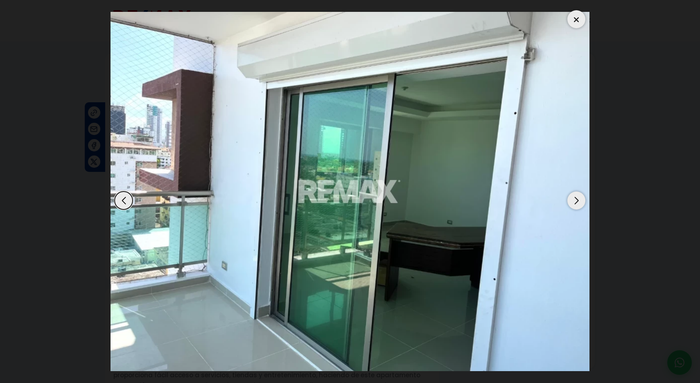
click at [576, 201] on div "Next slide" at bounding box center [577, 201] width 18 height 18
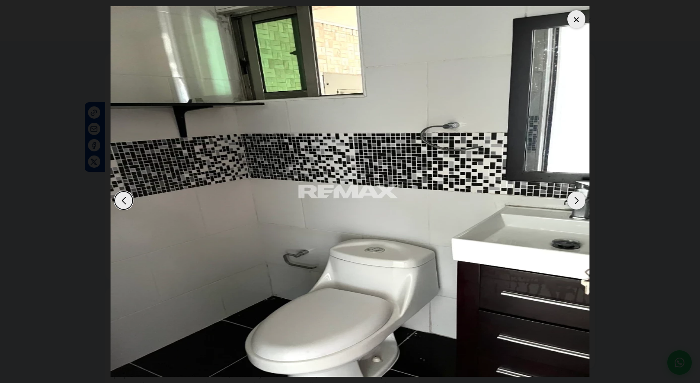
click at [576, 201] on div "Next slide" at bounding box center [577, 201] width 18 height 18
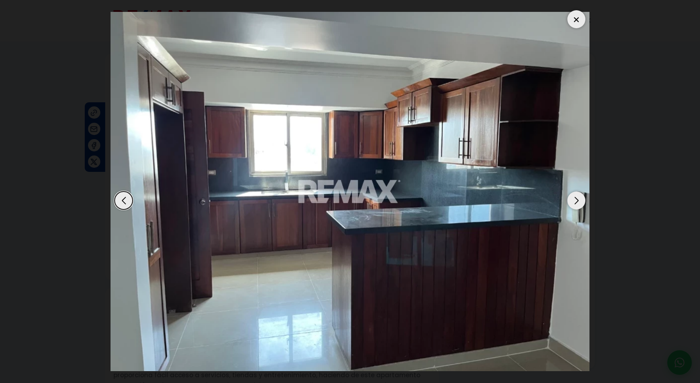
click at [576, 201] on div "Next slide" at bounding box center [577, 201] width 18 height 18
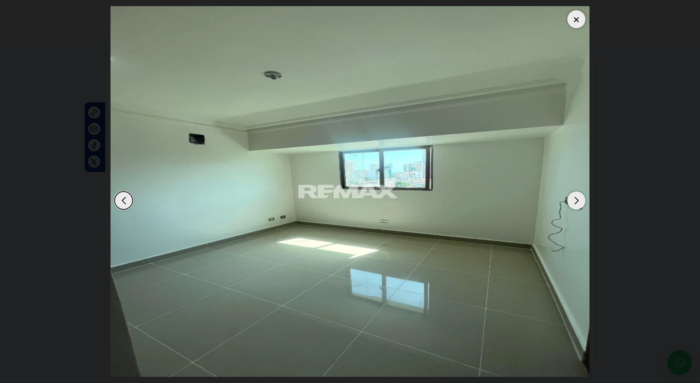
click at [576, 201] on div "Next slide" at bounding box center [577, 201] width 18 height 18
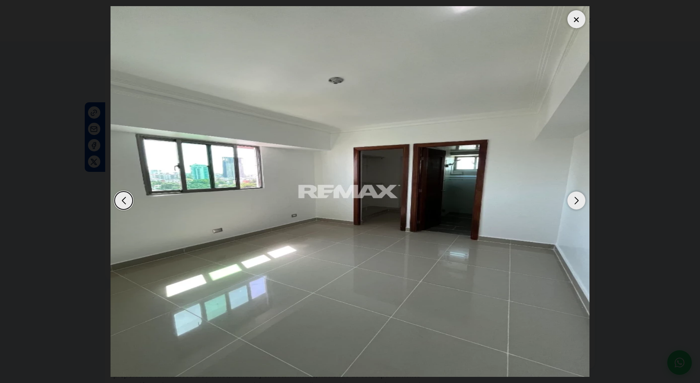
click at [576, 201] on div "Next slide" at bounding box center [577, 201] width 18 height 18
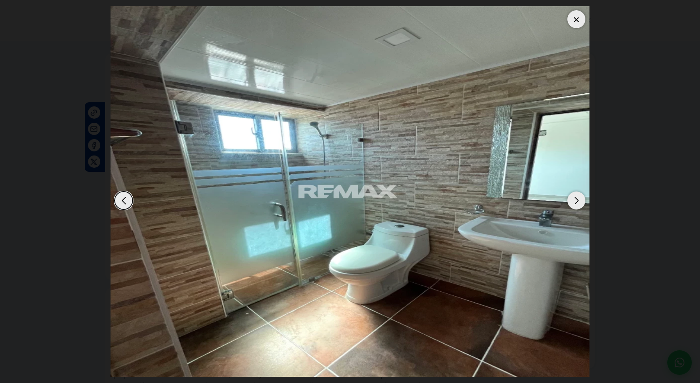
click at [576, 201] on div "Next slide" at bounding box center [577, 201] width 18 height 18
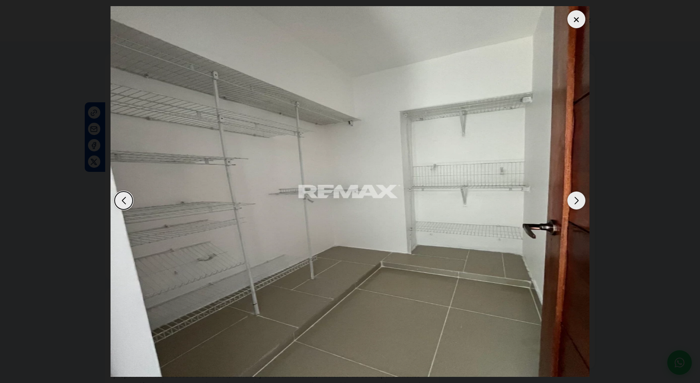
click at [576, 201] on div "Next slide" at bounding box center [577, 201] width 18 height 18
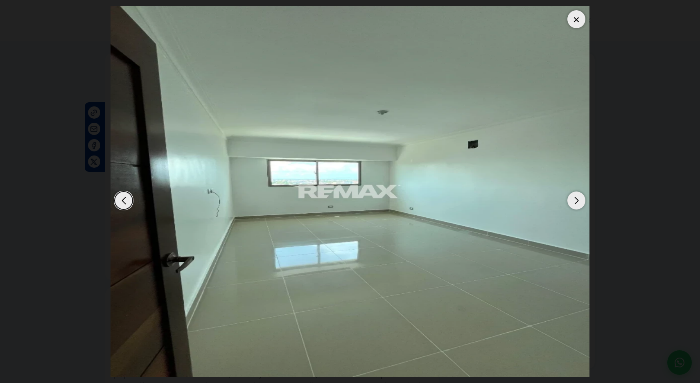
click at [576, 201] on div "Next slide" at bounding box center [577, 201] width 18 height 18
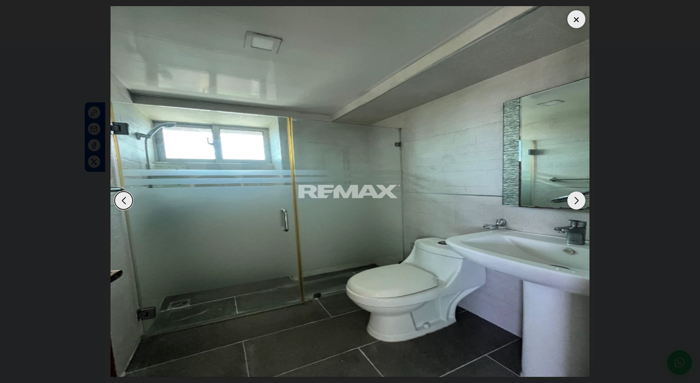
click at [576, 201] on div "Next slide" at bounding box center [577, 201] width 18 height 18
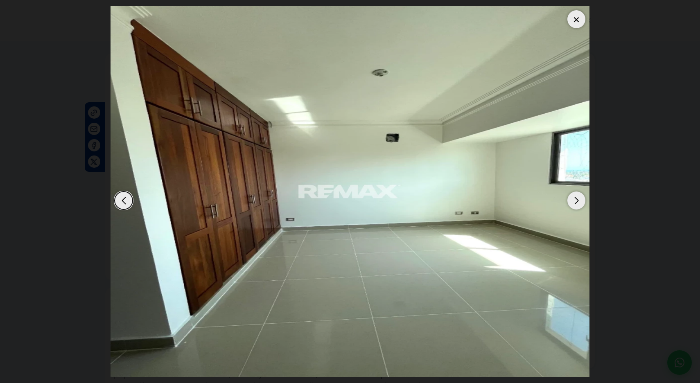
click at [576, 201] on div "Next slide" at bounding box center [577, 201] width 18 height 18
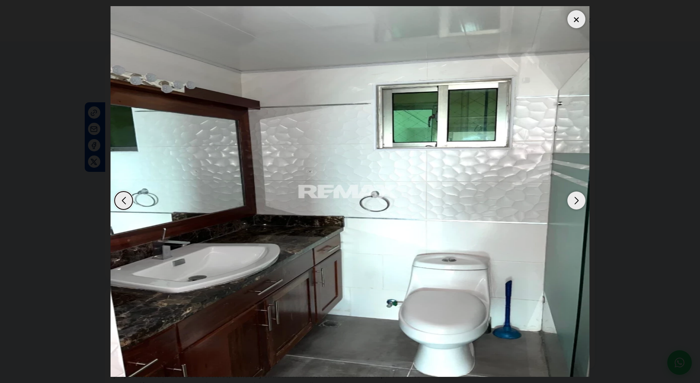
click at [576, 201] on div "Next slide" at bounding box center [577, 201] width 18 height 18
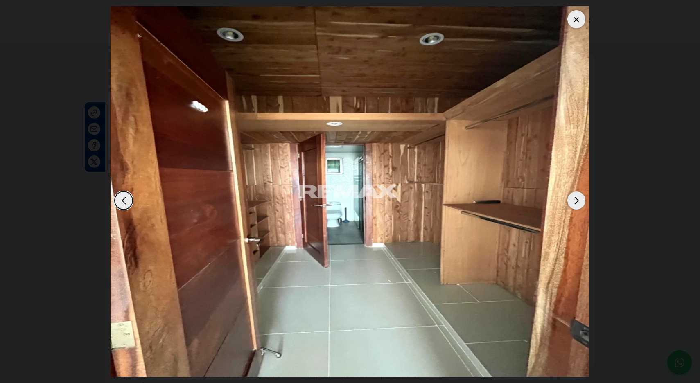
click at [576, 201] on div "Next slide" at bounding box center [577, 201] width 18 height 18
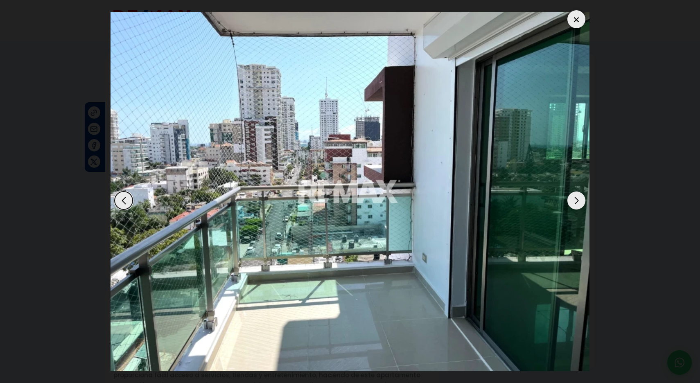
click at [125, 200] on div "Previous slide" at bounding box center [124, 201] width 18 height 18
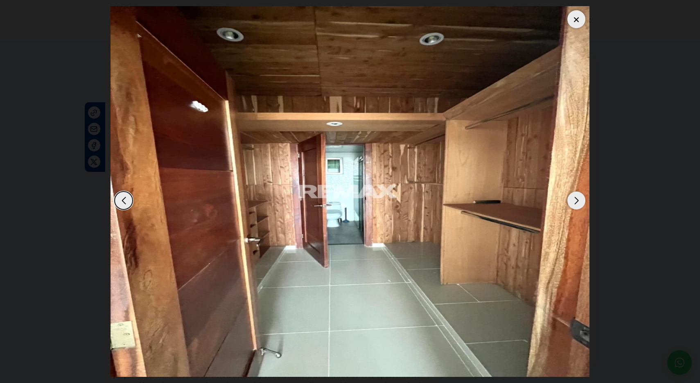
click at [575, 200] on div "Next slide" at bounding box center [577, 201] width 18 height 18
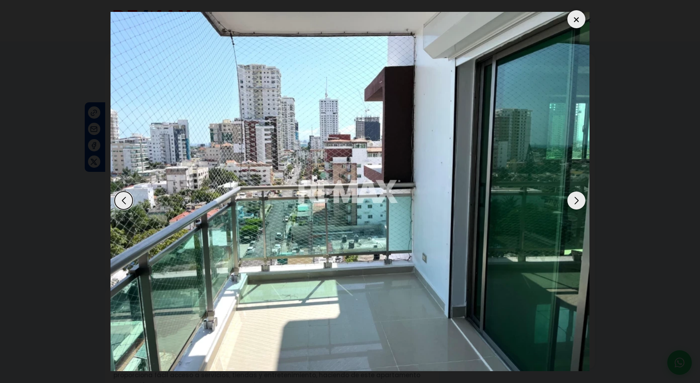
click at [575, 200] on div "Next slide" at bounding box center [577, 201] width 18 height 18
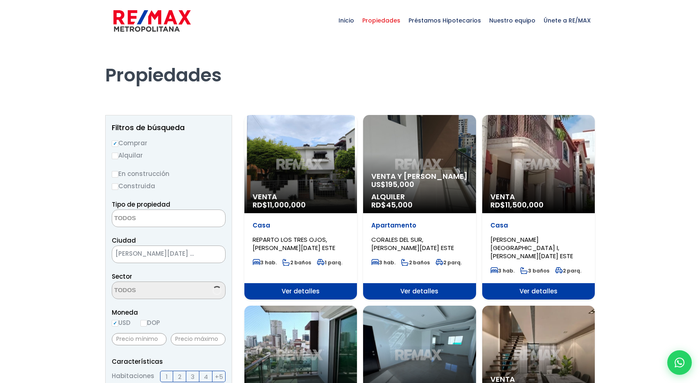
select select
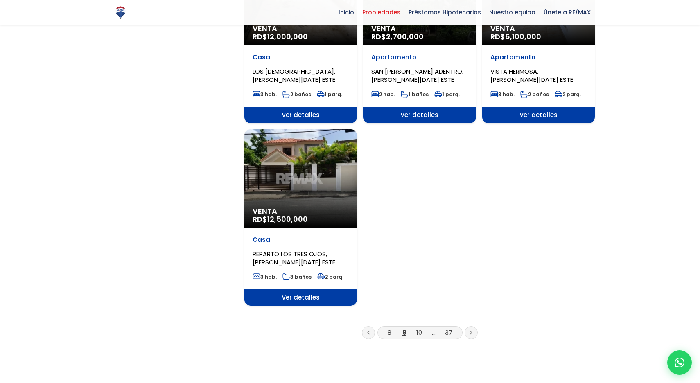
scroll to position [913, 0]
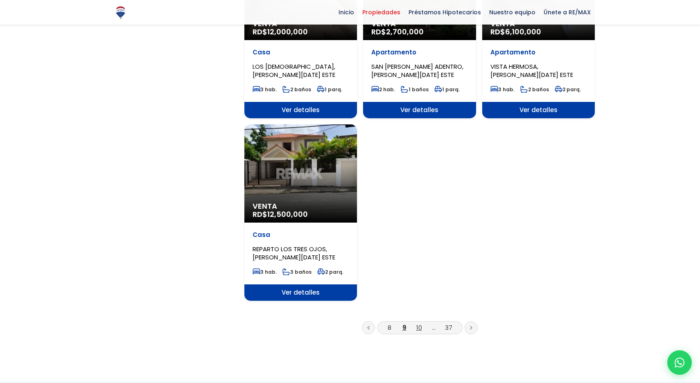
click at [419, 324] on link "10" at bounding box center [420, 328] width 6 height 9
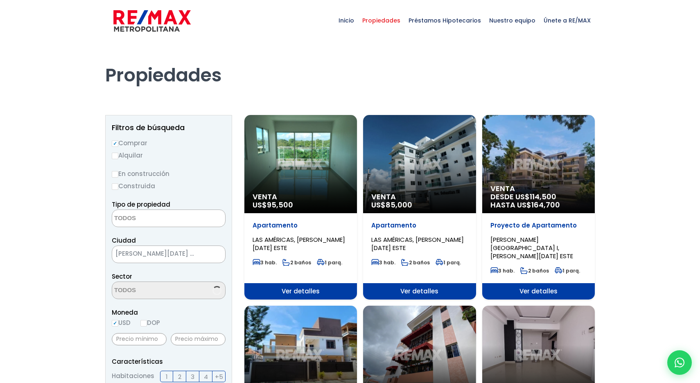
select select
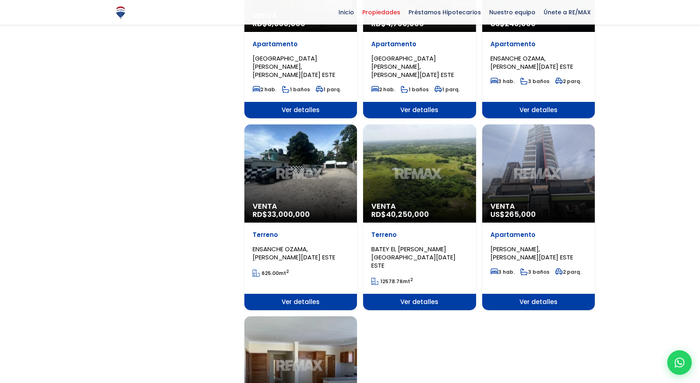
scroll to position [752, 0]
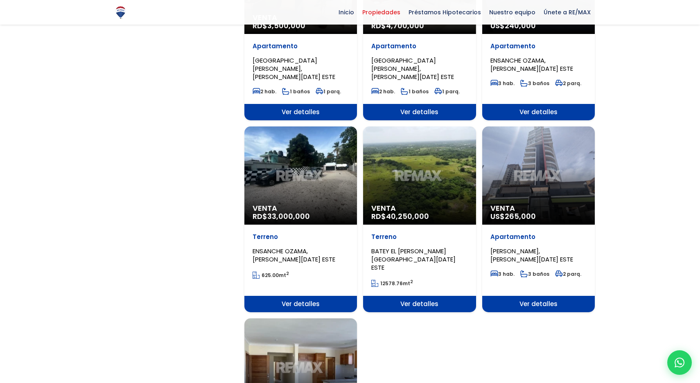
click at [549, 130] on div "Venta US$ 265,000" at bounding box center [538, 176] width 113 height 98
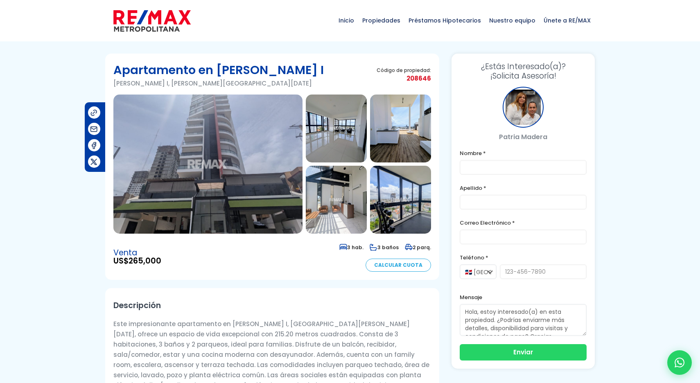
click at [223, 170] on img at bounding box center [207, 164] width 189 height 139
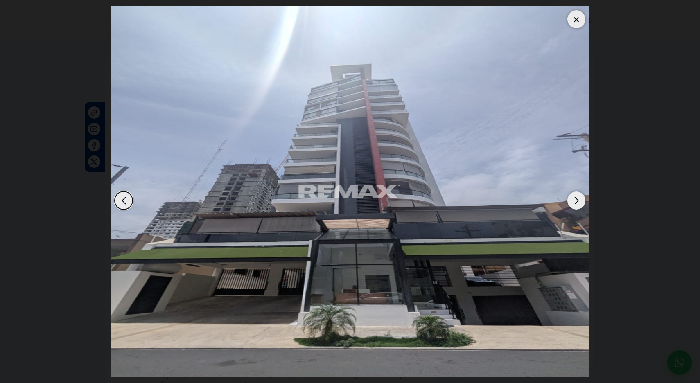
click at [580, 201] on div "Next slide" at bounding box center [577, 201] width 18 height 18
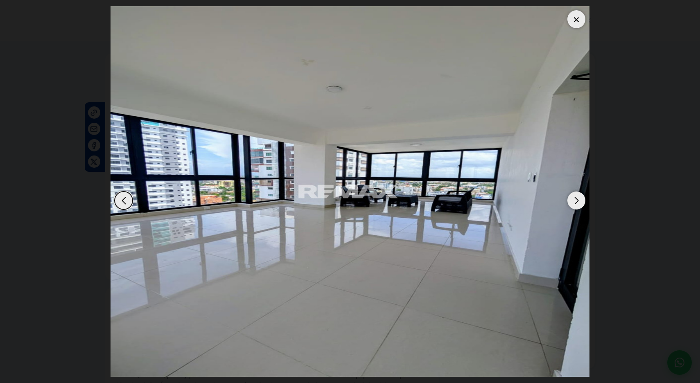
click at [579, 201] on div "Next slide" at bounding box center [577, 201] width 18 height 18
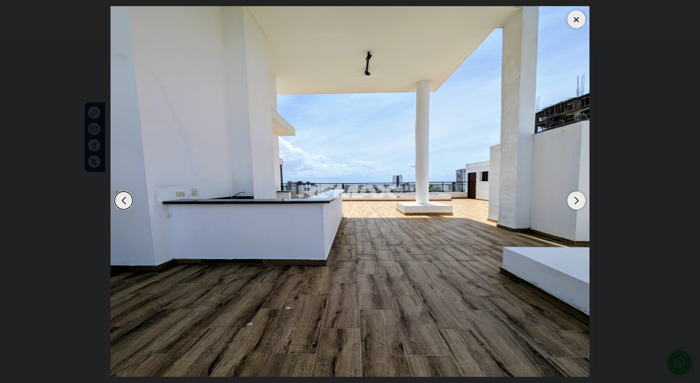
click at [579, 201] on div "Next slide" at bounding box center [577, 201] width 18 height 18
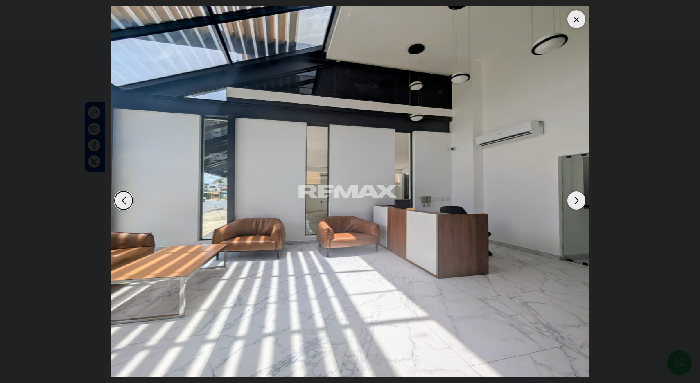
click at [579, 201] on div "Next slide" at bounding box center [577, 201] width 18 height 18
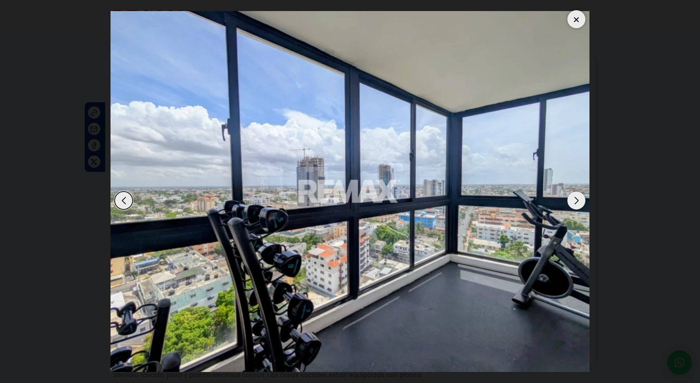
click at [579, 201] on div "Next slide" at bounding box center [577, 201] width 18 height 18
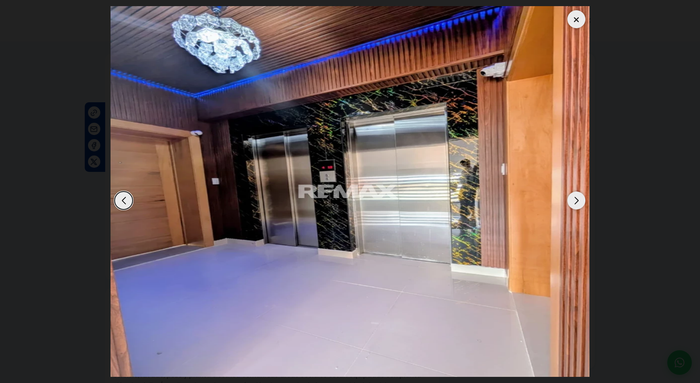
click at [579, 201] on div "Next slide" at bounding box center [577, 201] width 18 height 18
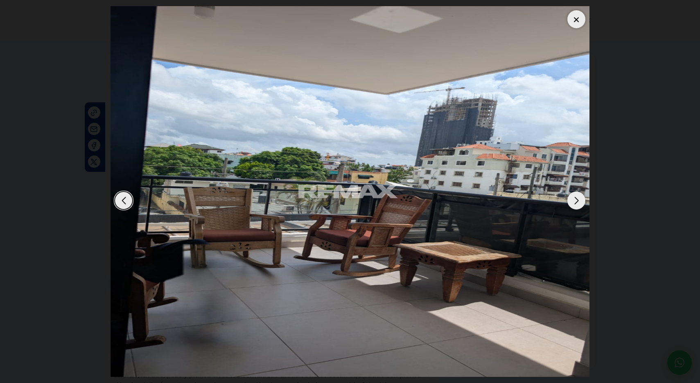
click at [579, 201] on div "Next slide" at bounding box center [577, 201] width 18 height 18
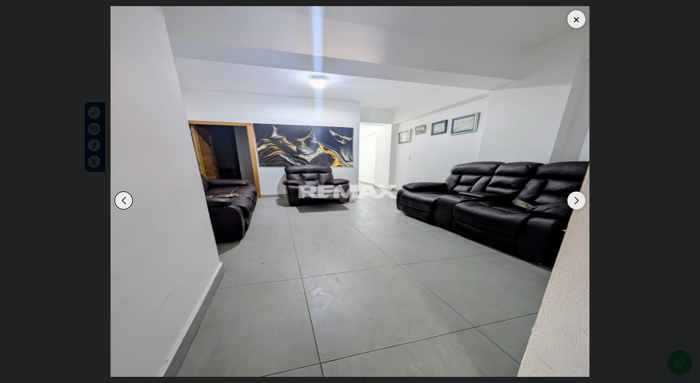
click at [579, 201] on div "Next slide" at bounding box center [577, 201] width 18 height 18
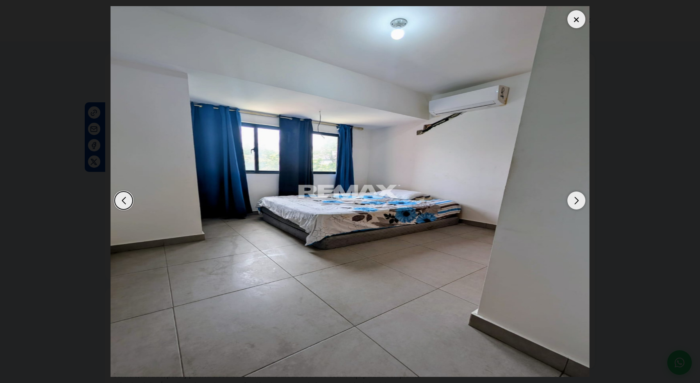
click at [579, 201] on div "Next slide" at bounding box center [577, 201] width 18 height 18
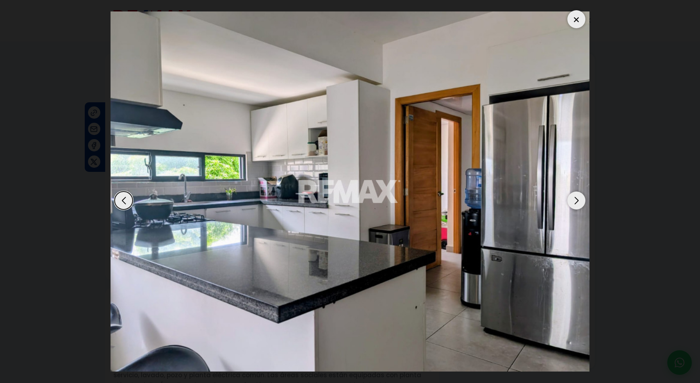
click at [579, 201] on div "Next slide" at bounding box center [577, 201] width 18 height 18
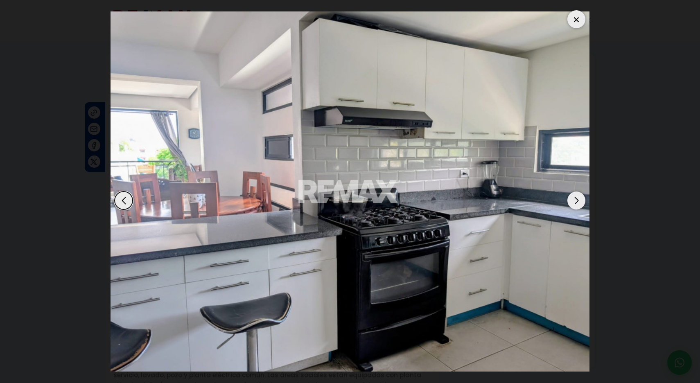
click at [579, 201] on div "Next slide" at bounding box center [577, 201] width 18 height 18
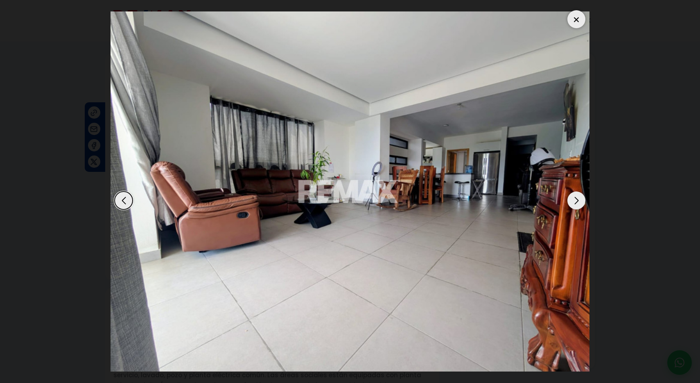
click at [579, 201] on div "Next slide" at bounding box center [577, 201] width 18 height 18
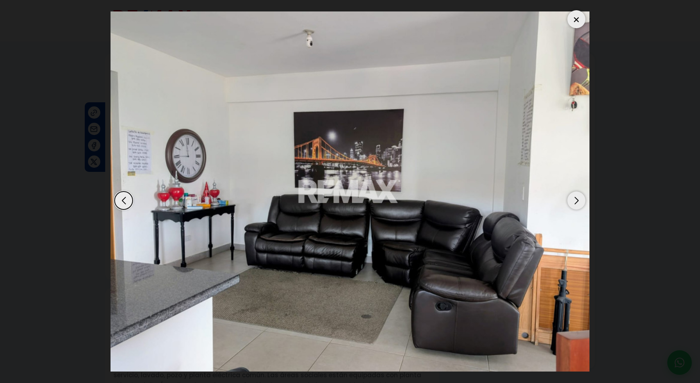
click at [579, 201] on div "Next slide" at bounding box center [577, 201] width 18 height 18
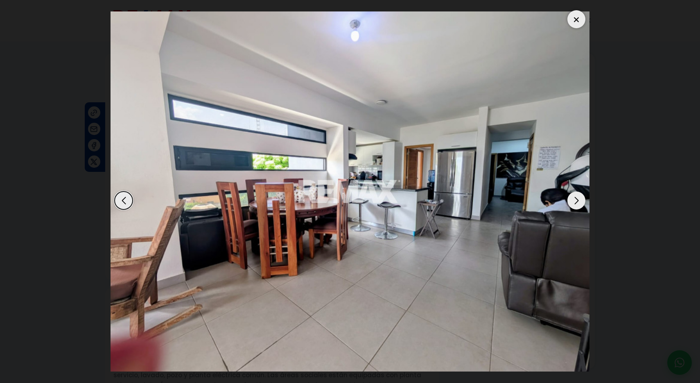
click at [579, 201] on div "Next slide" at bounding box center [577, 201] width 18 height 18
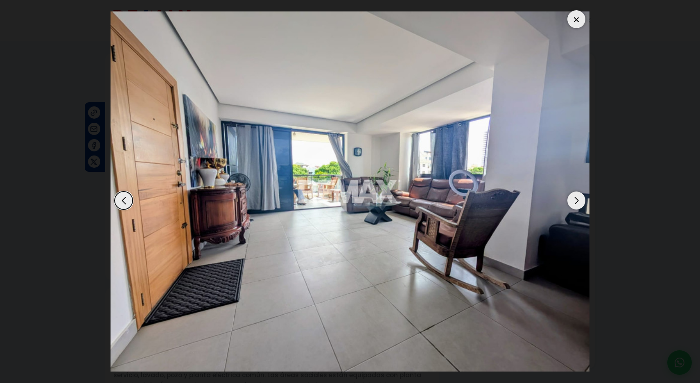
click at [579, 201] on div "Next slide" at bounding box center [577, 201] width 18 height 18
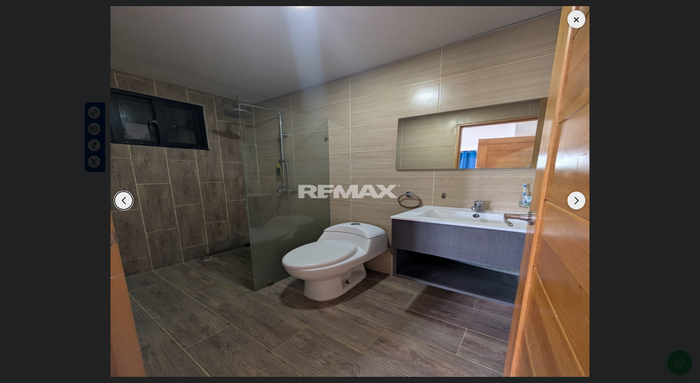
click at [579, 201] on div "Next slide" at bounding box center [577, 201] width 18 height 18
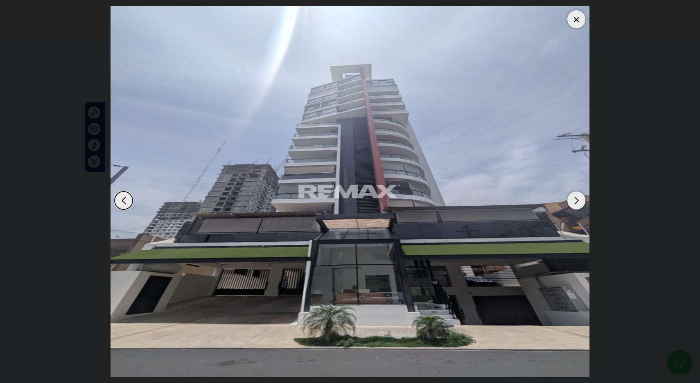
click at [579, 201] on div "Next slide" at bounding box center [577, 201] width 18 height 18
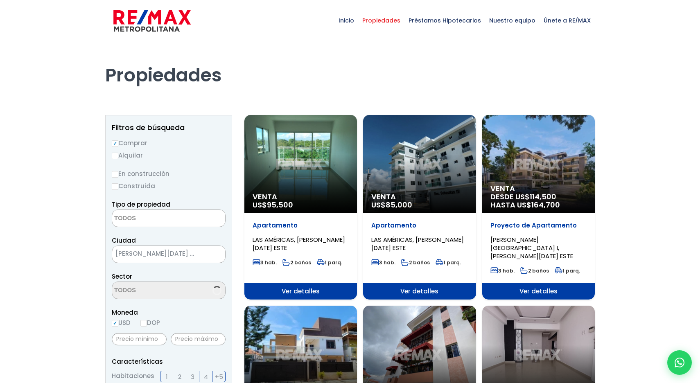
select select
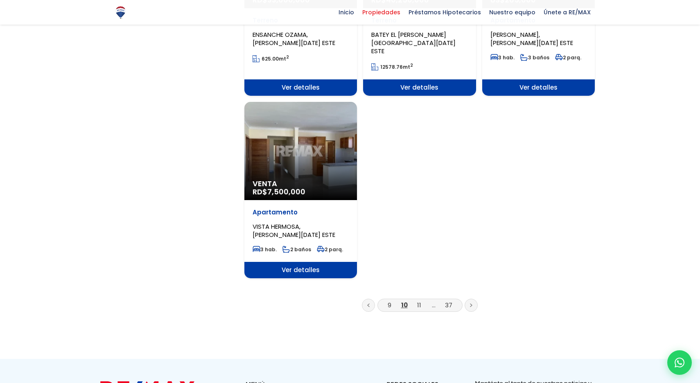
scroll to position [985, 0]
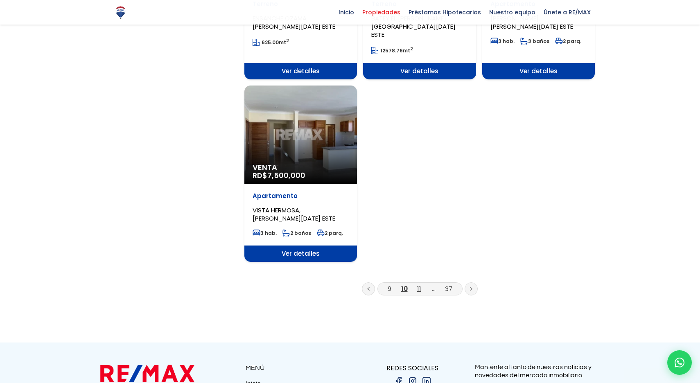
click at [420, 285] on link "11" at bounding box center [419, 289] width 4 height 9
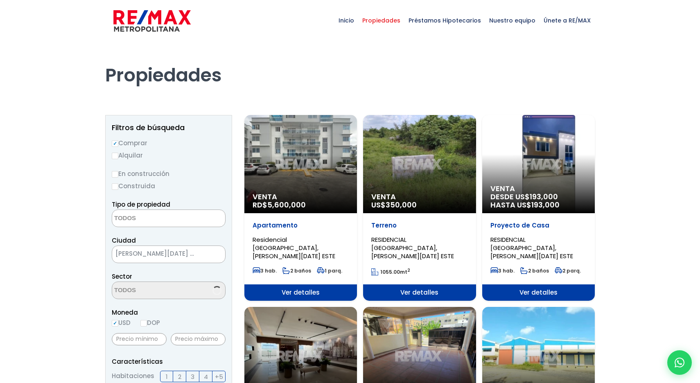
select select
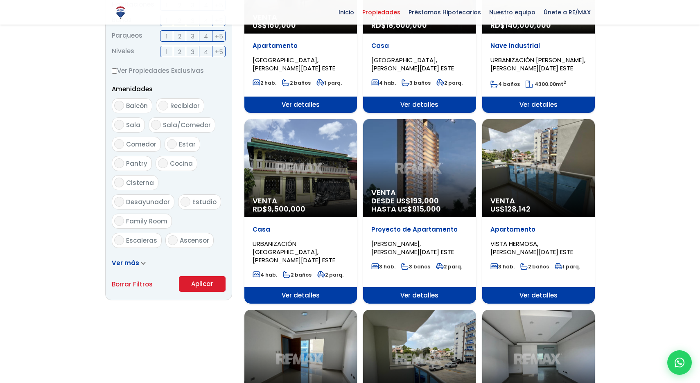
click at [410, 179] on div "Venta DESDE US$ 193,000 HASTA US$ 915,000" at bounding box center [419, 168] width 113 height 98
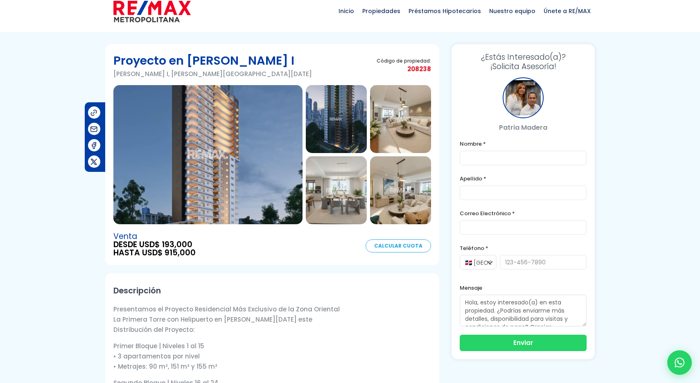
scroll to position [8, 0]
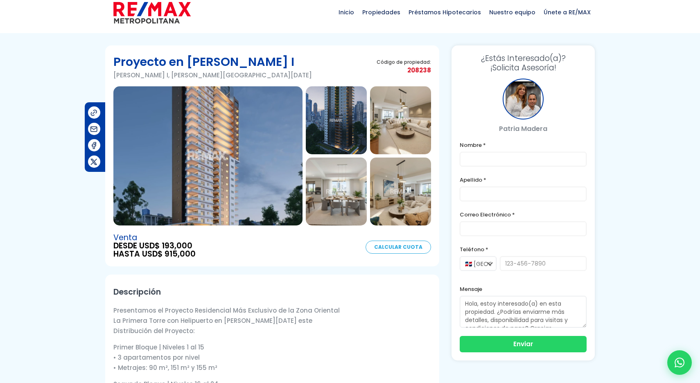
click at [229, 188] on img at bounding box center [207, 155] width 189 height 139
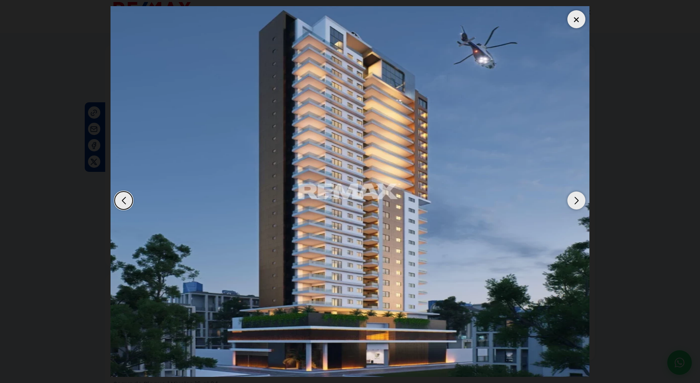
click at [578, 201] on div "Next slide" at bounding box center [577, 201] width 18 height 18
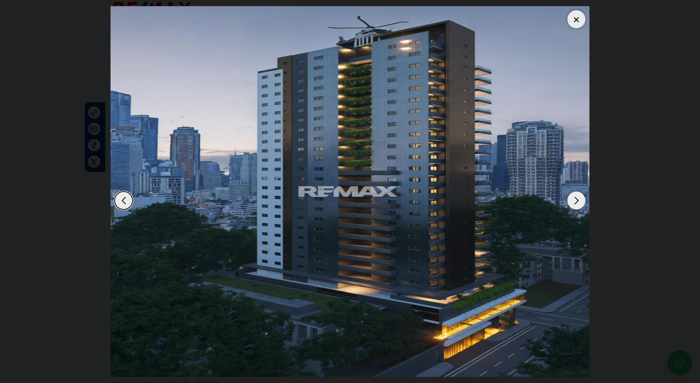
click at [578, 201] on div "Next slide" at bounding box center [577, 201] width 18 height 18
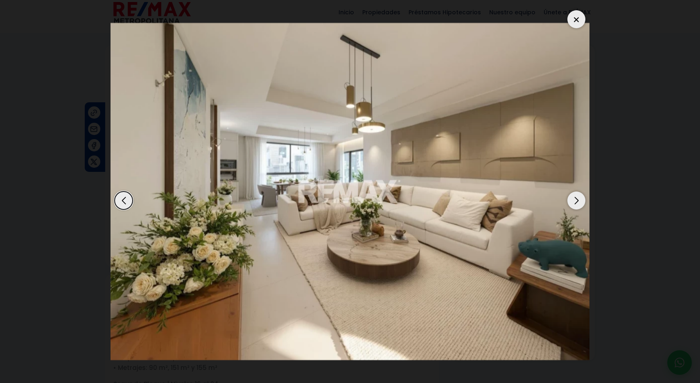
click at [578, 201] on div "Next slide" at bounding box center [577, 201] width 18 height 18
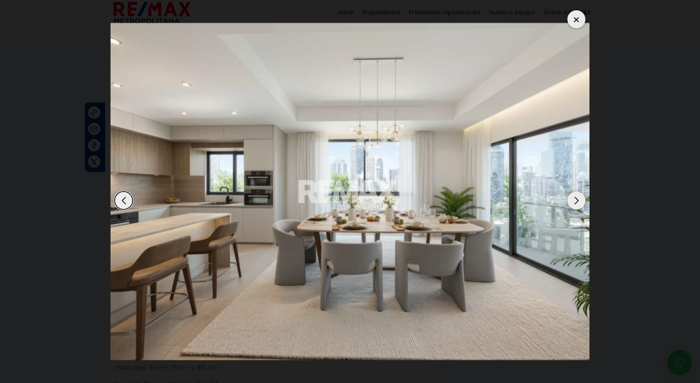
click at [578, 201] on div "Next slide" at bounding box center [577, 201] width 18 height 18
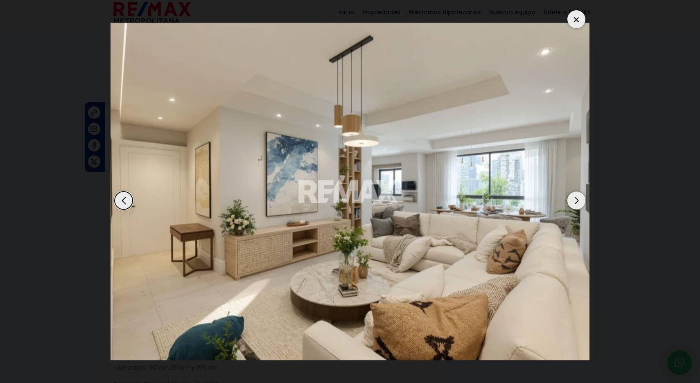
click at [578, 201] on div "Next slide" at bounding box center [577, 201] width 18 height 18
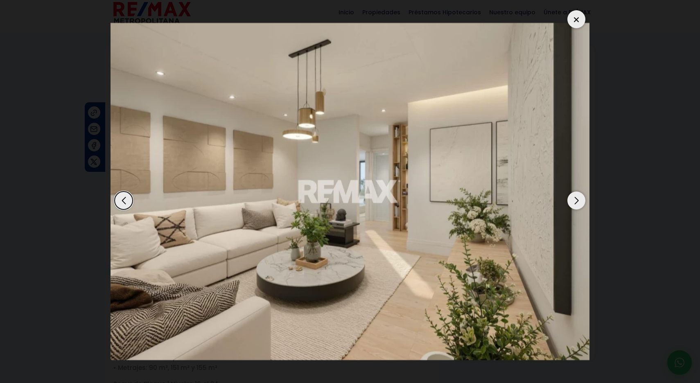
click at [578, 201] on div "Next slide" at bounding box center [577, 201] width 18 height 18
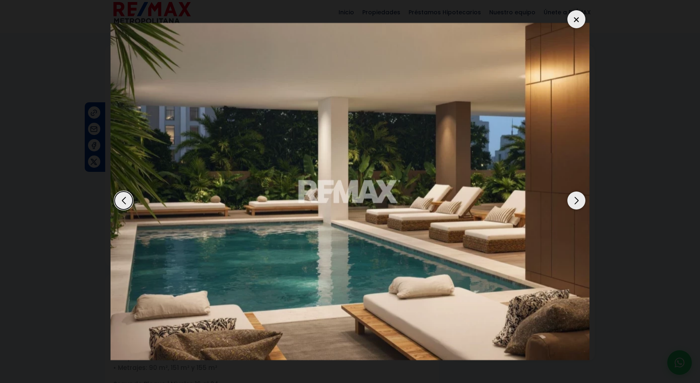
click at [578, 201] on div "Next slide" at bounding box center [577, 201] width 18 height 18
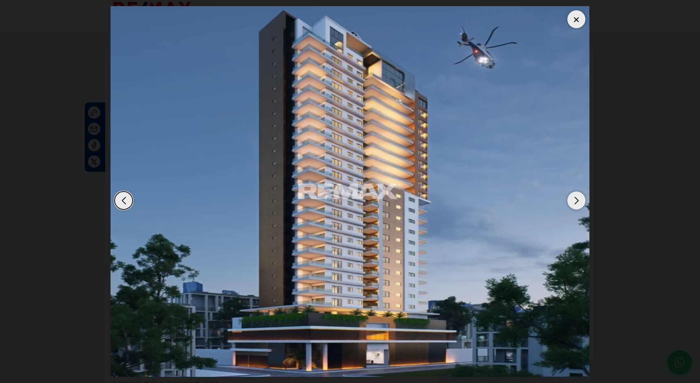
click at [578, 201] on div "Next slide" at bounding box center [577, 201] width 18 height 18
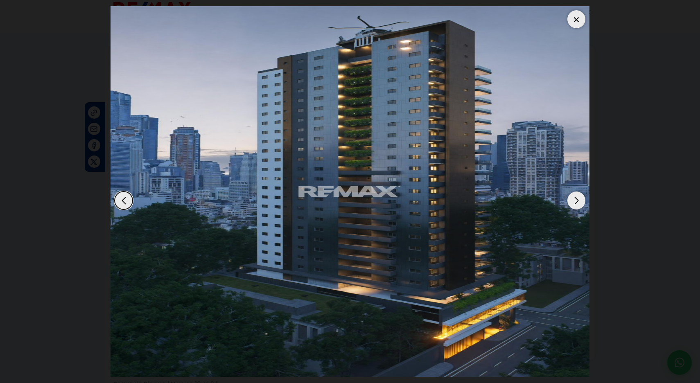
click at [578, 201] on div "Next slide" at bounding box center [577, 201] width 18 height 18
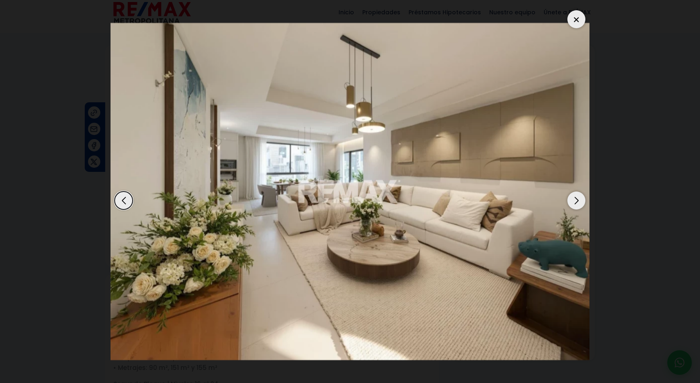
click at [578, 201] on div "Next slide" at bounding box center [577, 201] width 18 height 18
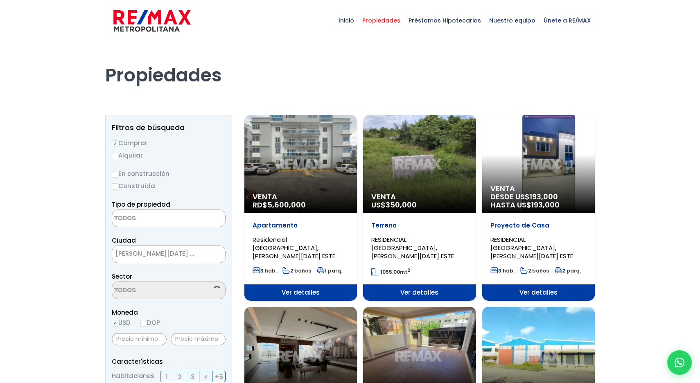
select select
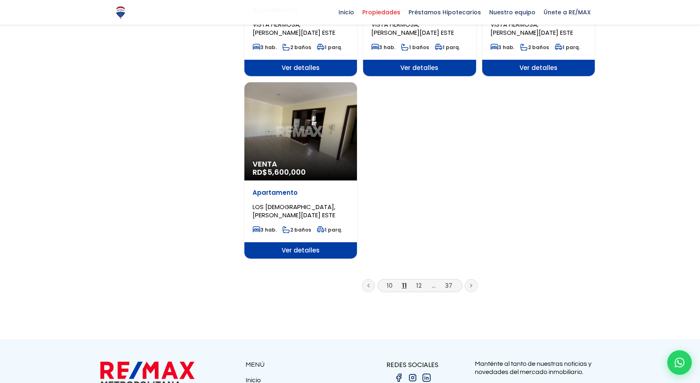
scroll to position [971, 0]
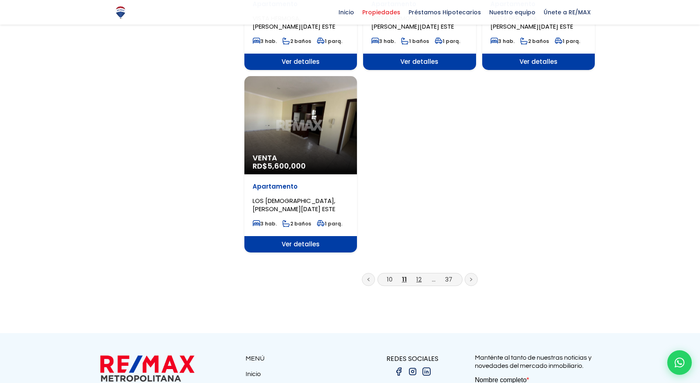
click at [419, 275] on link "12" at bounding box center [419, 279] width 5 height 9
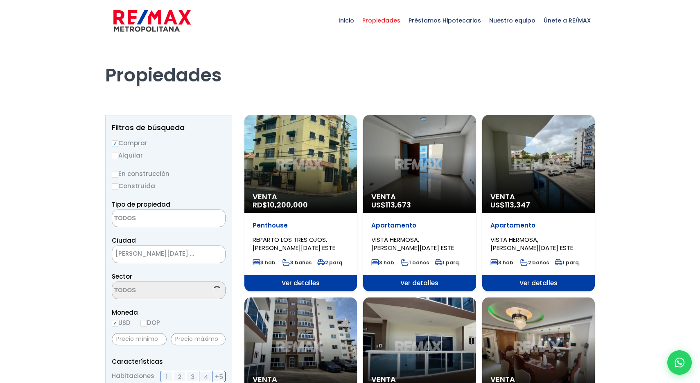
select select
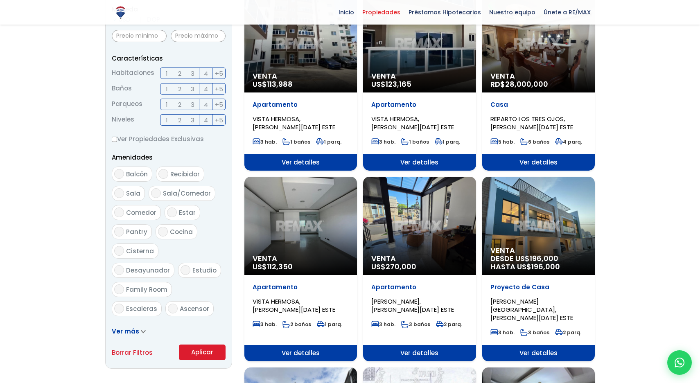
click at [417, 224] on div "Venta US$ 270,000" at bounding box center [419, 226] width 113 height 98
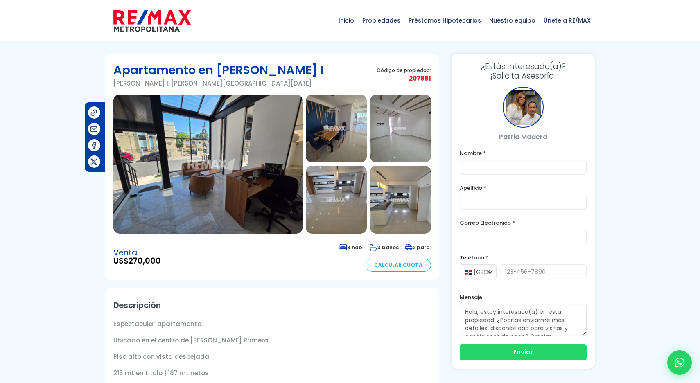
click at [248, 190] on img at bounding box center [207, 164] width 189 height 139
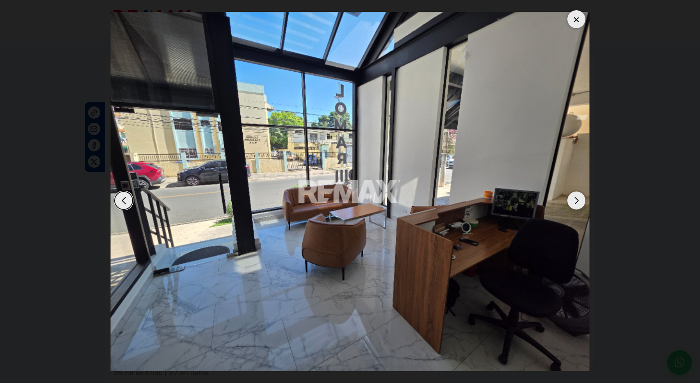
click at [577, 204] on div "Next slide" at bounding box center [577, 201] width 18 height 18
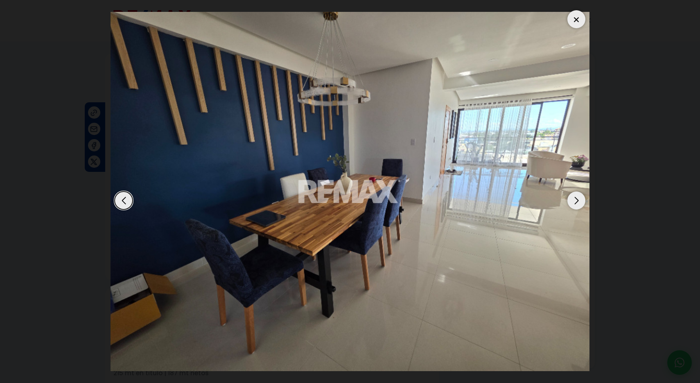
click at [577, 204] on div "Next slide" at bounding box center [577, 201] width 18 height 18
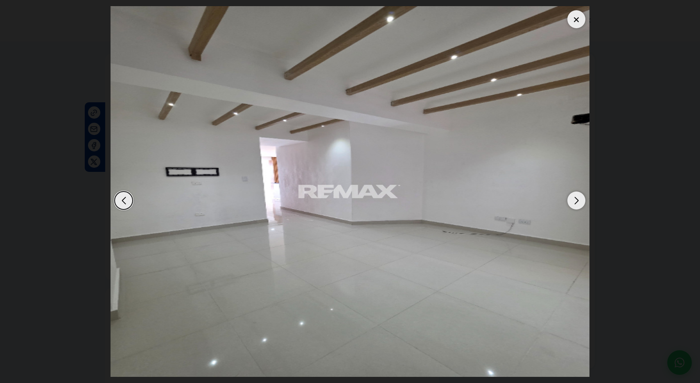
click at [577, 204] on div "Next slide" at bounding box center [577, 201] width 18 height 18
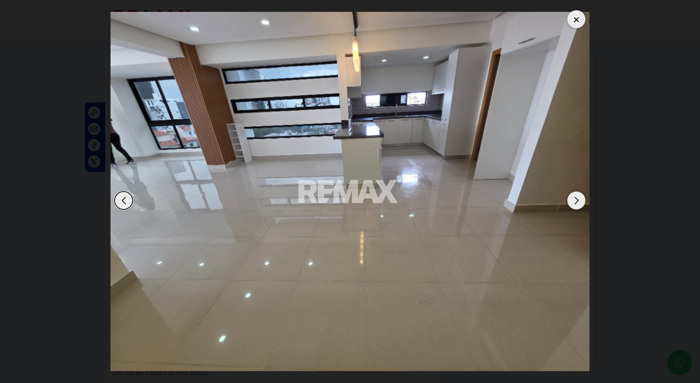
click at [577, 204] on div "Next slide" at bounding box center [577, 201] width 18 height 18
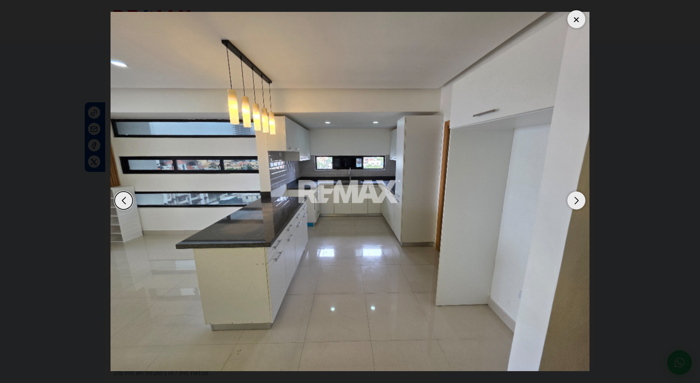
click at [577, 204] on div "Next slide" at bounding box center [577, 201] width 18 height 18
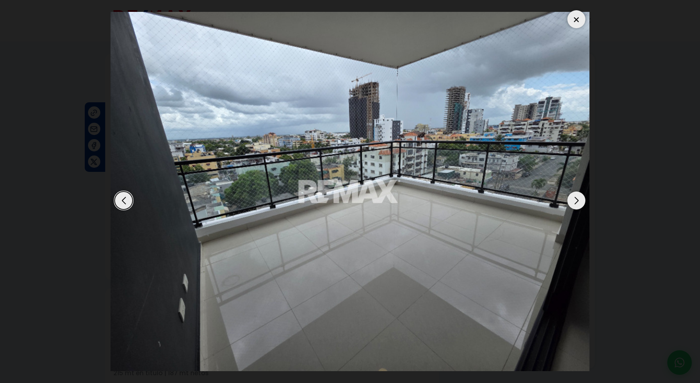
click at [577, 203] on div "Next slide" at bounding box center [577, 201] width 18 height 18
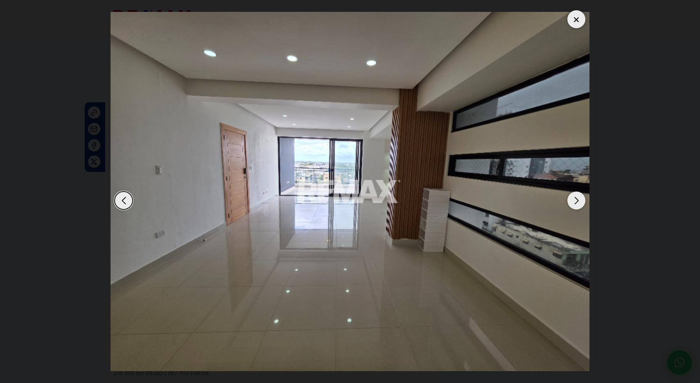
click at [577, 203] on div "Next slide" at bounding box center [577, 201] width 18 height 18
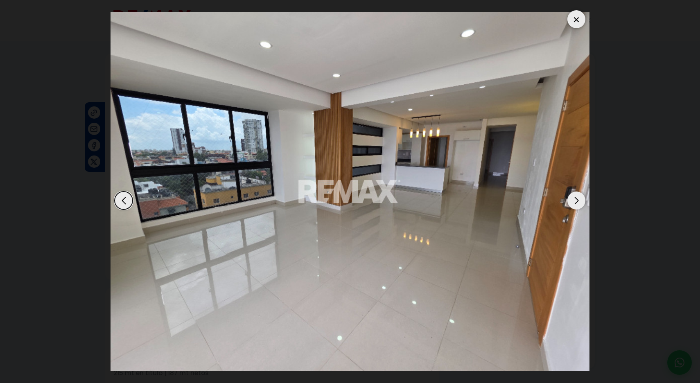
click at [577, 203] on div "Next slide" at bounding box center [577, 201] width 18 height 18
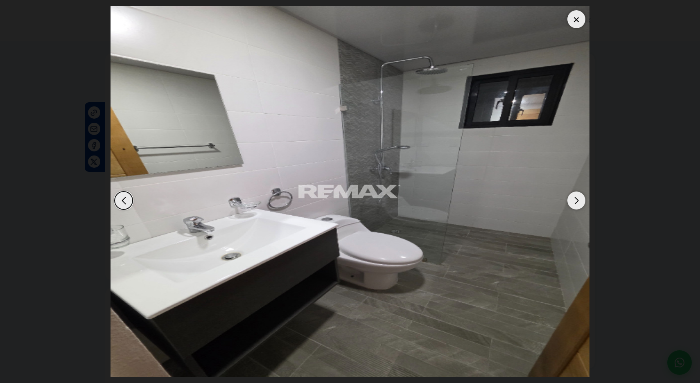
click at [577, 203] on div "Next slide" at bounding box center [577, 201] width 18 height 18
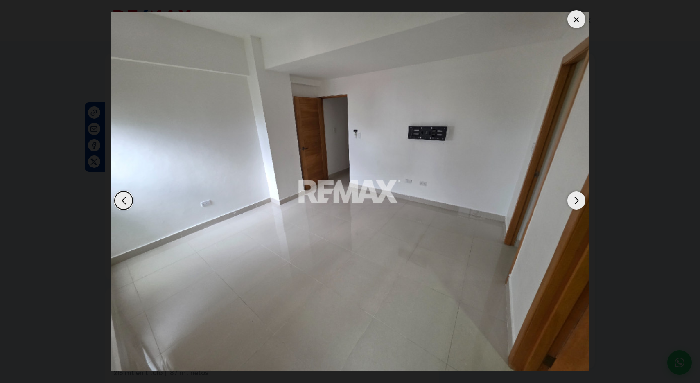
click at [577, 203] on div "Next slide" at bounding box center [577, 201] width 18 height 18
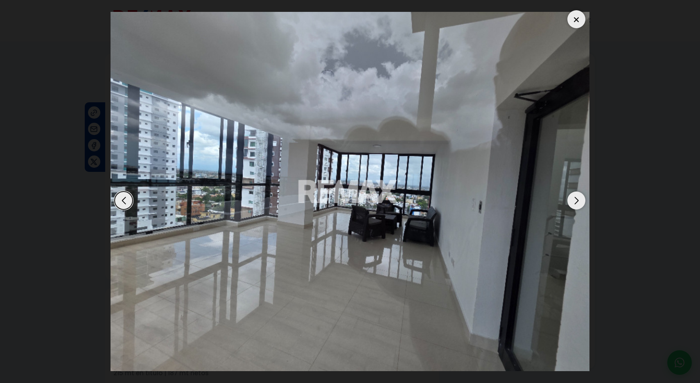
click at [577, 203] on div "Next slide" at bounding box center [577, 201] width 18 height 18
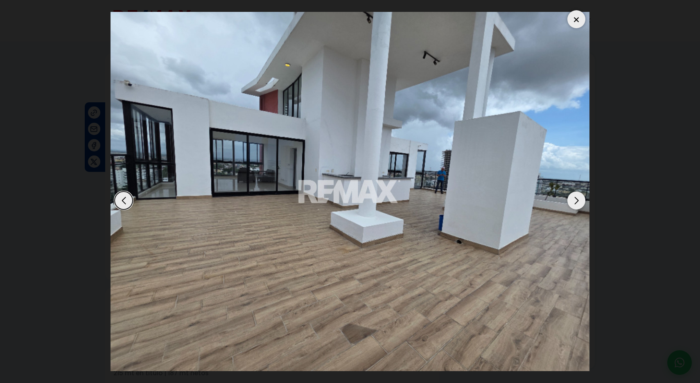
click at [577, 203] on div "Next slide" at bounding box center [577, 201] width 18 height 18
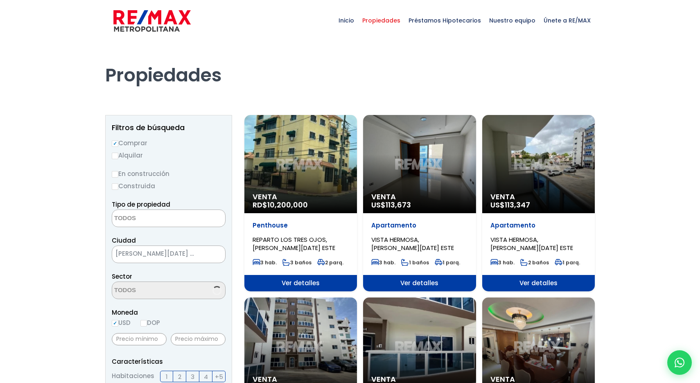
select select
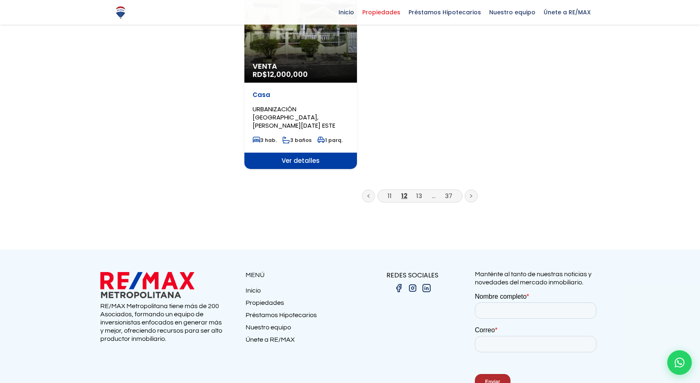
scroll to position [1073, 0]
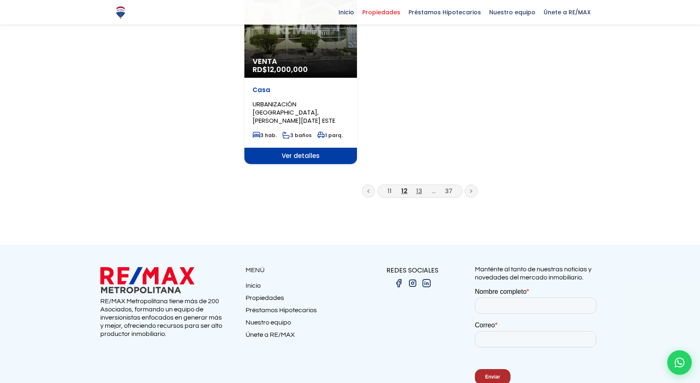
click at [419, 187] on link "13" at bounding box center [420, 191] width 6 height 9
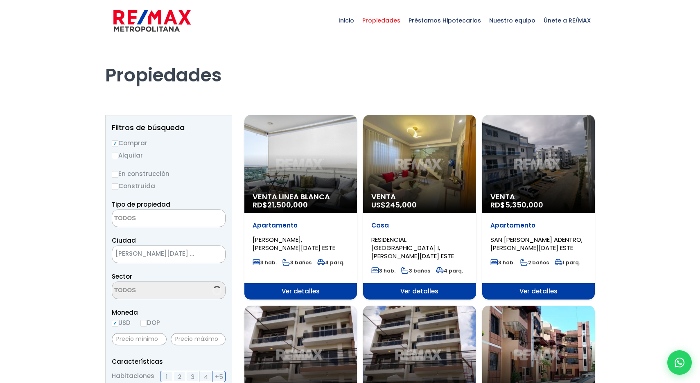
select select
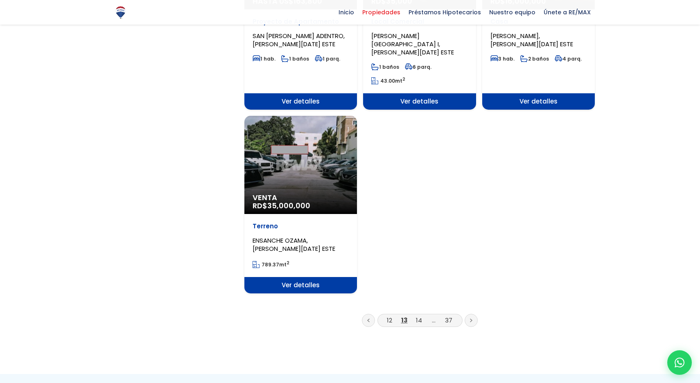
scroll to position [991, 0]
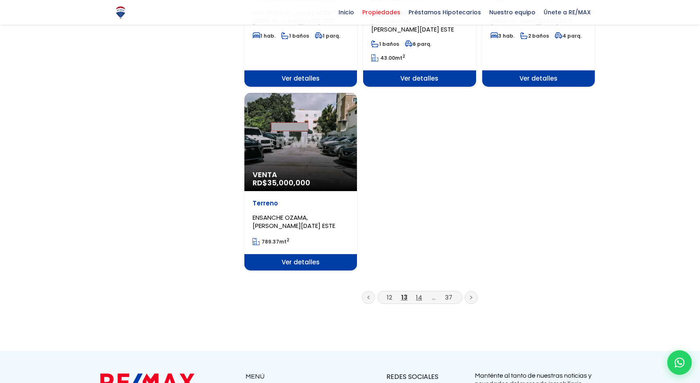
click at [419, 293] on link "14" at bounding box center [419, 297] width 6 height 9
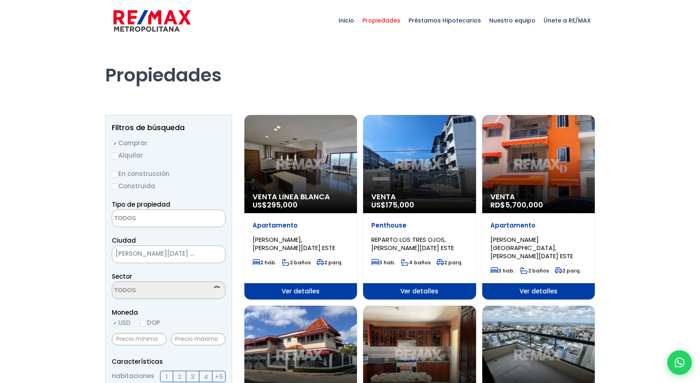
select select
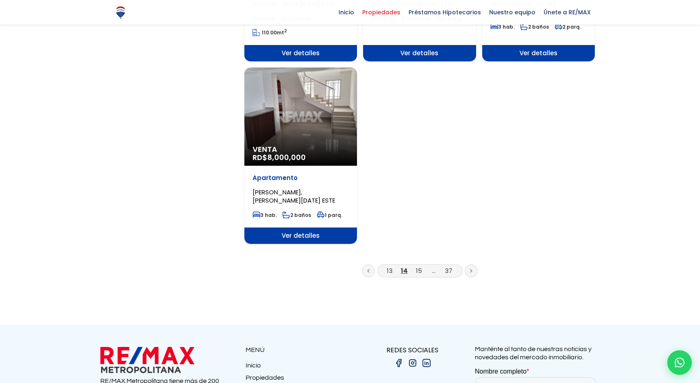
scroll to position [1006, 0]
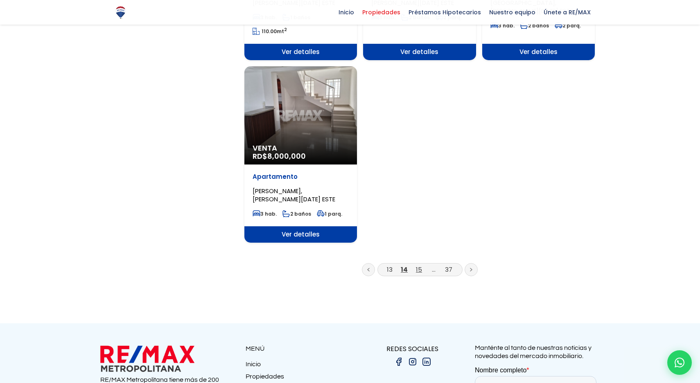
click at [419, 265] on link "15" at bounding box center [419, 269] width 6 height 9
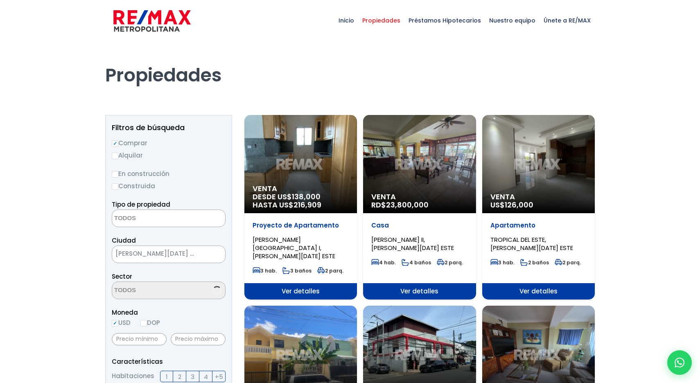
select select
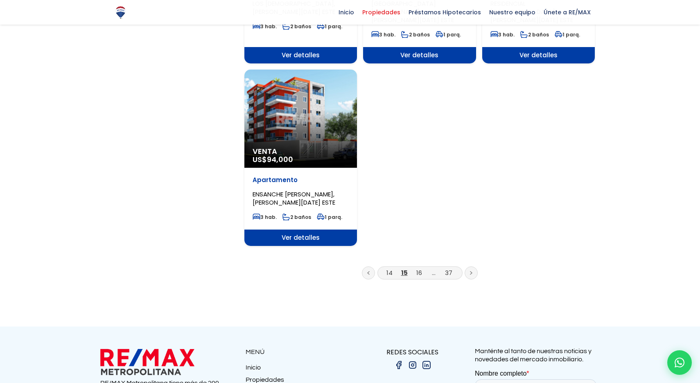
scroll to position [1033, 0]
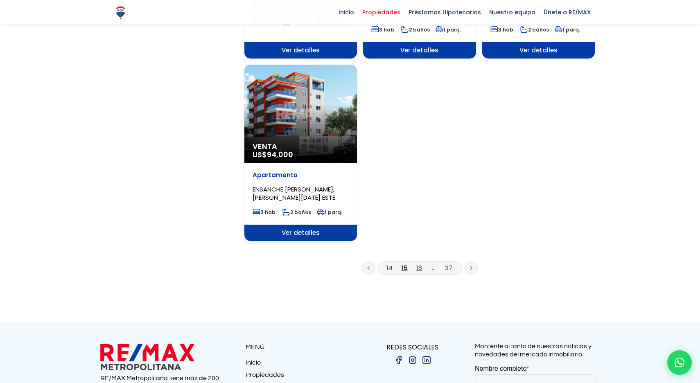
click at [419, 264] on link "16" at bounding box center [420, 268] width 6 height 9
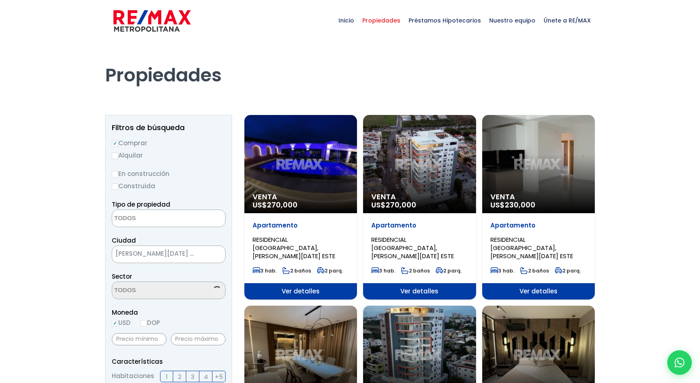
select select
click at [417, 170] on div "Venta US$ 270,000" at bounding box center [419, 164] width 113 height 98
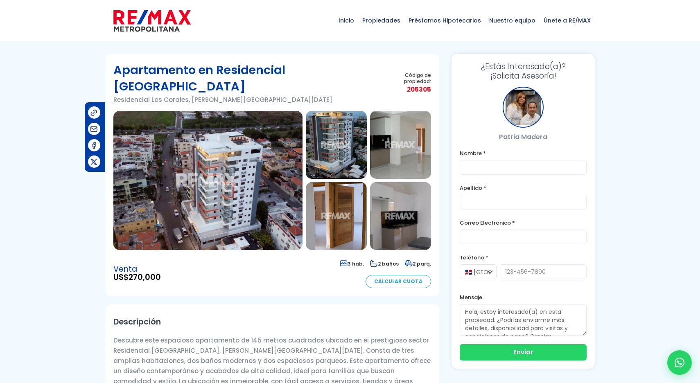
click at [222, 171] on img at bounding box center [207, 180] width 189 height 139
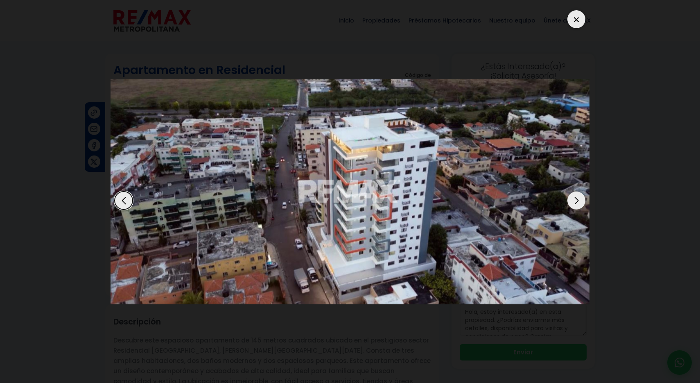
click at [577, 201] on div "Next slide" at bounding box center [577, 201] width 18 height 18
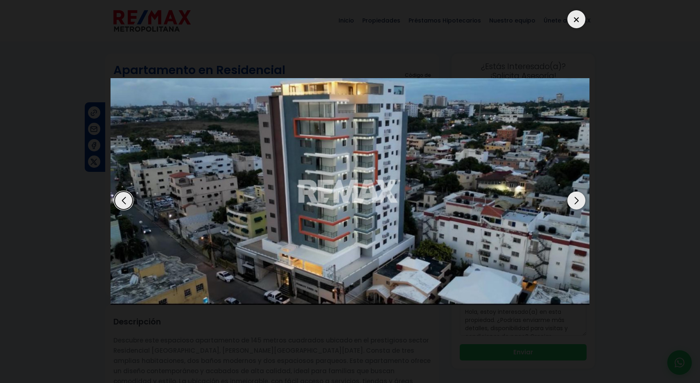
click at [577, 201] on div "Next slide" at bounding box center [577, 201] width 18 height 18
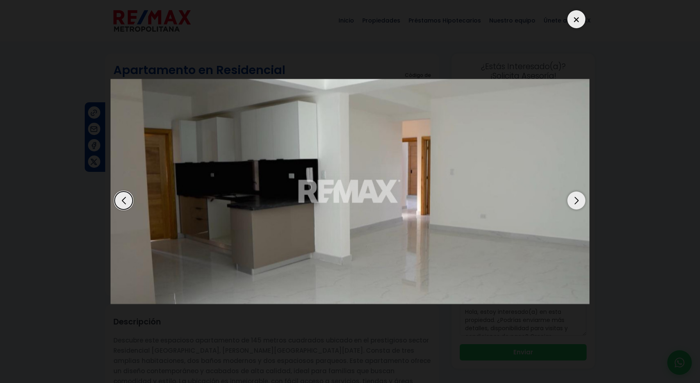
click at [577, 201] on div "Next slide" at bounding box center [577, 201] width 18 height 18
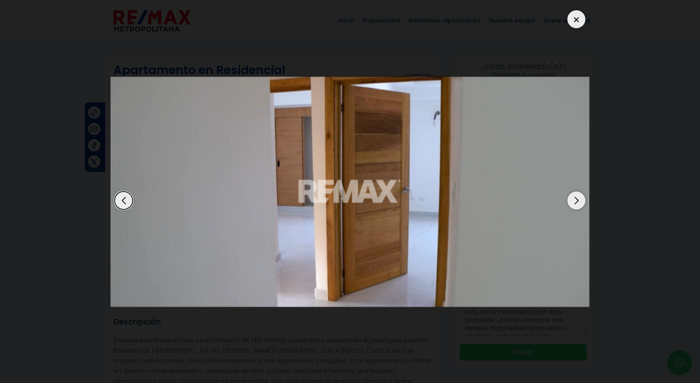
click at [577, 201] on div "Next slide" at bounding box center [577, 201] width 18 height 18
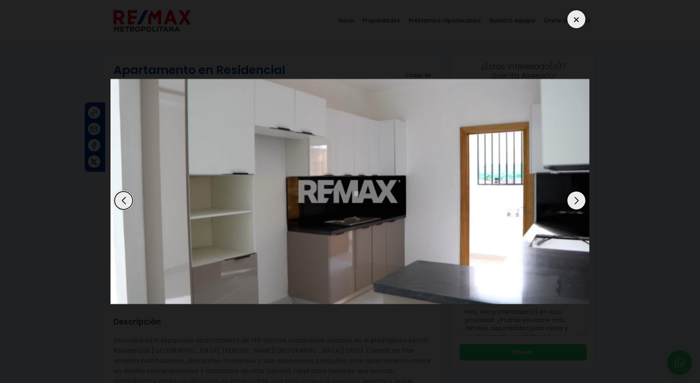
click at [577, 201] on div "Next slide" at bounding box center [577, 201] width 18 height 18
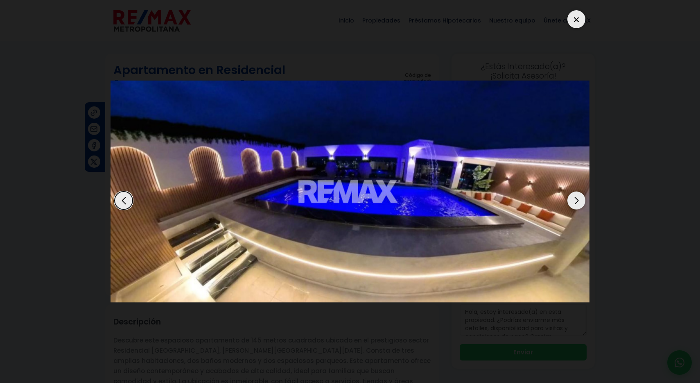
click at [577, 201] on div "Next slide" at bounding box center [577, 201] width 18 height 18
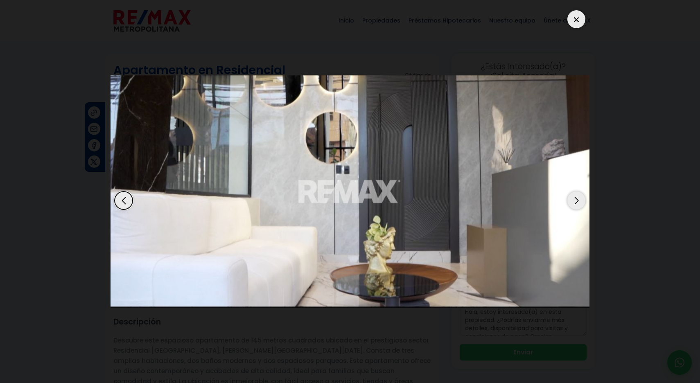
click at [577, 201] on div "Next slide" at bounding box center [577, 201] width 18 height 18
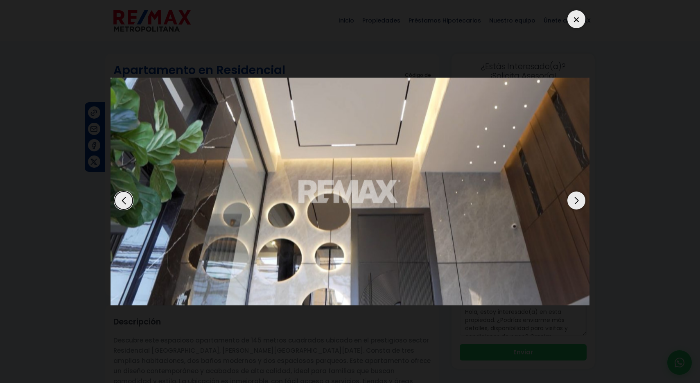
click at [577, 201] on div "Next slide" at bounding box center [577, 201] width 18 height 18
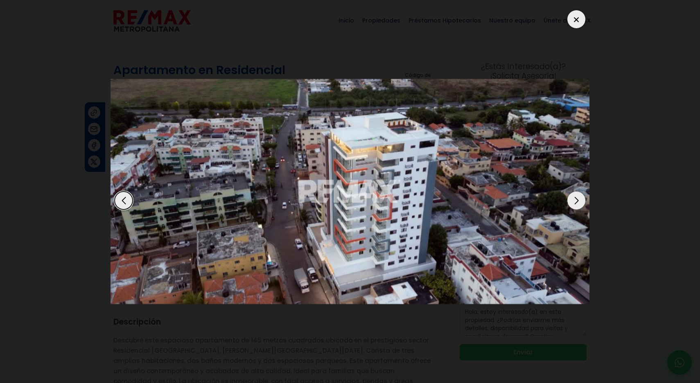
click at [577, 201] on div "Next slide" at bounding box center [577, 201] width 18 height 18
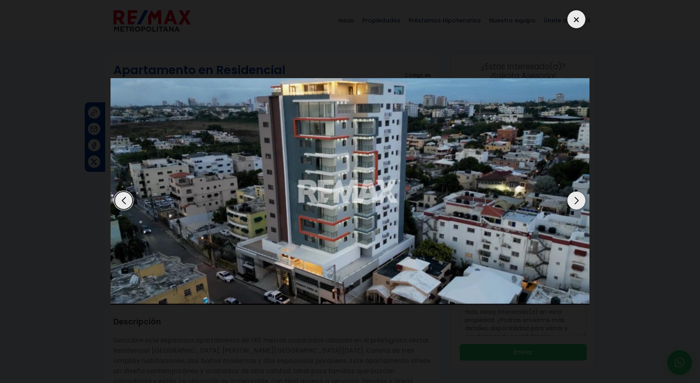
click at [577, 201] on div "Next slide" at bounding box center [577, 201] width 18 height 18
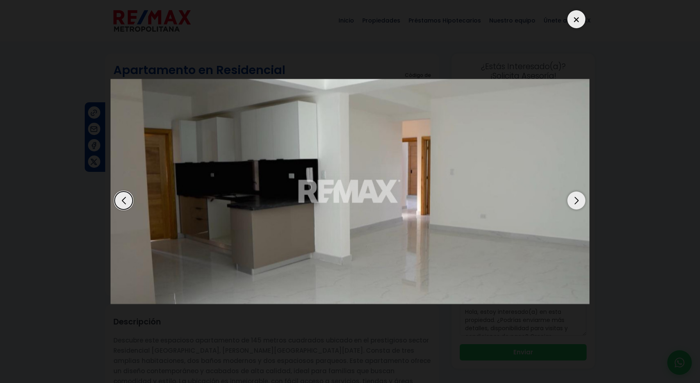
click at [577, 201] on div "Next slide" at bounding box center [577, 201] width 18 height 18
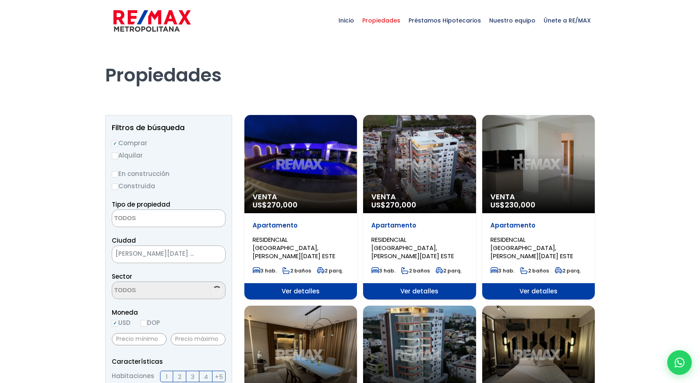
select select
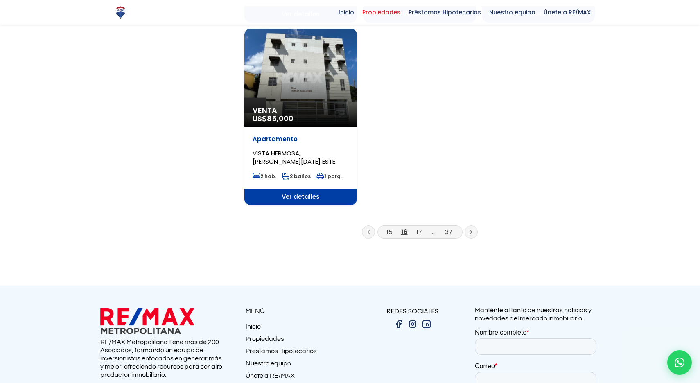
scroll to position [1028, 0]
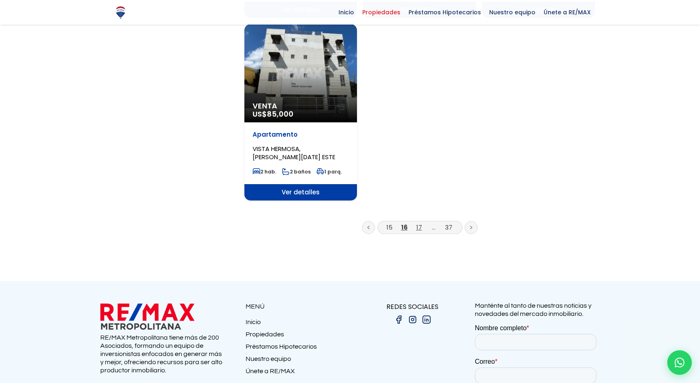
click at [419, 223] on link "17" at bounding box center [420, 227] width 6 height 9
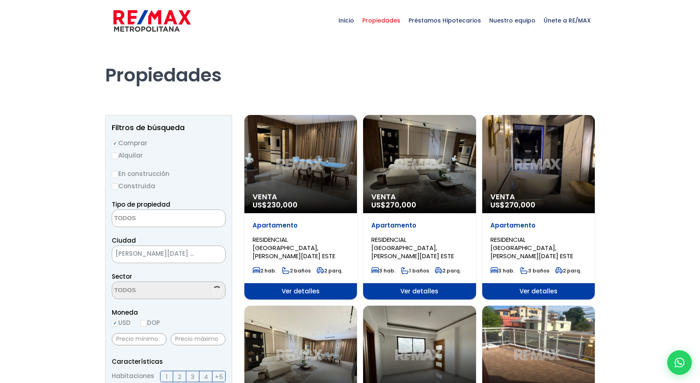
select select
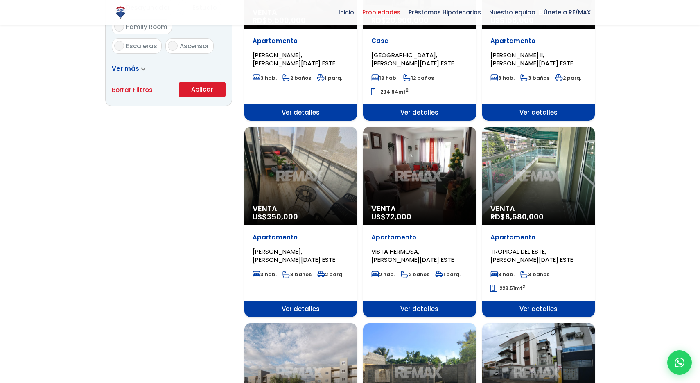
scroll to position [570, 0]
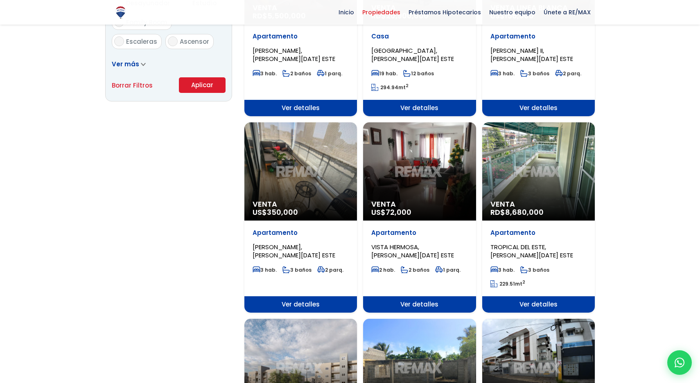
click at [328, 156] on div "Venta US$ 350,000" at bounding box center [300, 171] width 113 height 98
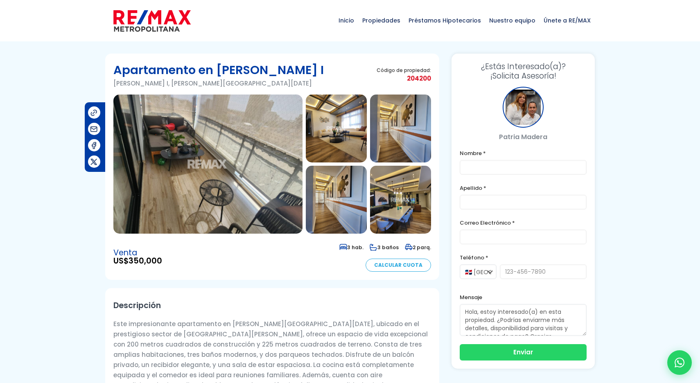
click at [237, 182] on img at bounding box center [207, 164] width 189 height 139
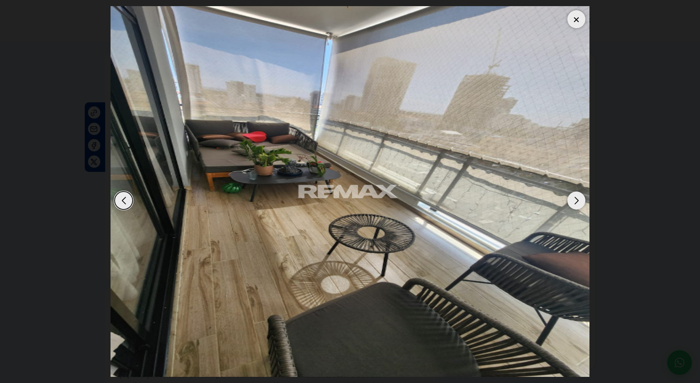
click at [575, 201] on div "Next slide" at bounding box center [577, 201] width 18 height 18
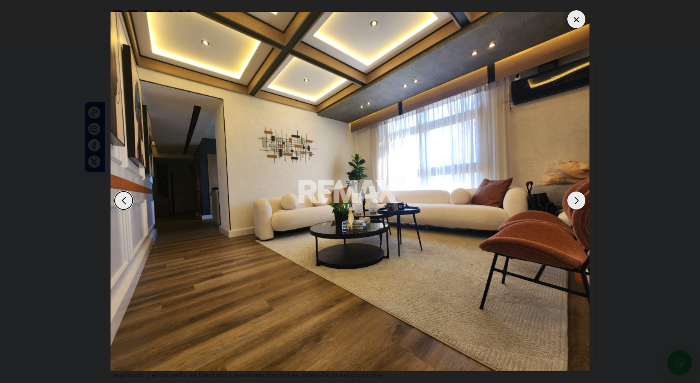
click at [575, 201] on div "Next slide" at bounding box center [577, 201] width 18 height 18
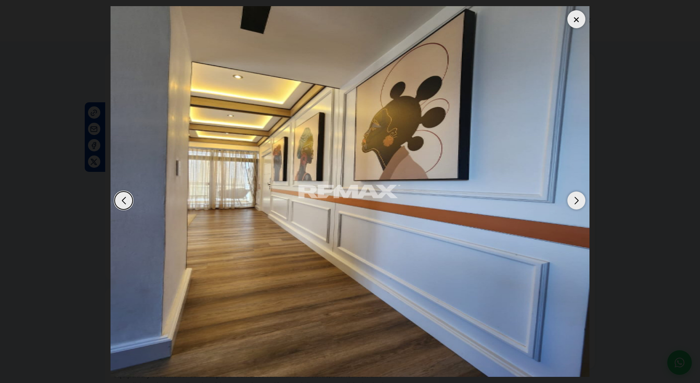
click at [575, 201] on div "Next slide" at bounding box center [577, 201] width 18 height 18
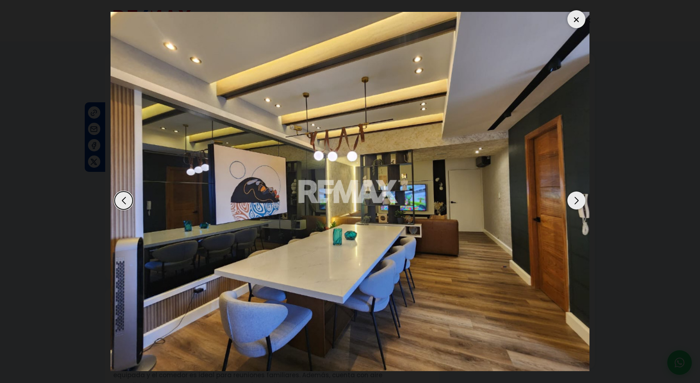
click at [575, 201] on div "Next slide" at bounding box center [577, 201] width 18 height 18
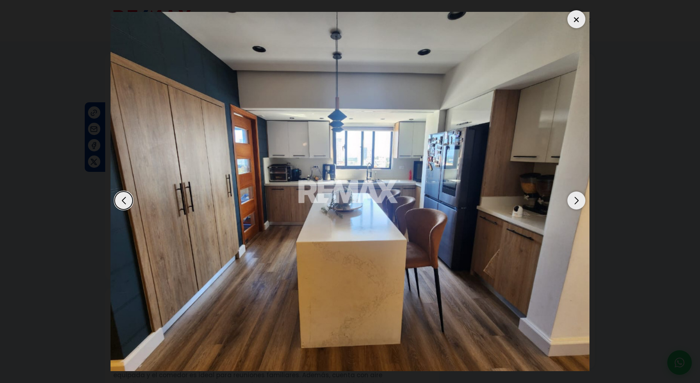
click at [575, 201] on div "Next slide" at bounding box center [577, 201] width 18 height 18
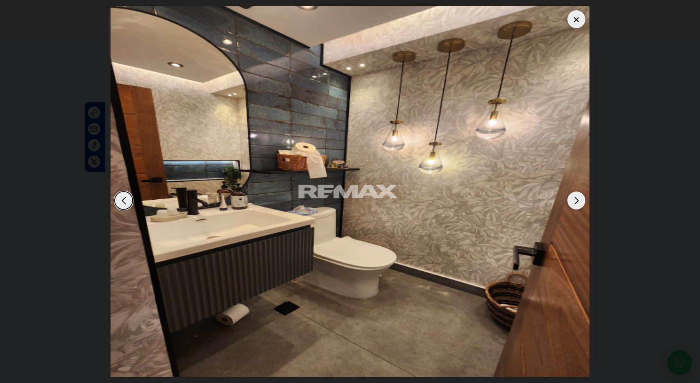
click at [575, 201] on div "Next slide" at bounding box center [577, 201] width 18 height 18
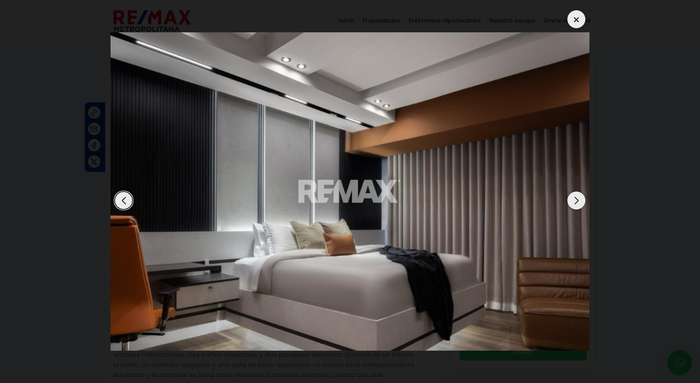
click at [575, 201] on div "Next slide" at bounding box center [577, 201] width 18 height 18
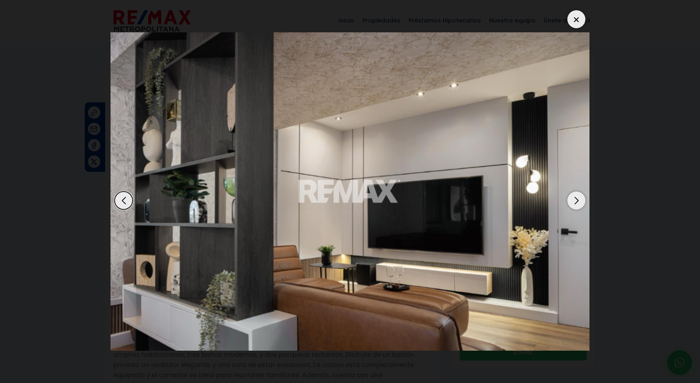
click at [575, 201] on div "Next slide" at bounding box center [577, 201] width 18 height 18
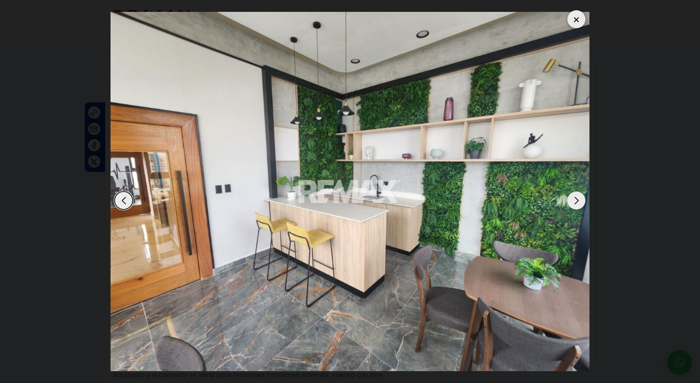
click at [575, 201] on div "Next slide" at bounding box center [577, 201] width 18 height 18
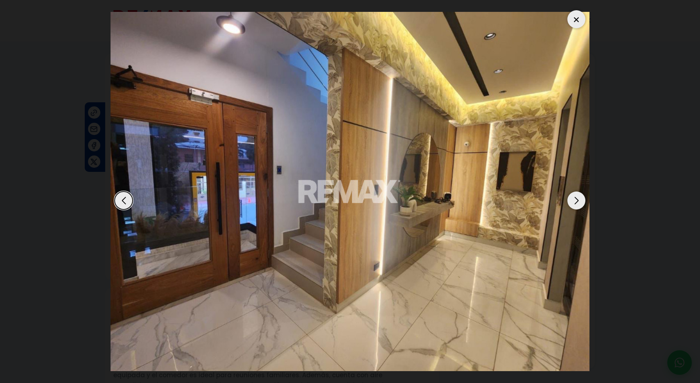
click at [575, 201] on div "Next slide" at bounding box center [577, 201] width 18 height 18
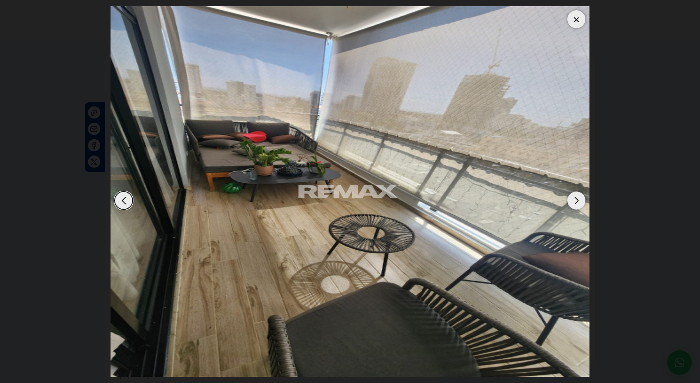
click at [126, 200] on div "Previous slide" at bounding box center [124, 201] width 18 height 18
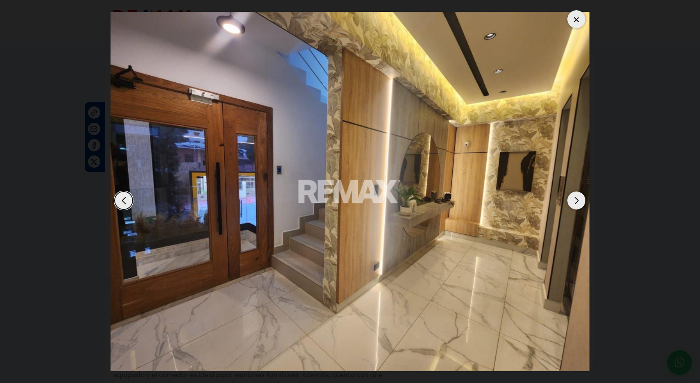
click at [577, 18] on div at bounding box center [577, 19] width 18 height 18
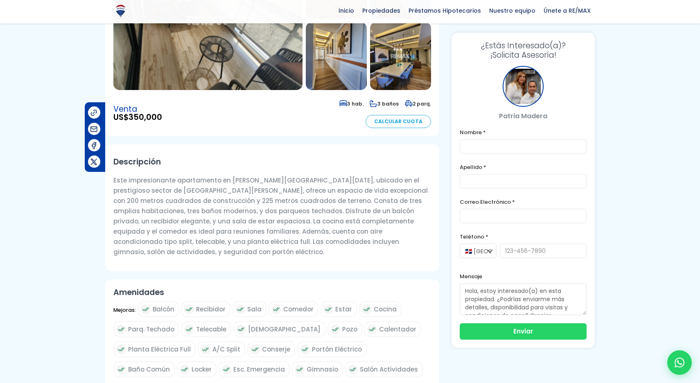
scroll to position [148, 0]
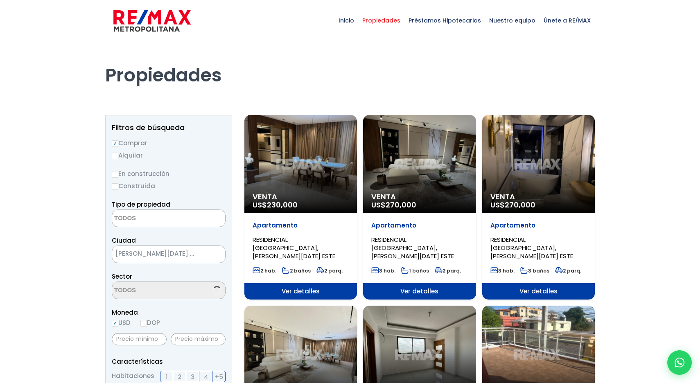
select select
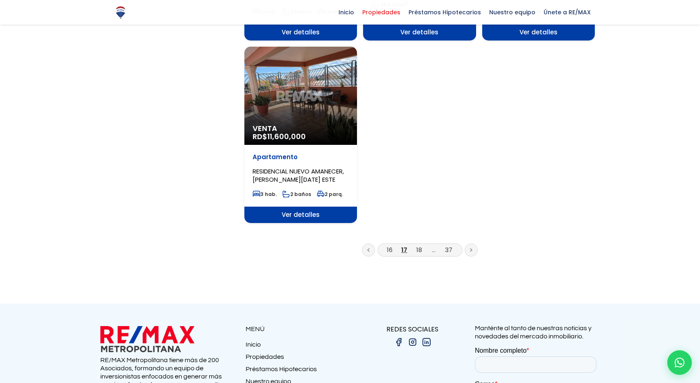
scroll to position [1035, 0]
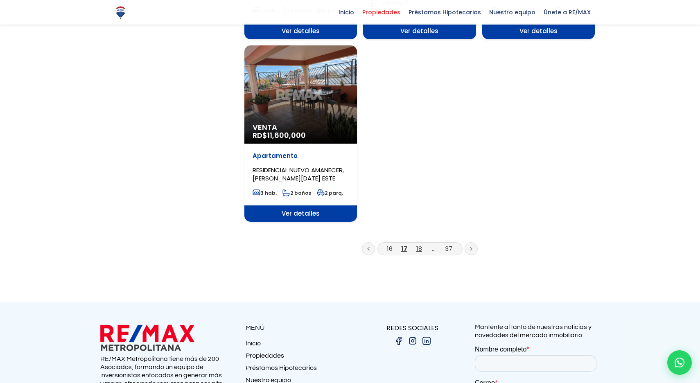
click at [419, 244] on link "18" at bounding box center [420, 248] width 6 height 9
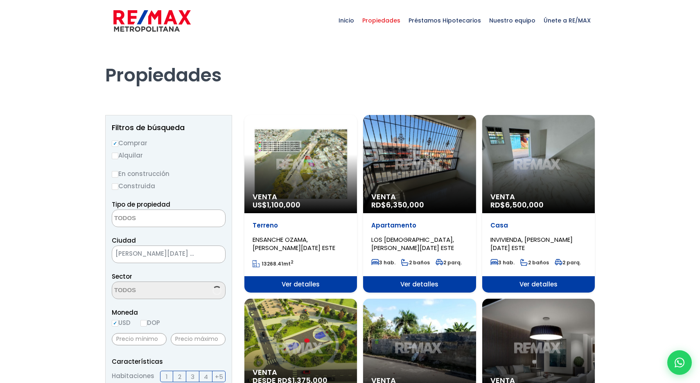
select select
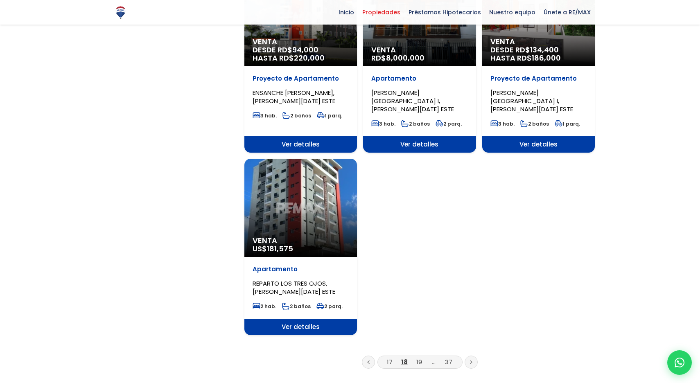
scroll to position [899, 0]
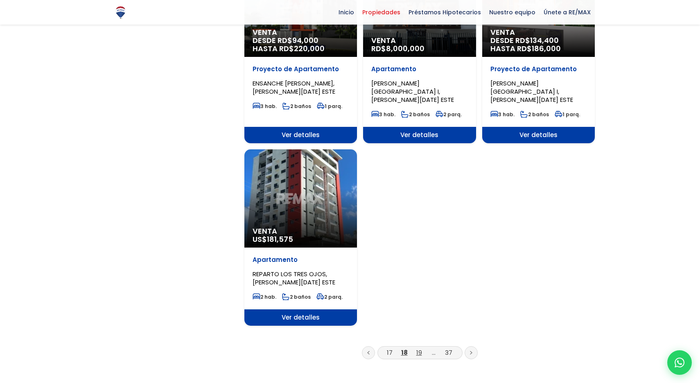
click at [419, 349] on link "19" at bounding box center [420, 353] width 6 height 9
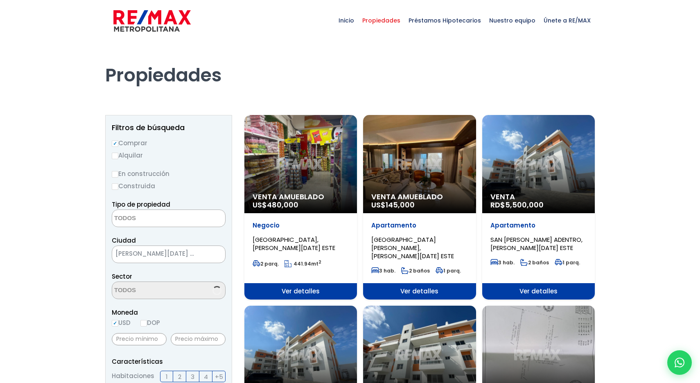
select select
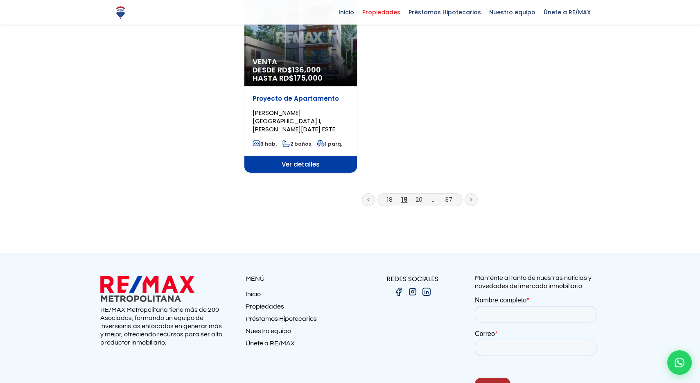
scroll to position [1091, 0]
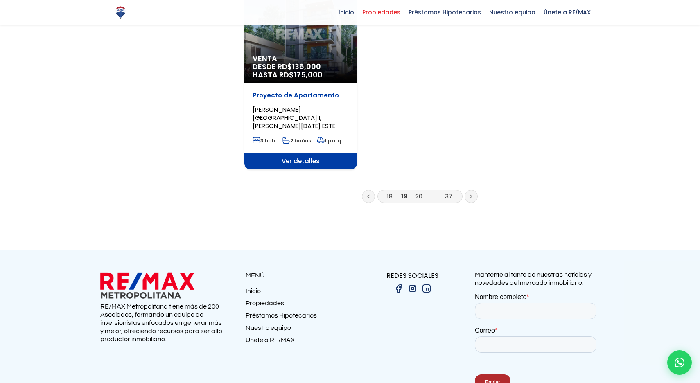
click at [419, 192] on link "20" at bounding box center [419, 196] width 7 height 9
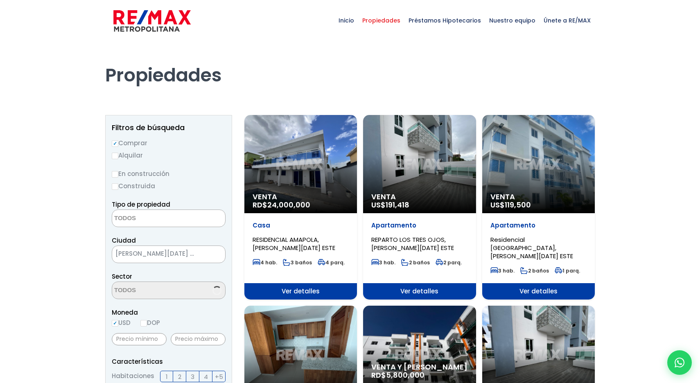
select select
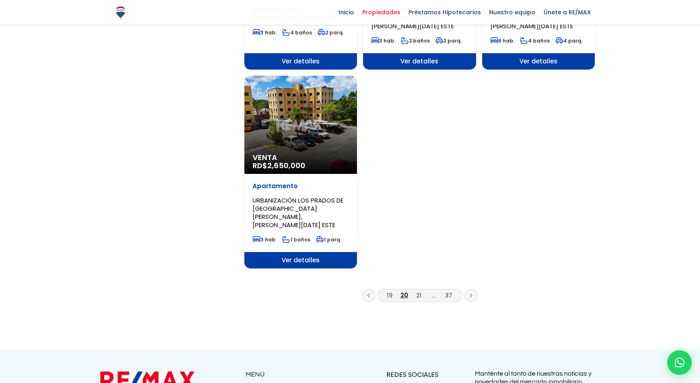
scroll to position [992, 0]
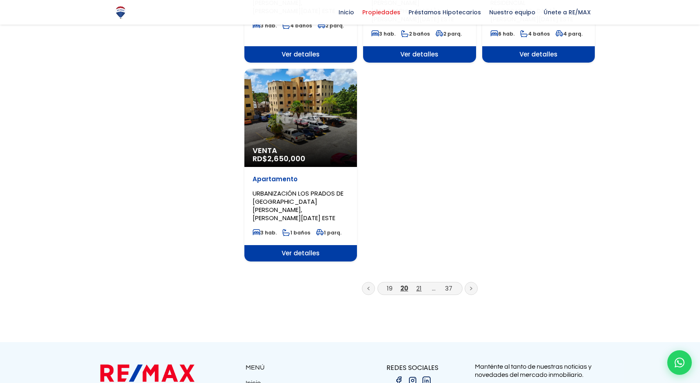
click at [418, 284] on link "21" at bounding box center [419, 288] width 5 height 9
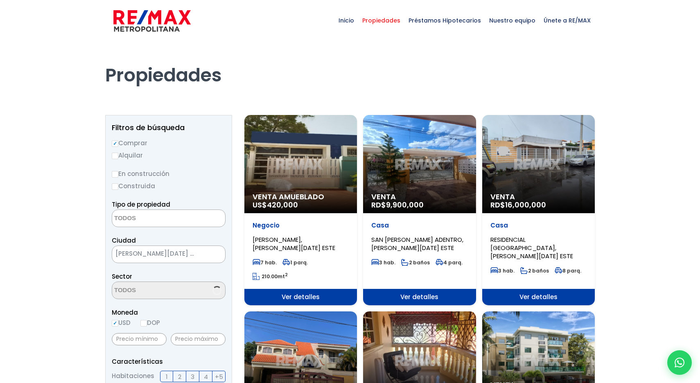
select select
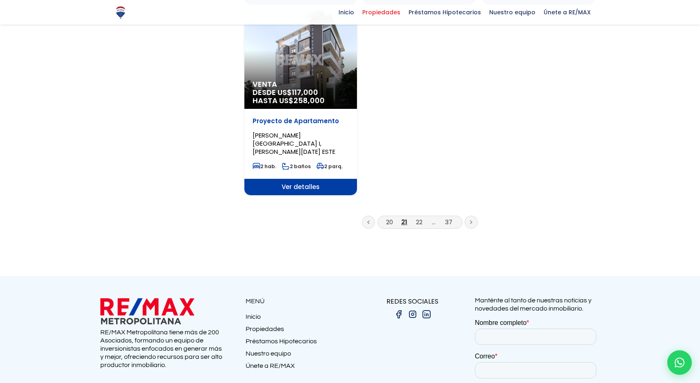
scroll to position [1090, 0]
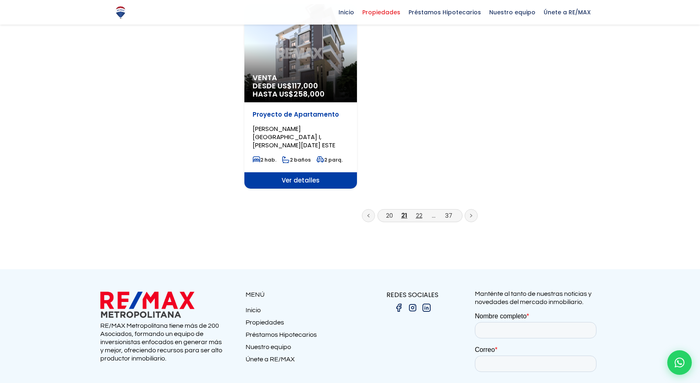
click at [418, 211] on link "22" at bounding box center [419, 215] width 7 height 9
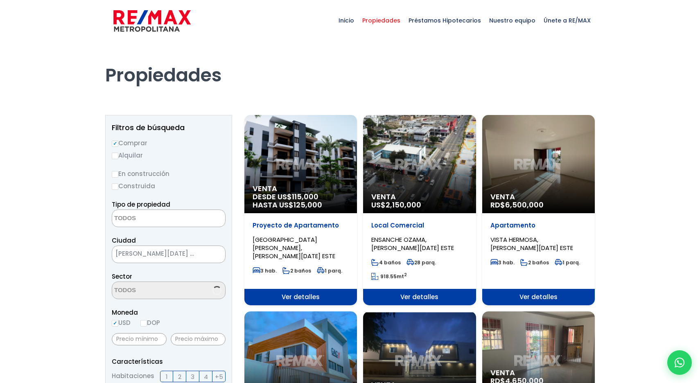
select select
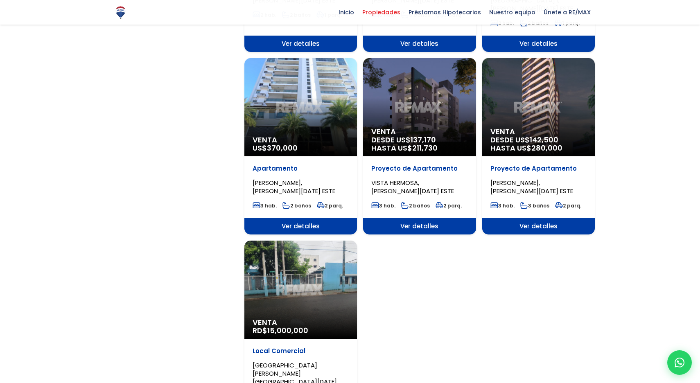
scroll to position [824, 0]
